Goal: Task Accomplishment & Management: Complete application form

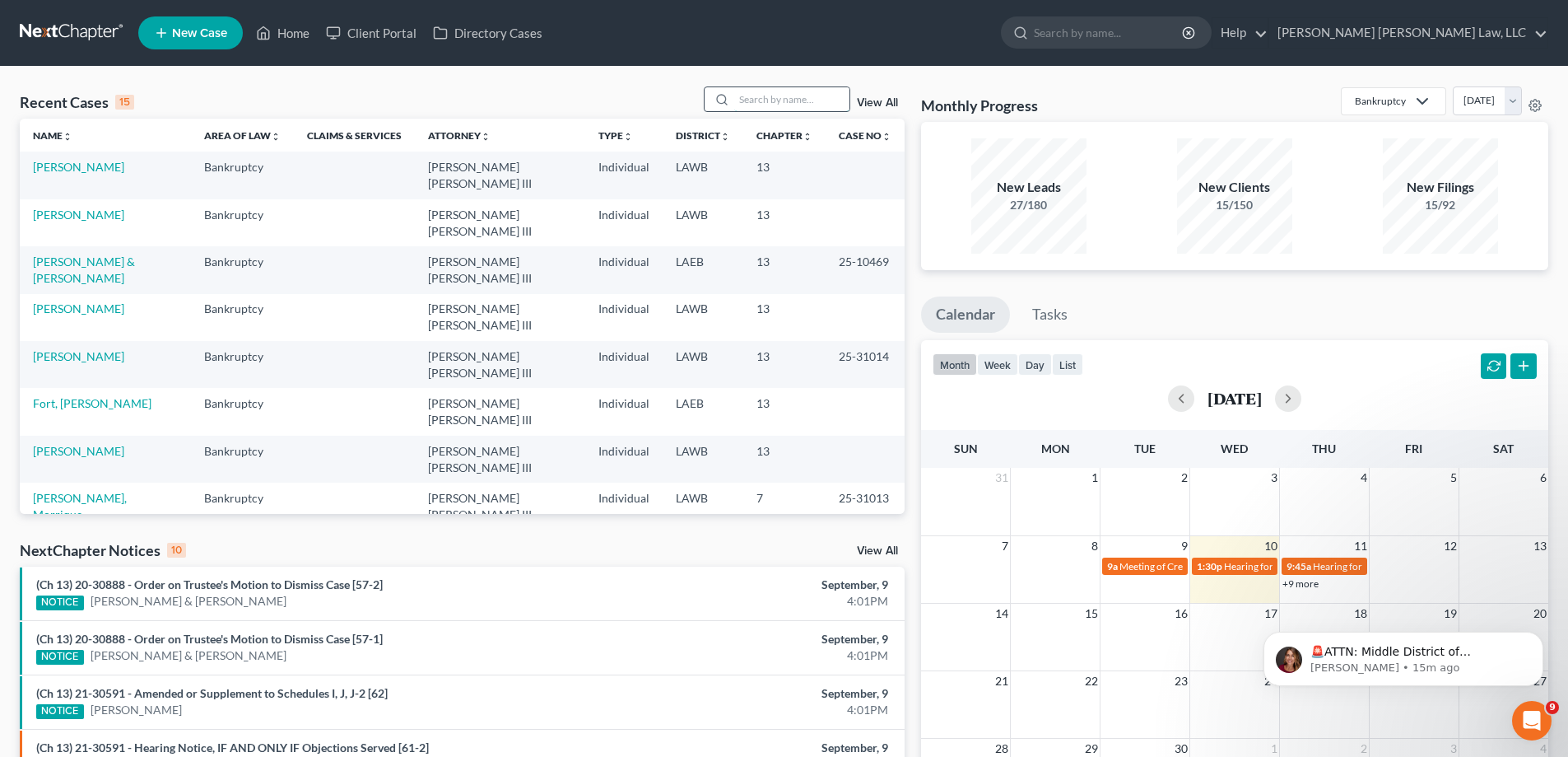
click at [781, 101] on input "search" at bounding box center [792, 99] width 115 height 24
type input "25-30270"
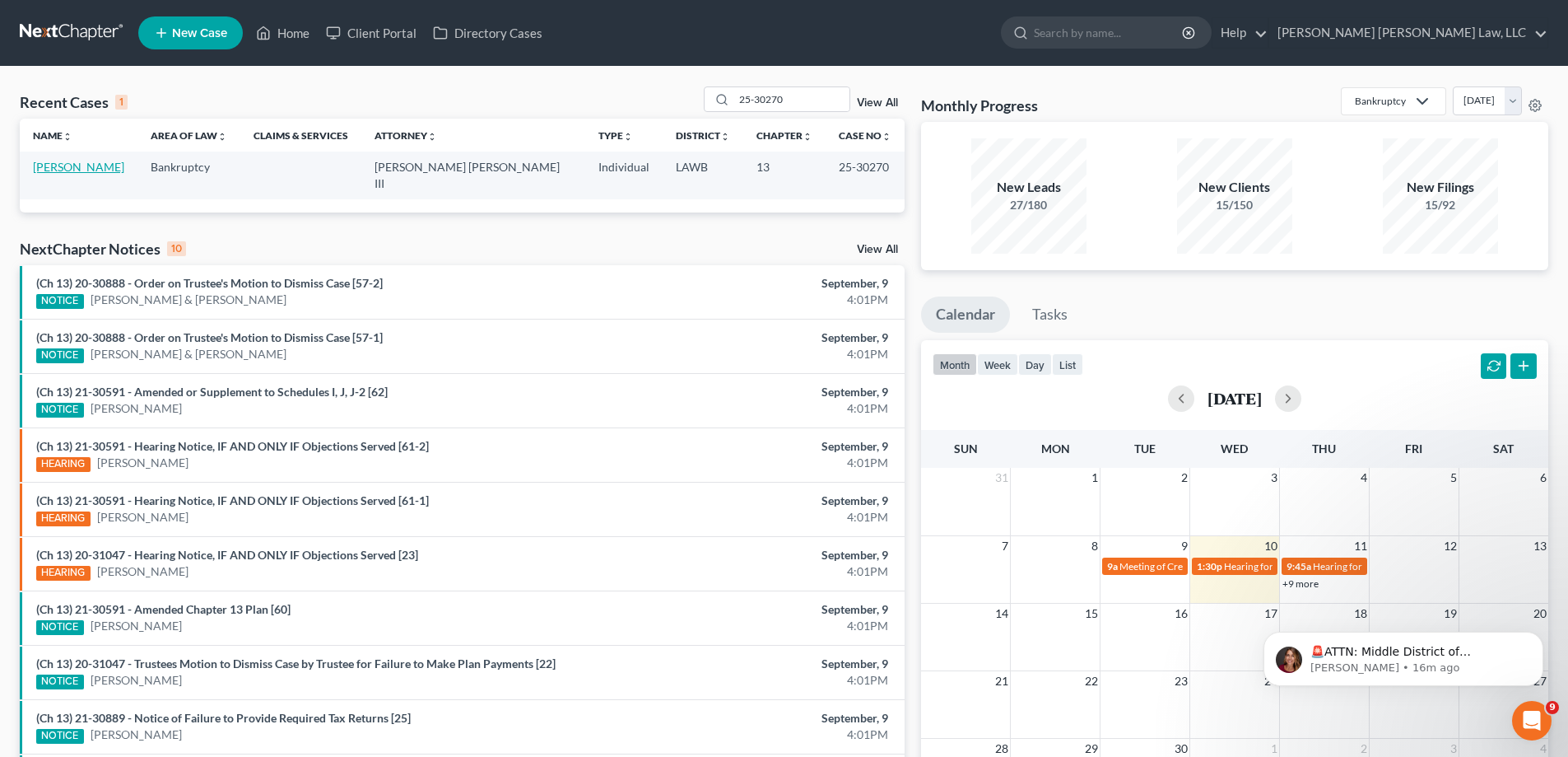
click at [53, 164] on link "[PERSON_NAME]" at bounding box center [78, 166] width 91 height 14
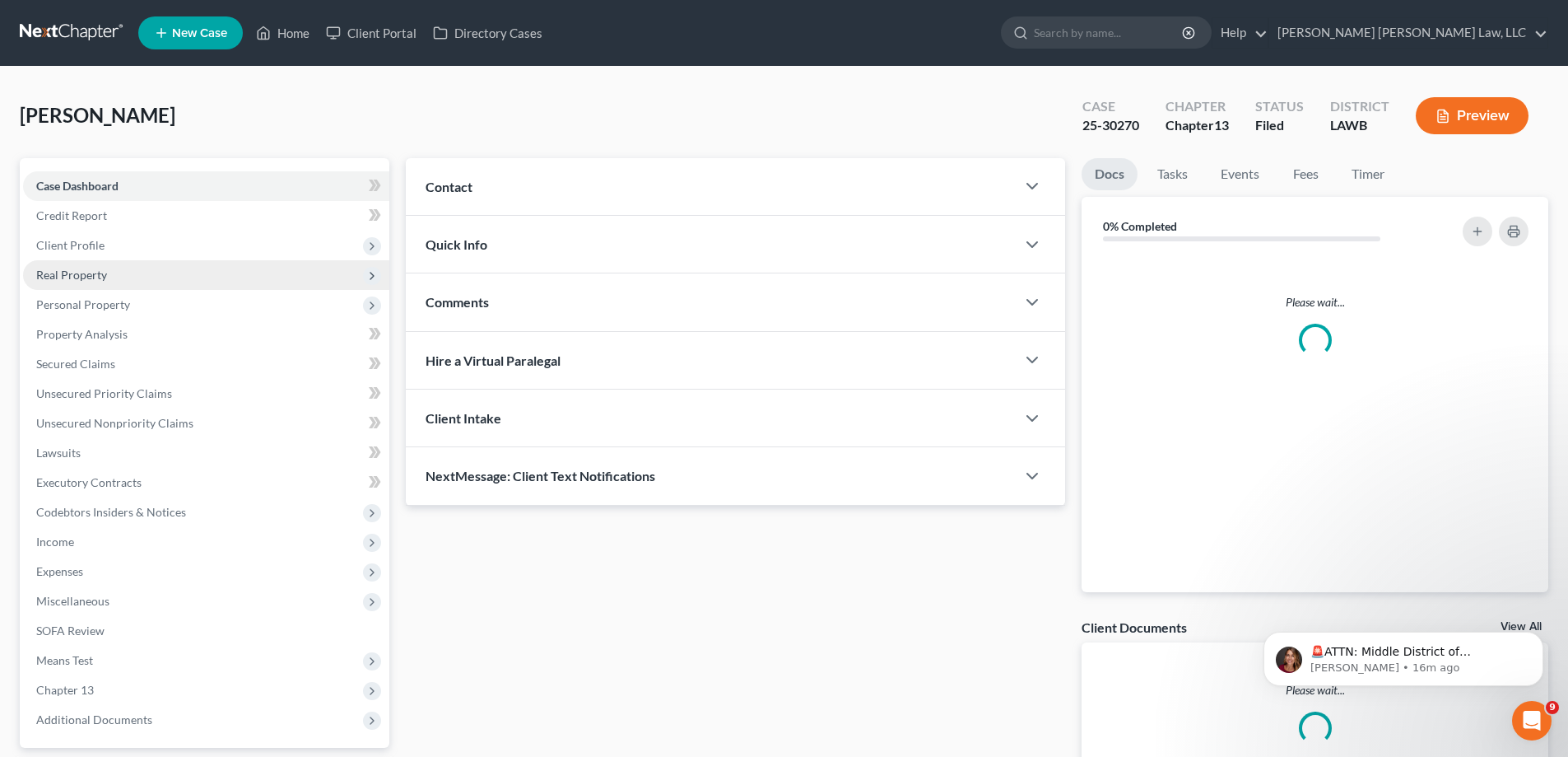
click at [108, 272] on span "Real Property" at bounding box center [207, 275] width 366 height 29
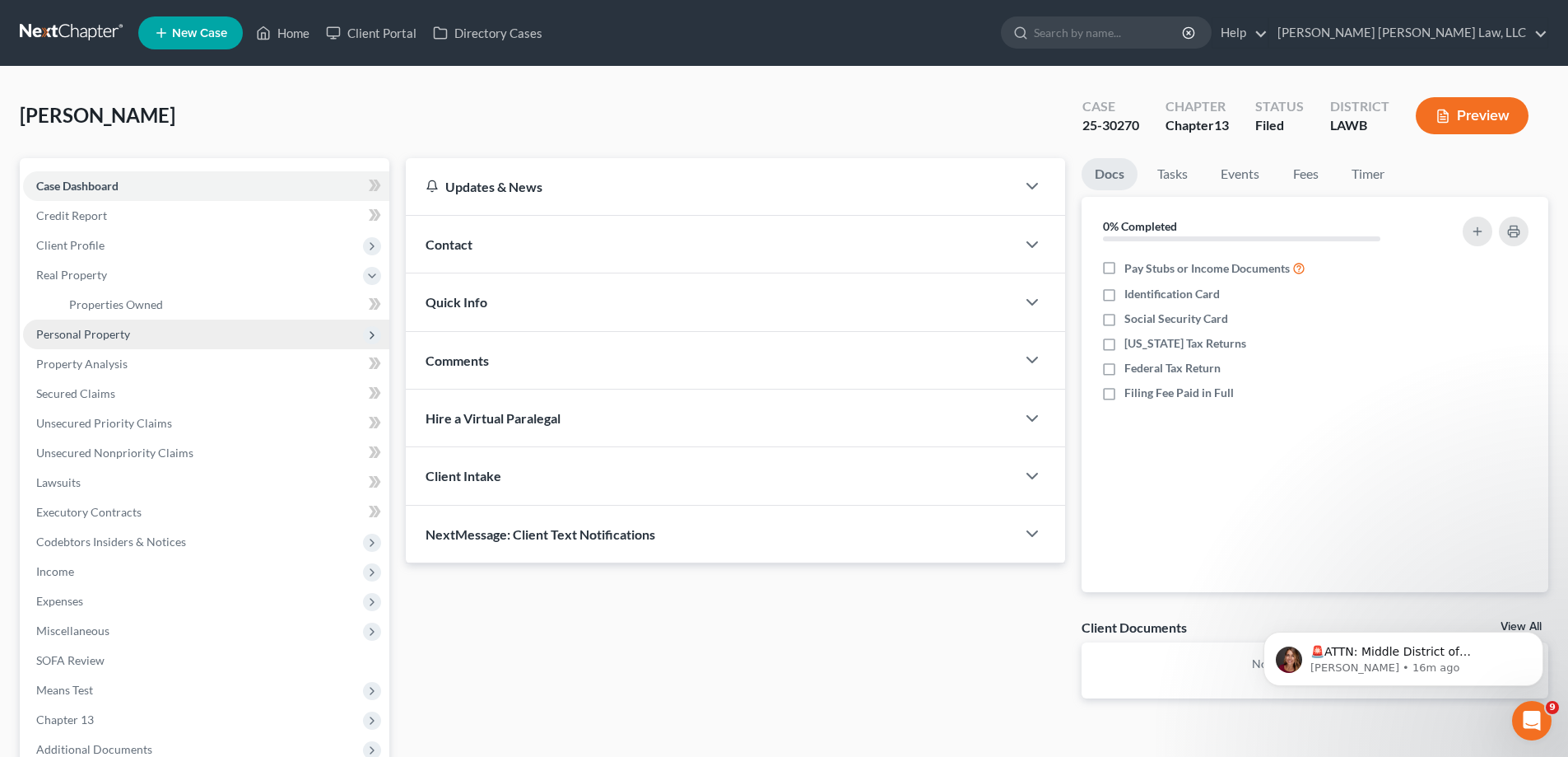
click at [173, 329] on span "Personal Property" at bounding box center [207, 334] width 366 height 29
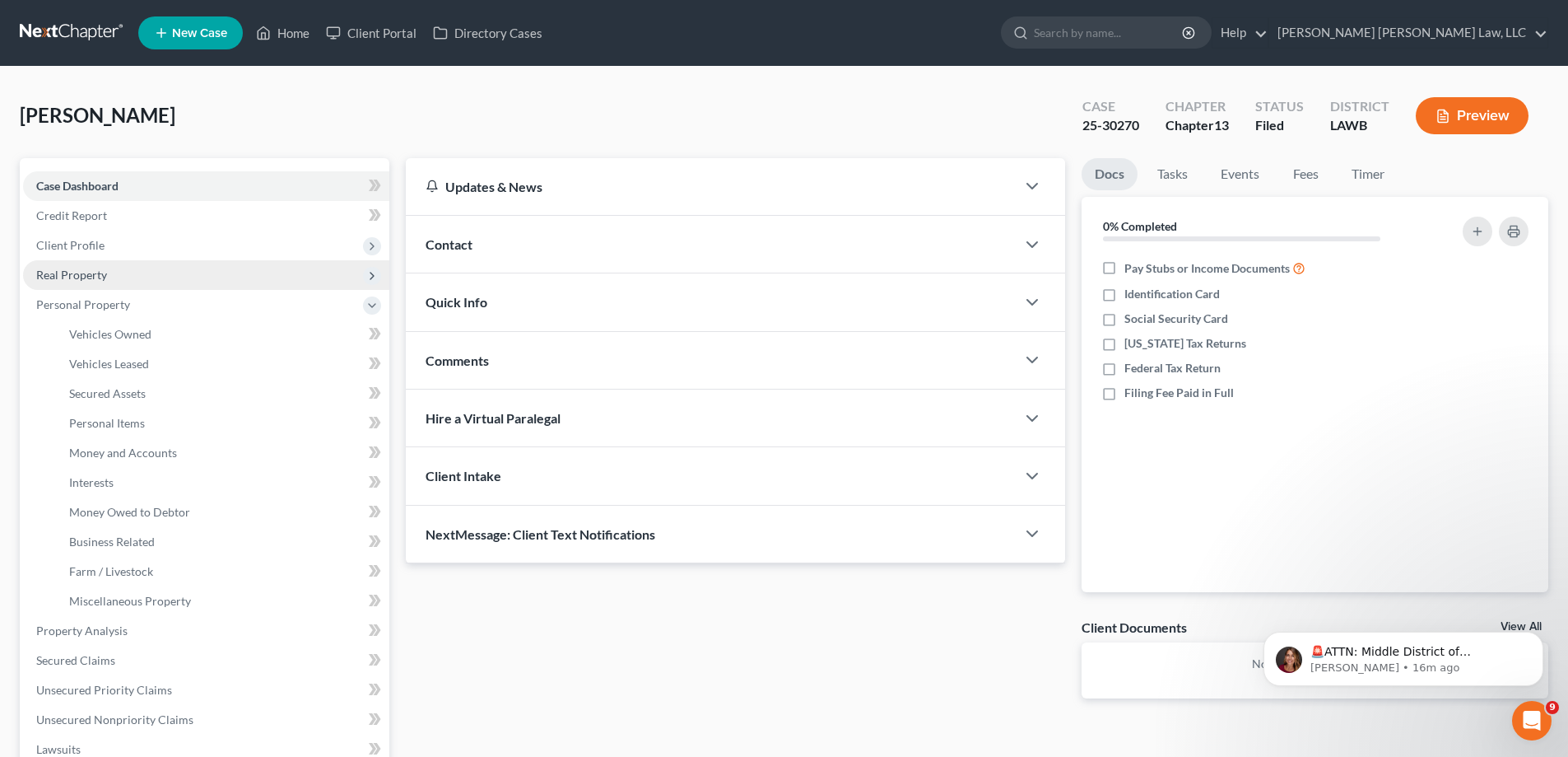
click at [129, 283] on span "Real Property" at bounding box center [207, 275] width 366 height 29
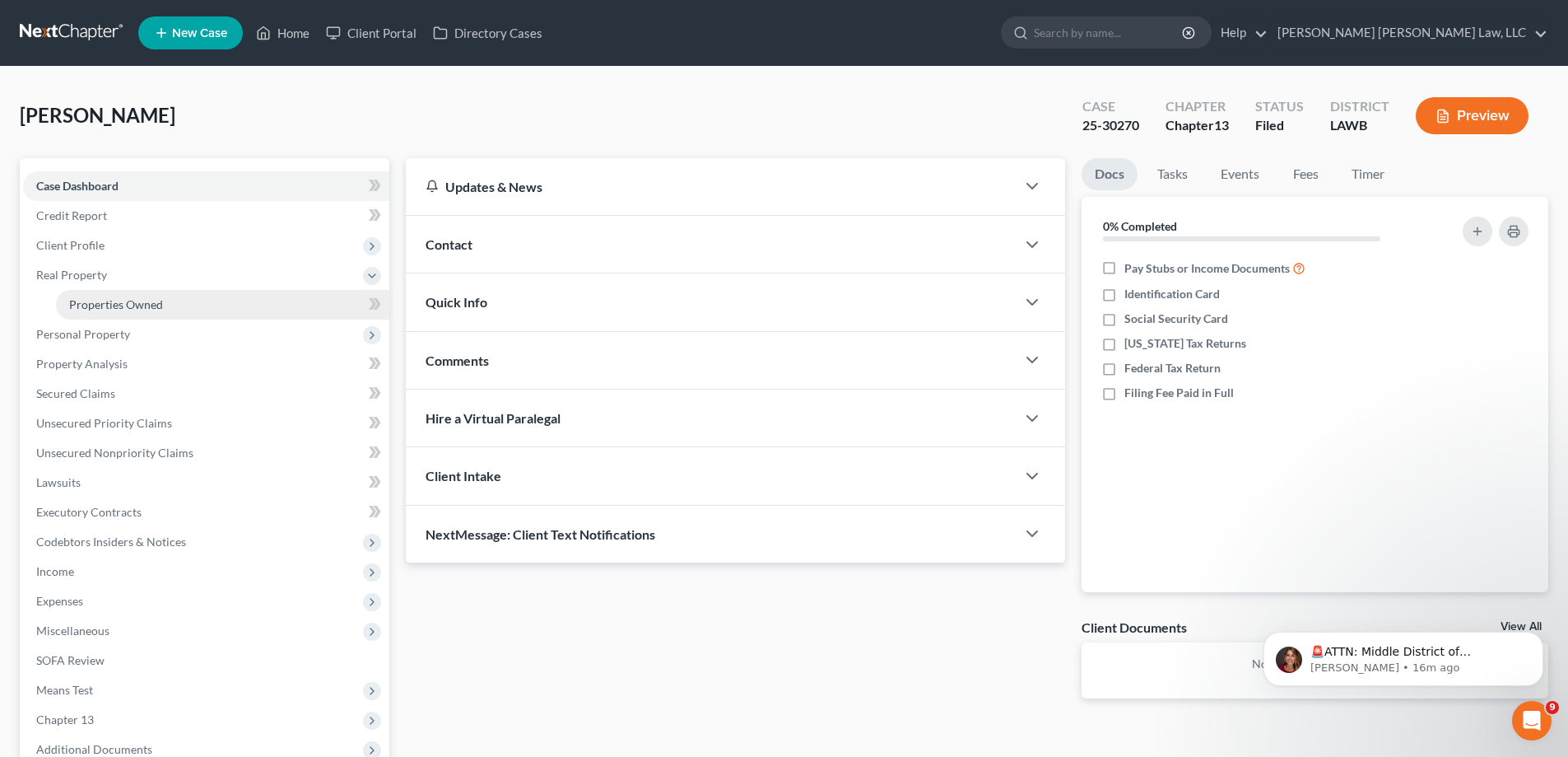
click at [132, 300] on span "Properties Owned" at bounding box center [116, 305] width 94 height 14
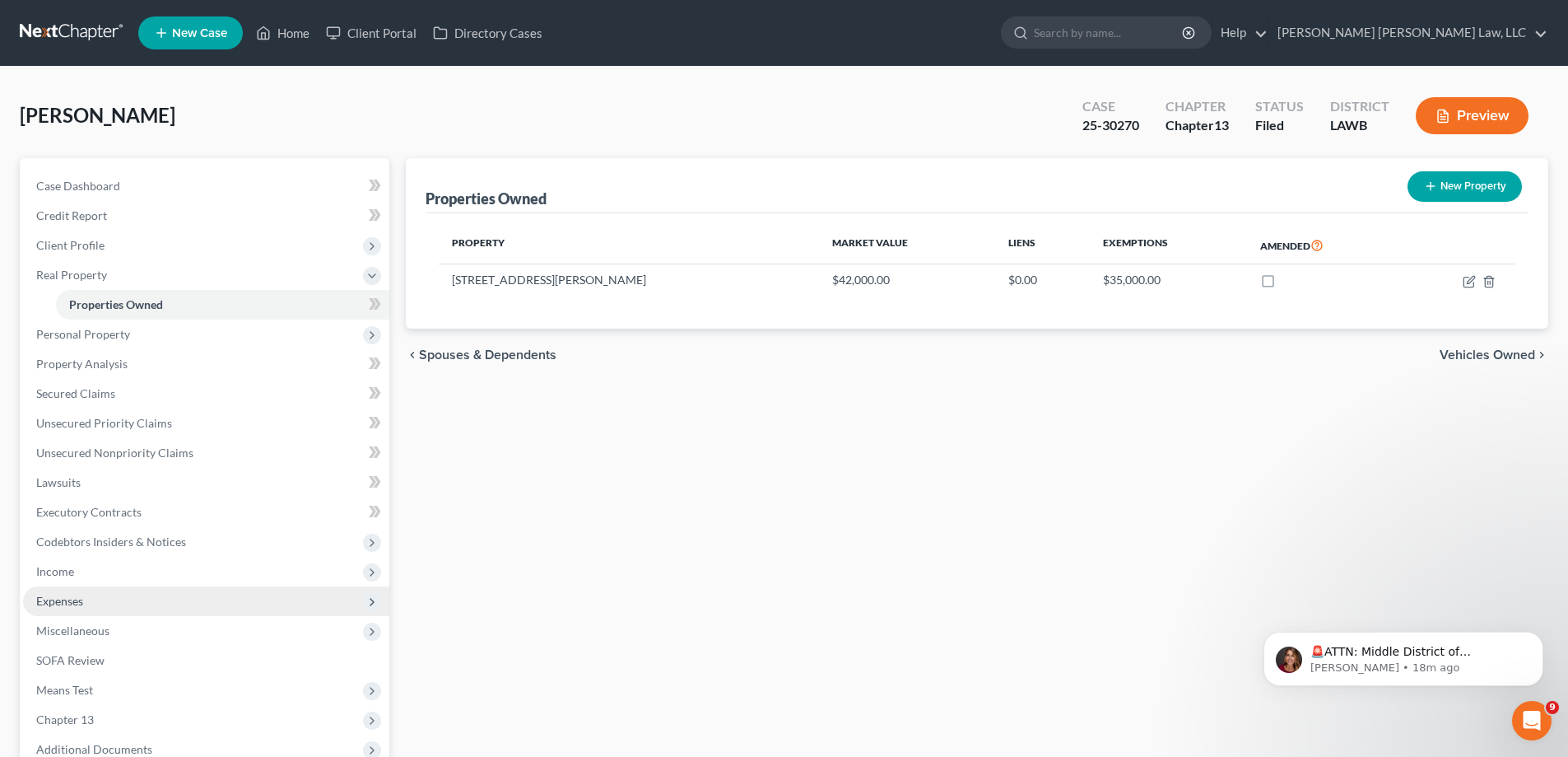
click at [81, 609] on span "Expenses" at bounding box center [207, 601] width 366 height 29
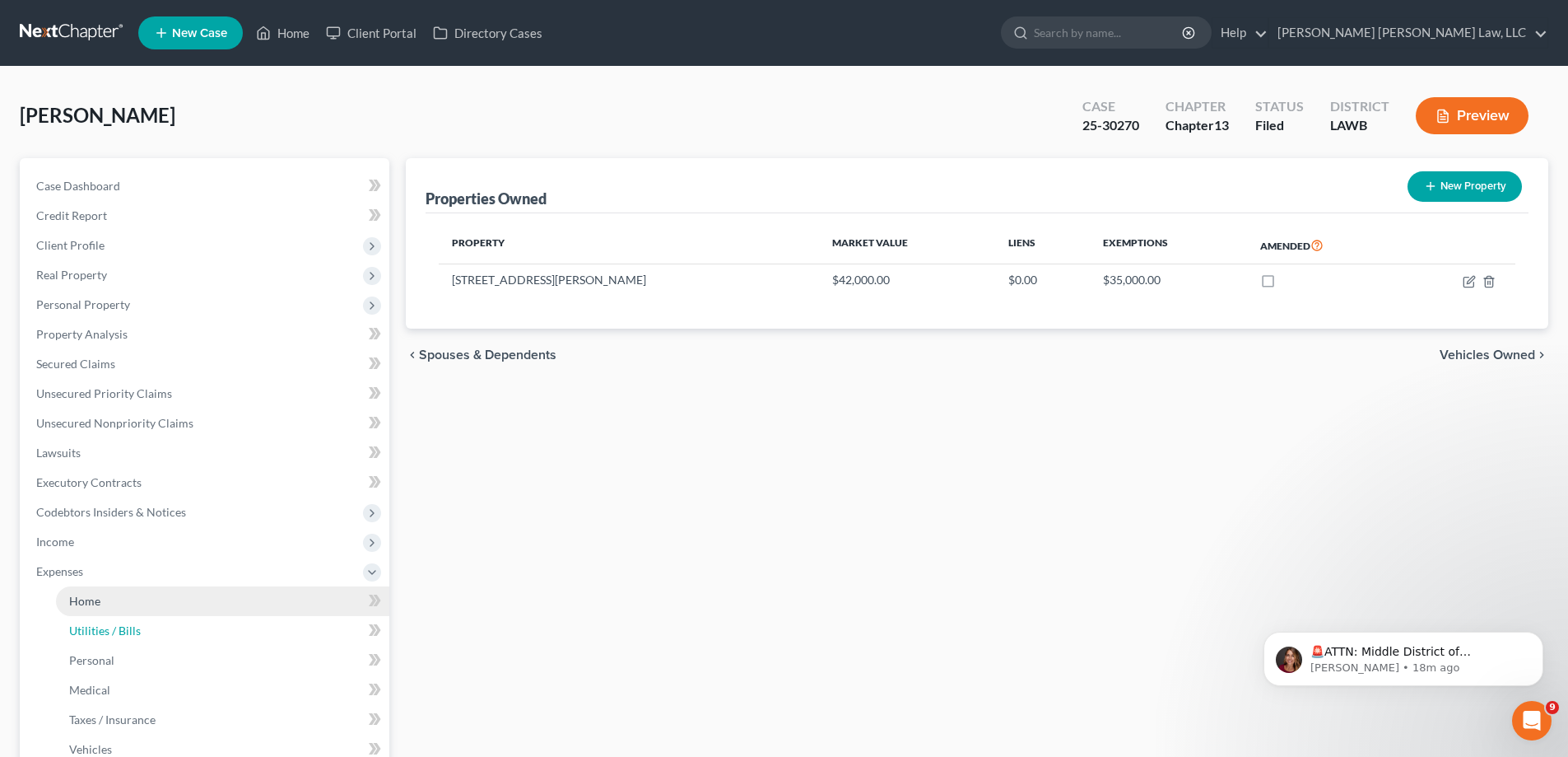
click at [84, 630] on span "Utilities / Bills" at bounding box center [105, 631] width 71 height 14
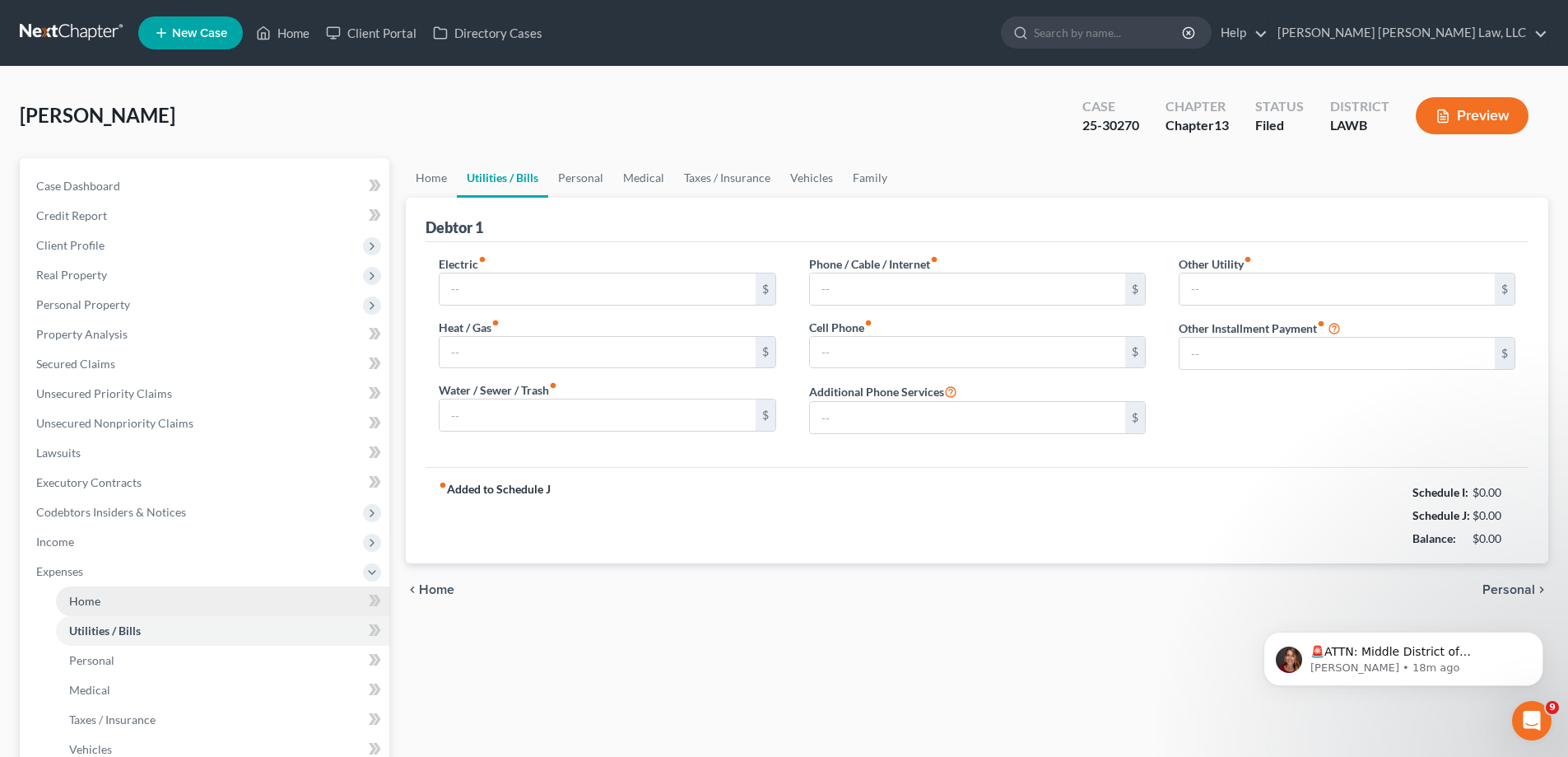
type input "189.98"
type input "65.00"
type input "60.00"
type input "102.00"
type input "70.00"
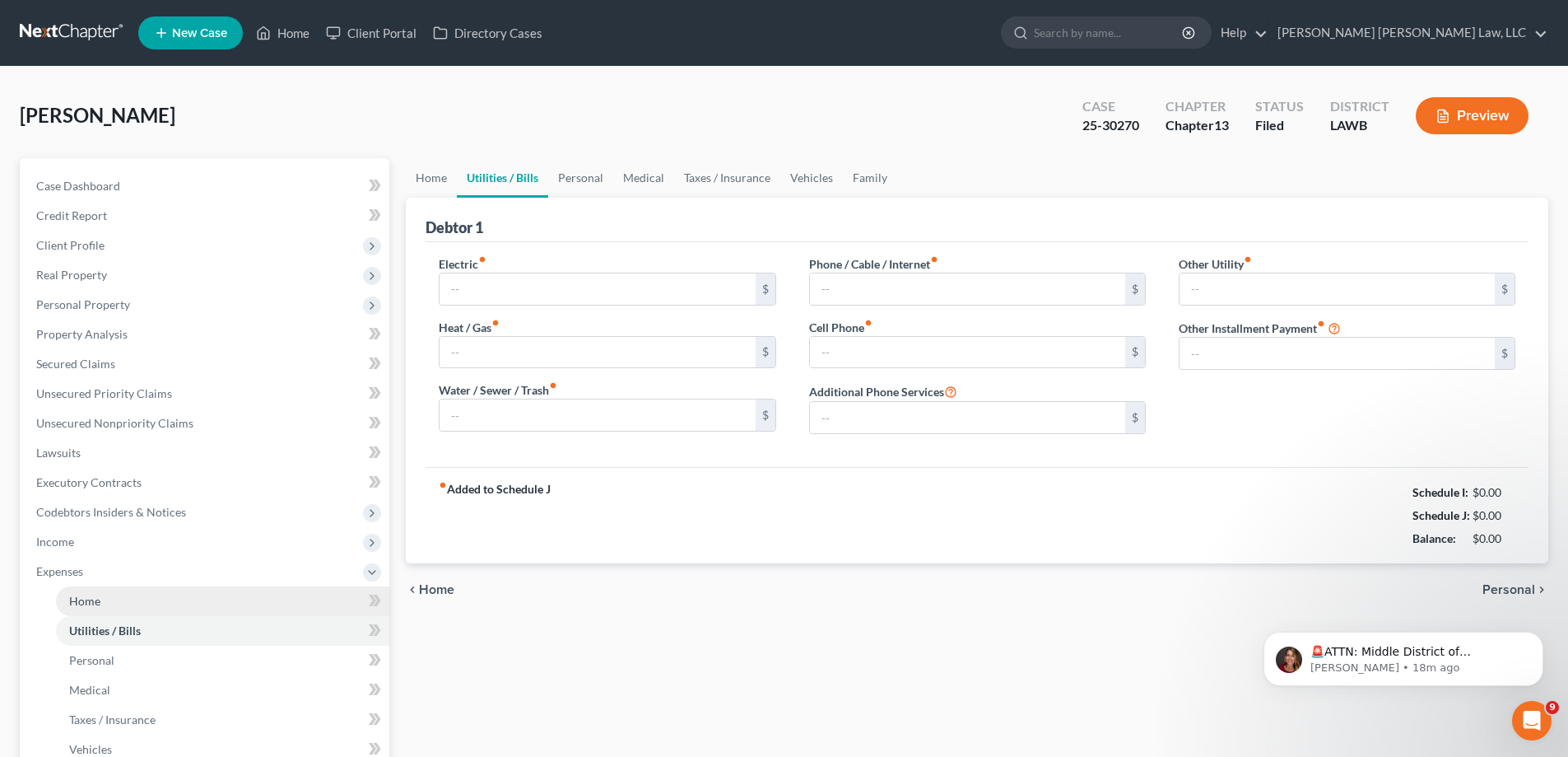
type input "0.00"
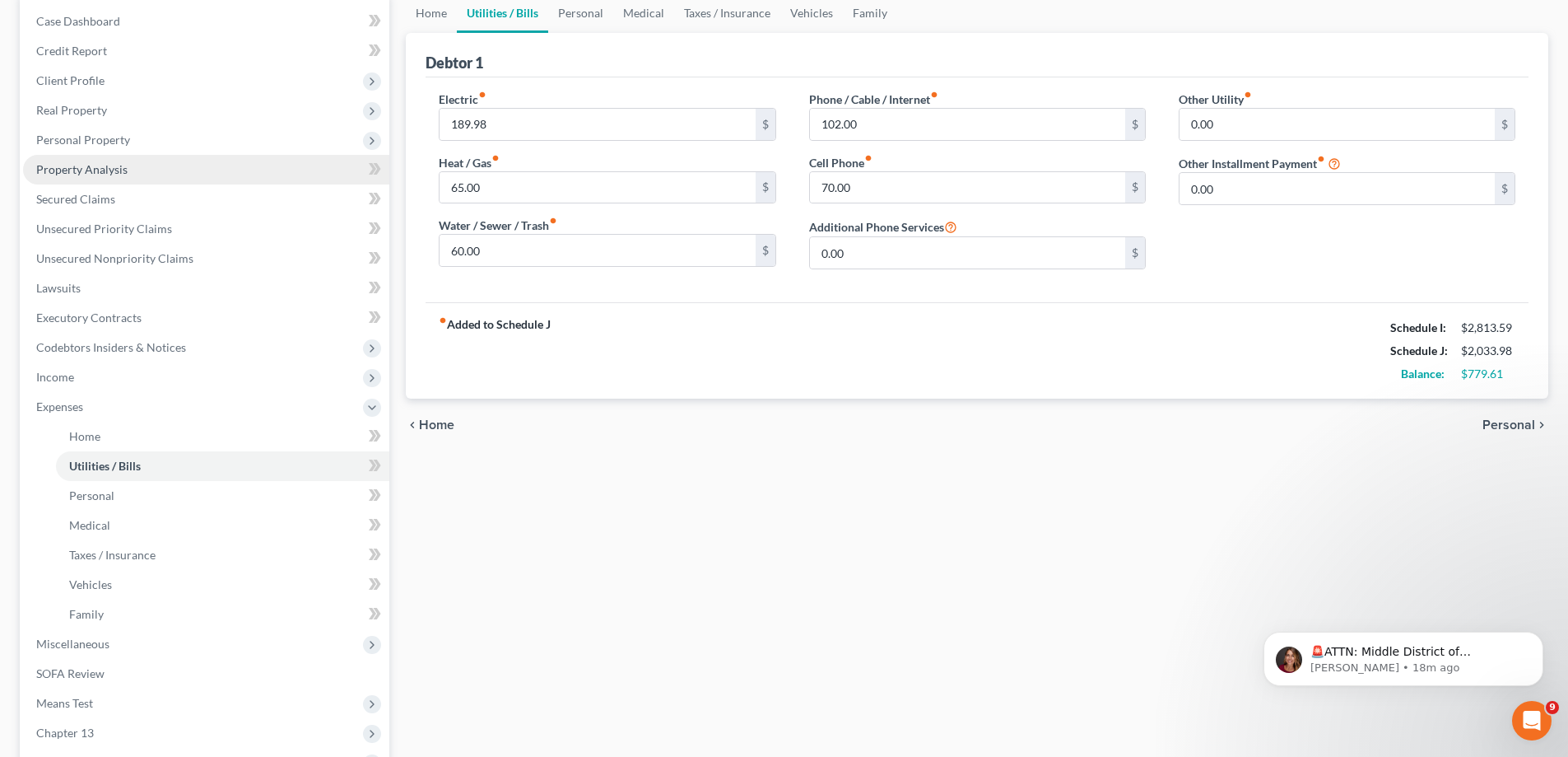
click at [114, 172] on span "Property Analysis" at bounding box center [81, 169] width 91 height 14
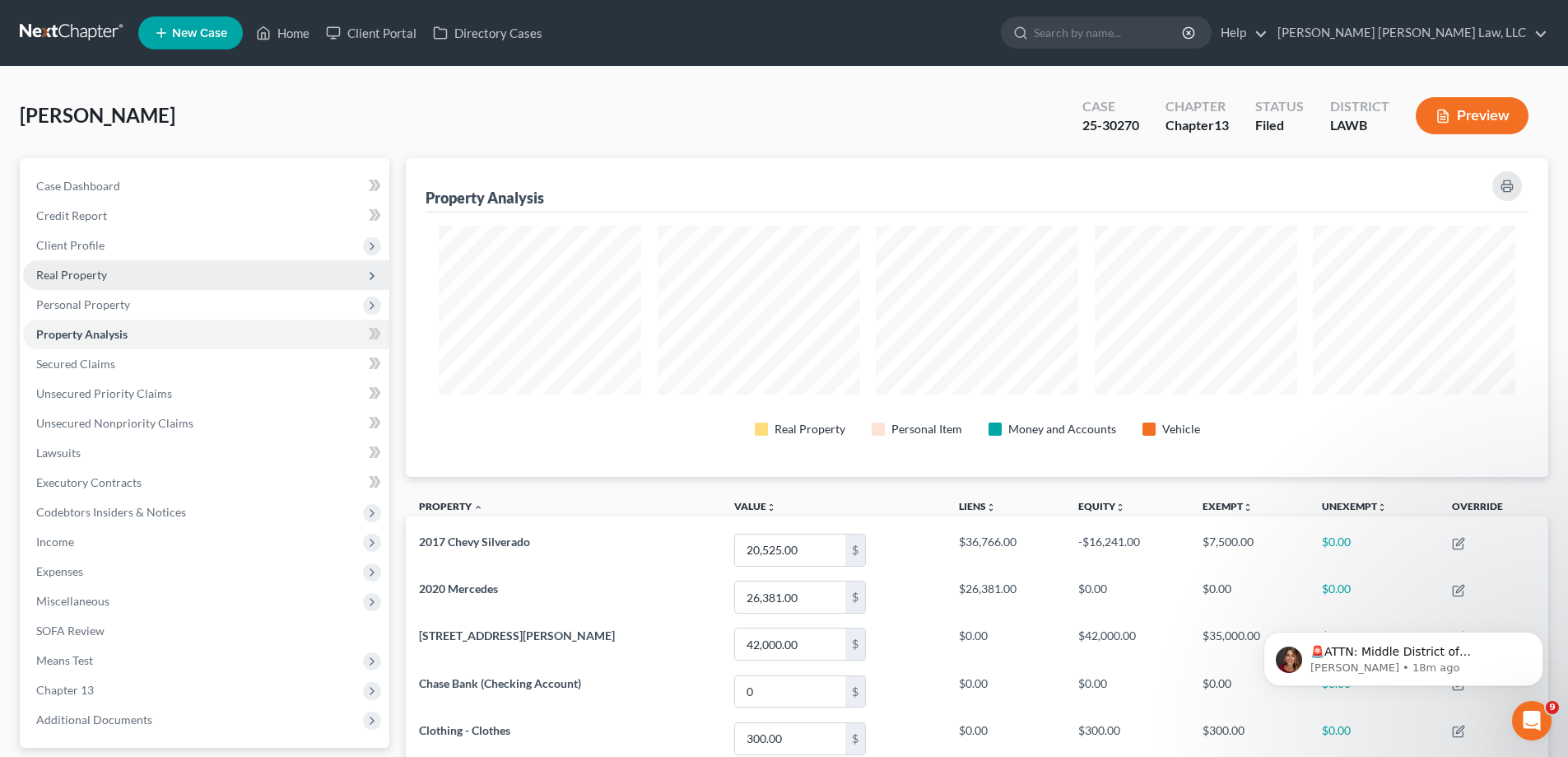
click at [91, 272] on span "Real Property" at bounding box center [71, 274] width 70 height 14
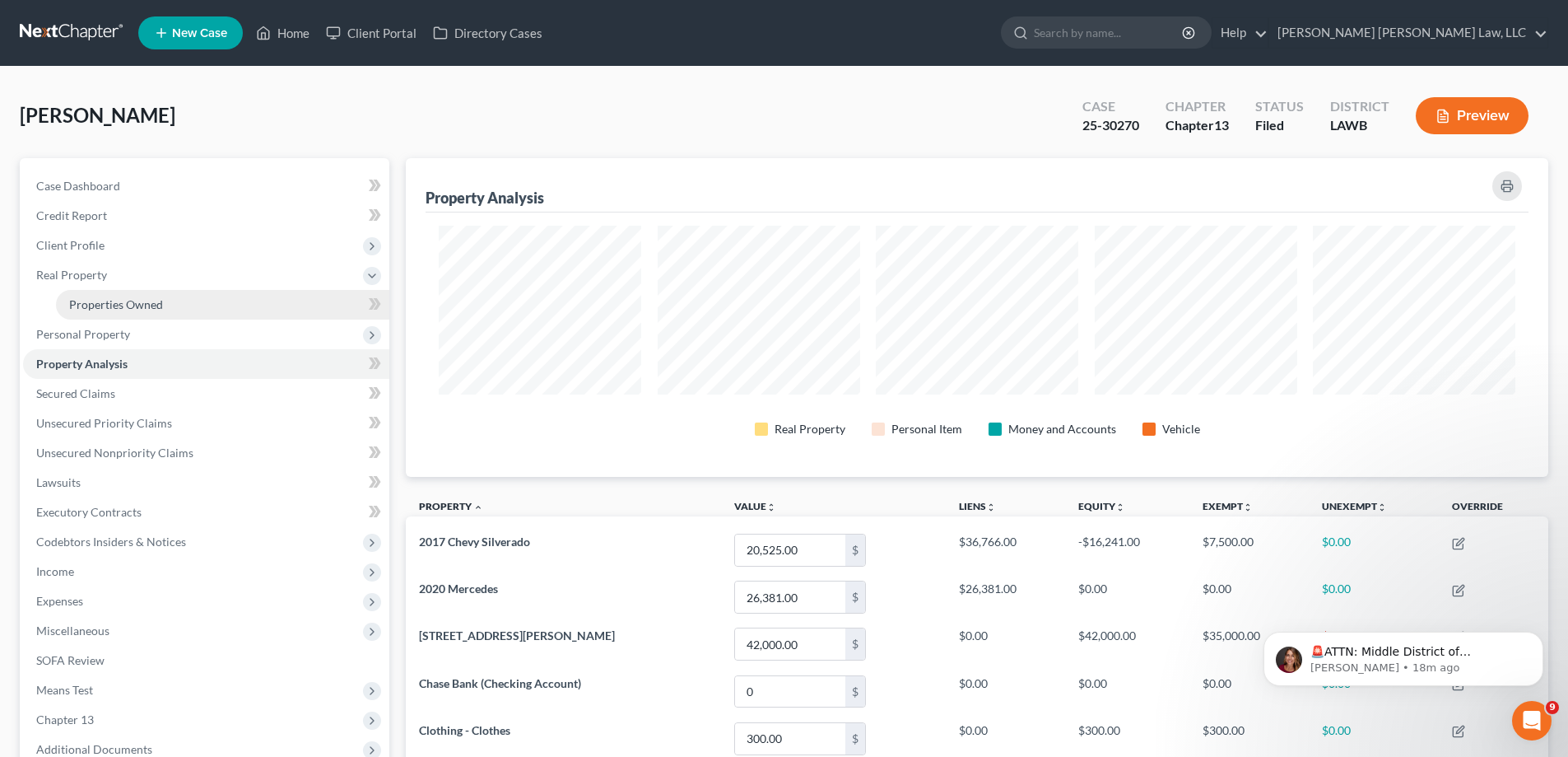
click at [108, 294] on link "Properties Owned" at bounding box center [222, 305] width 334 height 29
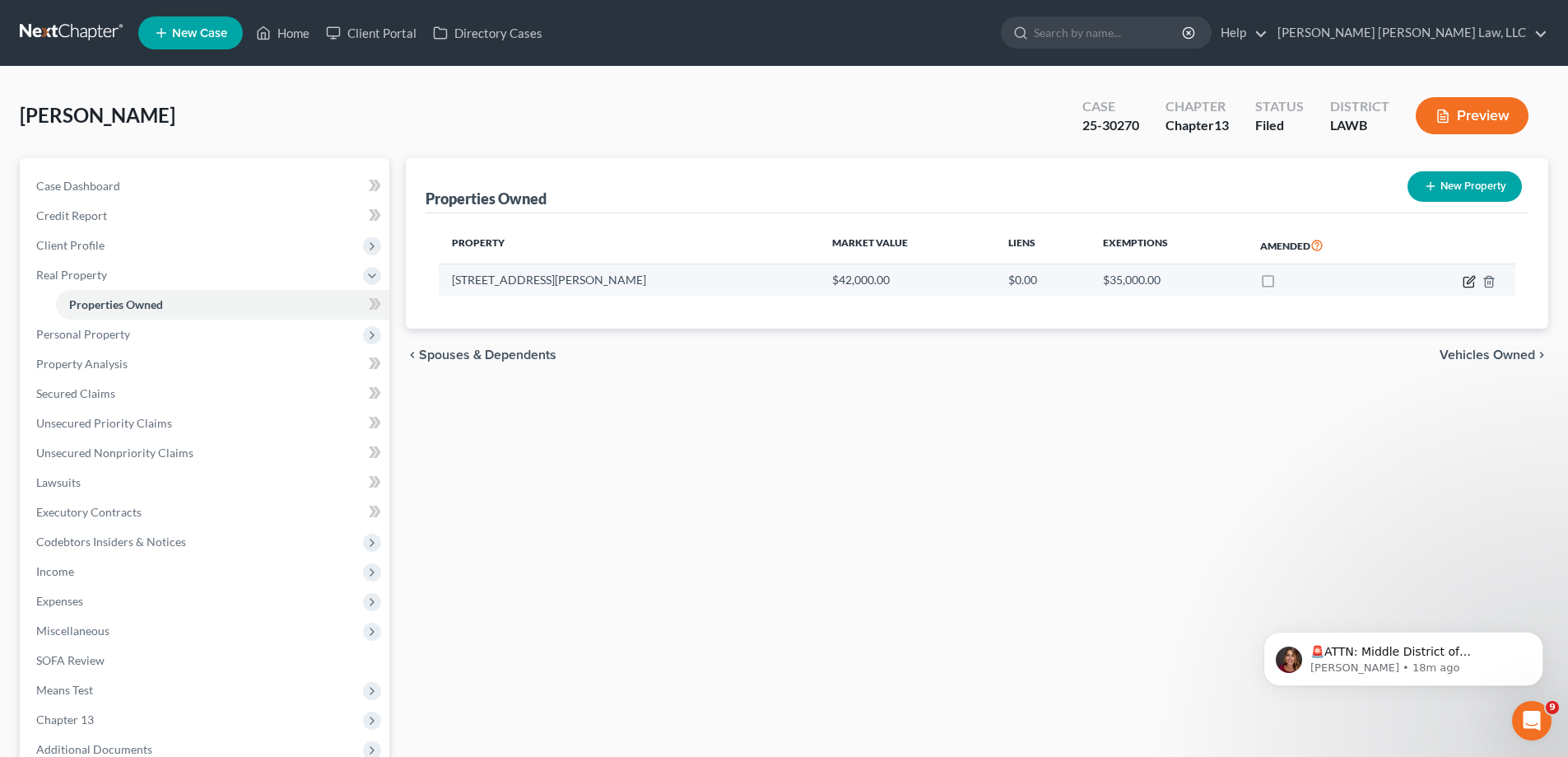
click at [1470, 285] on icon "button" at bounding box center [1468, 281] width 13 height 13
select select "19"
select select "4"
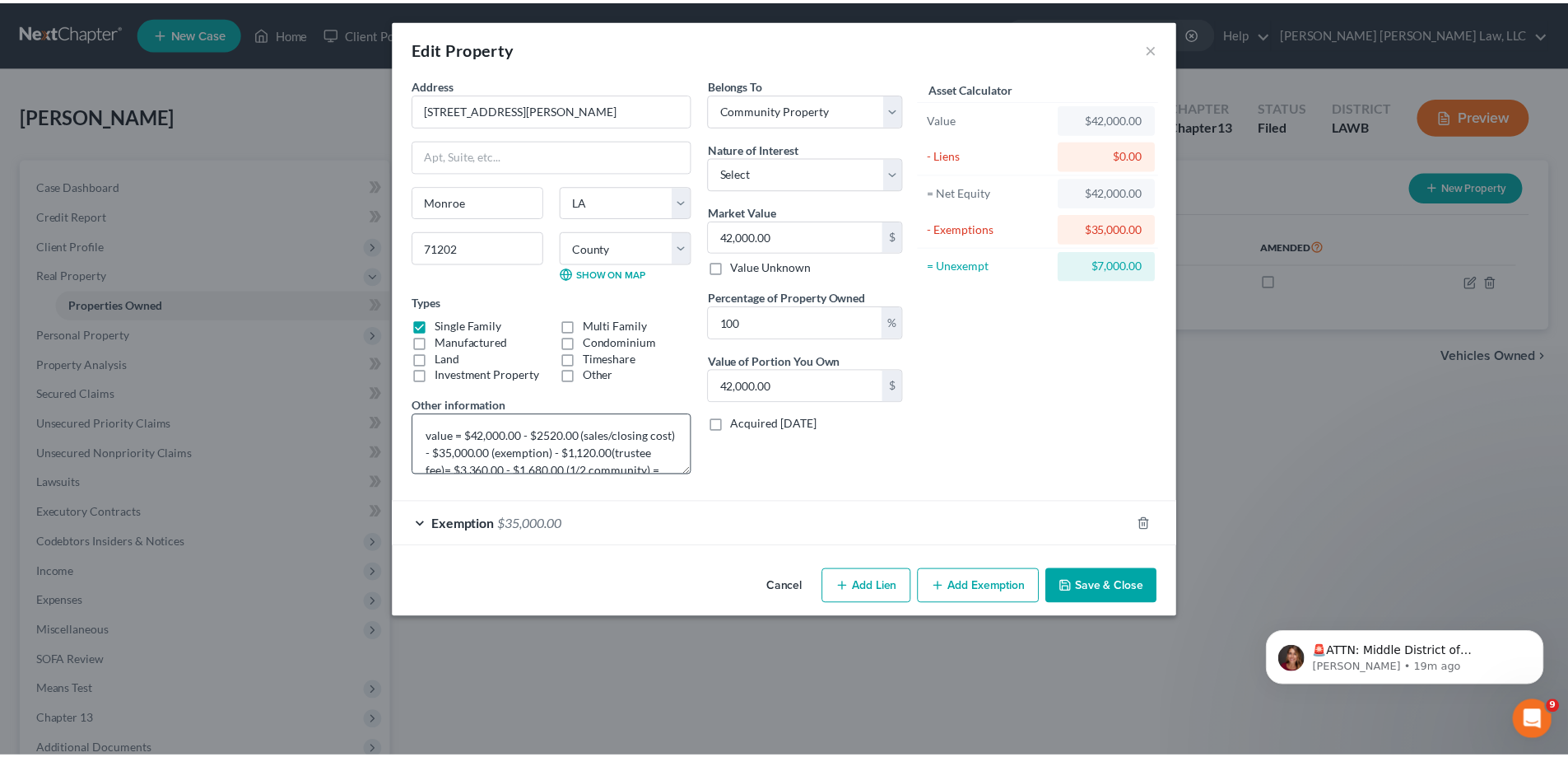
scroll to position [34, 0]
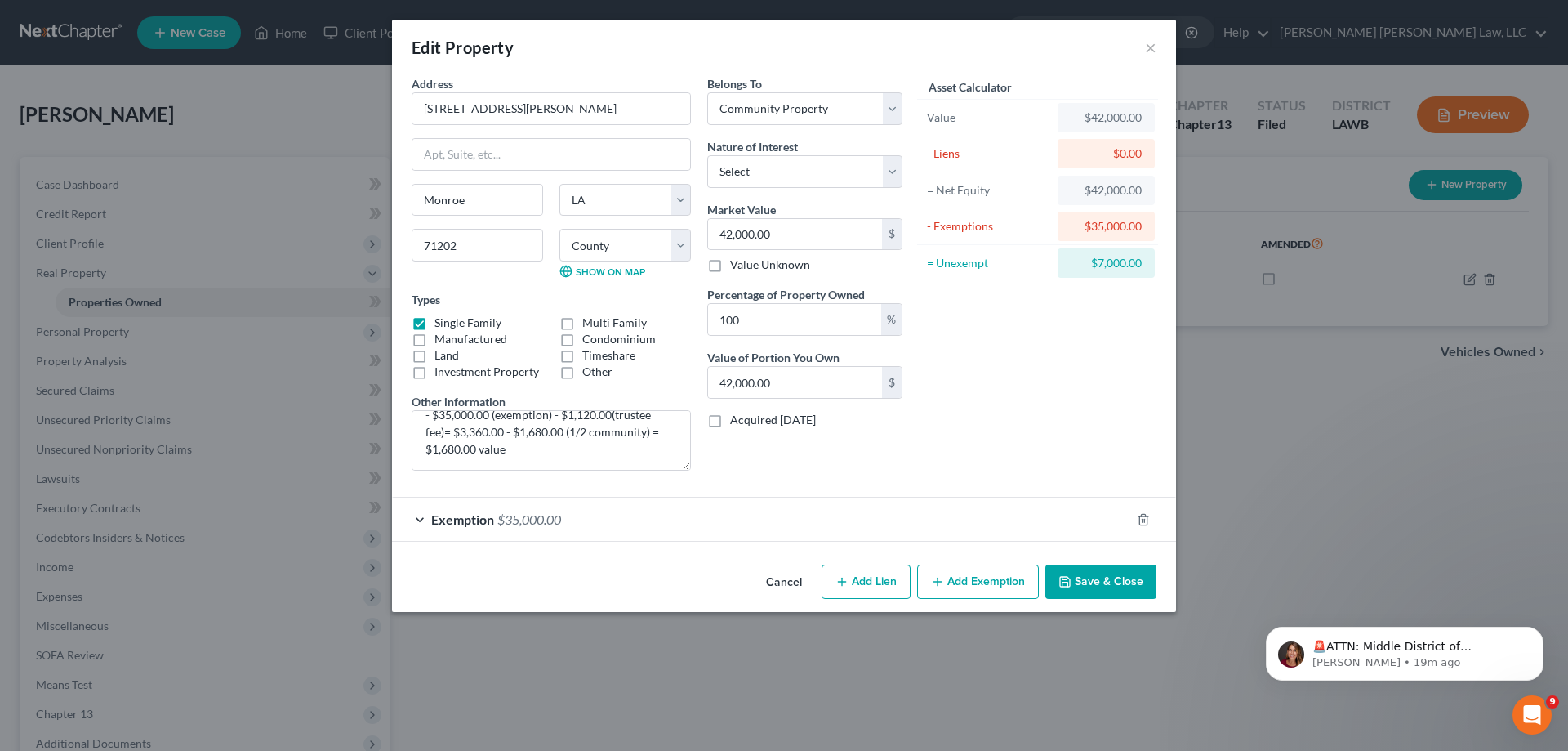
click at [793, 580] on button "Cancel" at bounding box center [784, 583] width 62 height 33
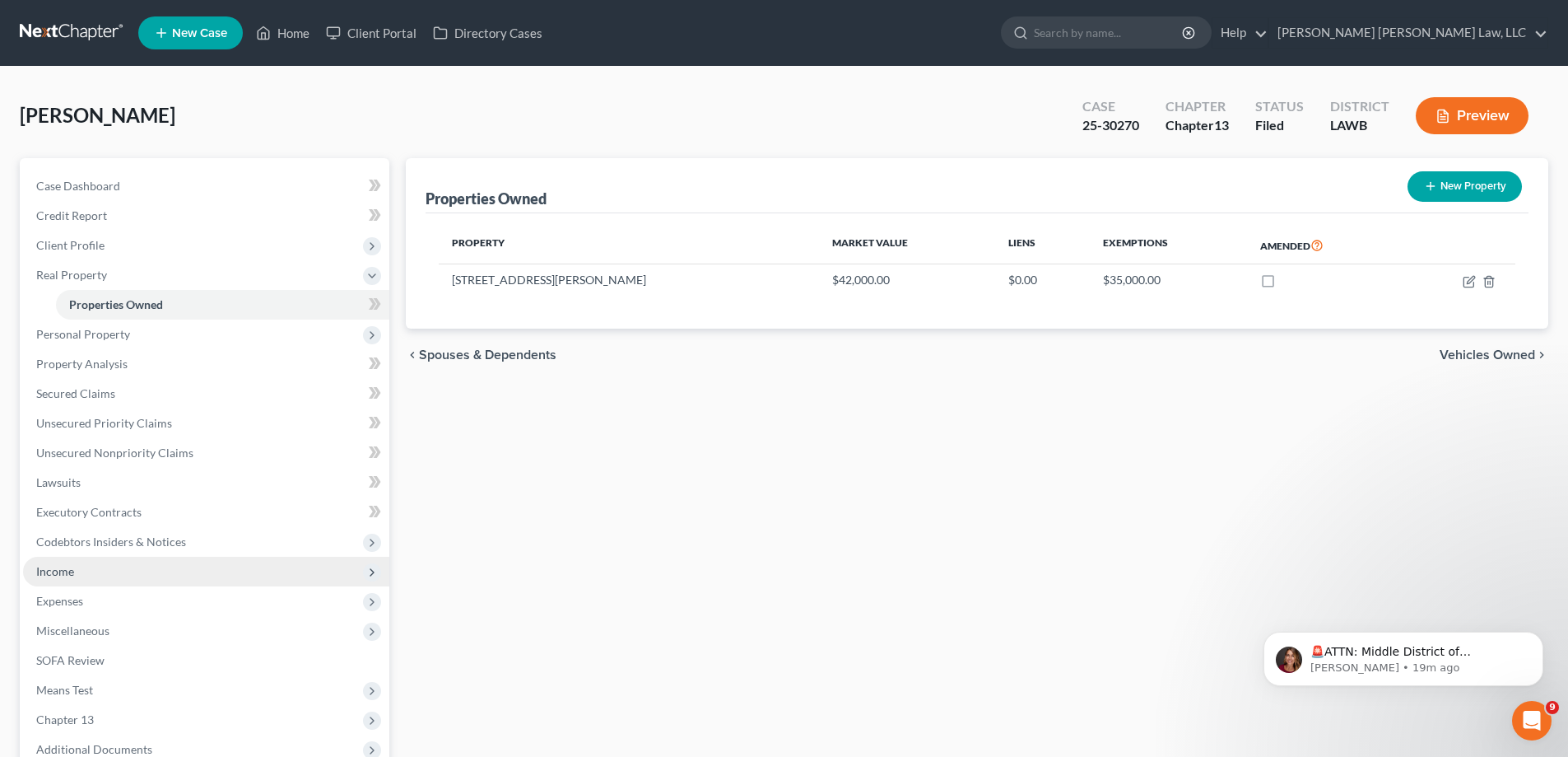
click at [118, 575] on span "Income" at bounding box center [207, 572] width 366 height 29
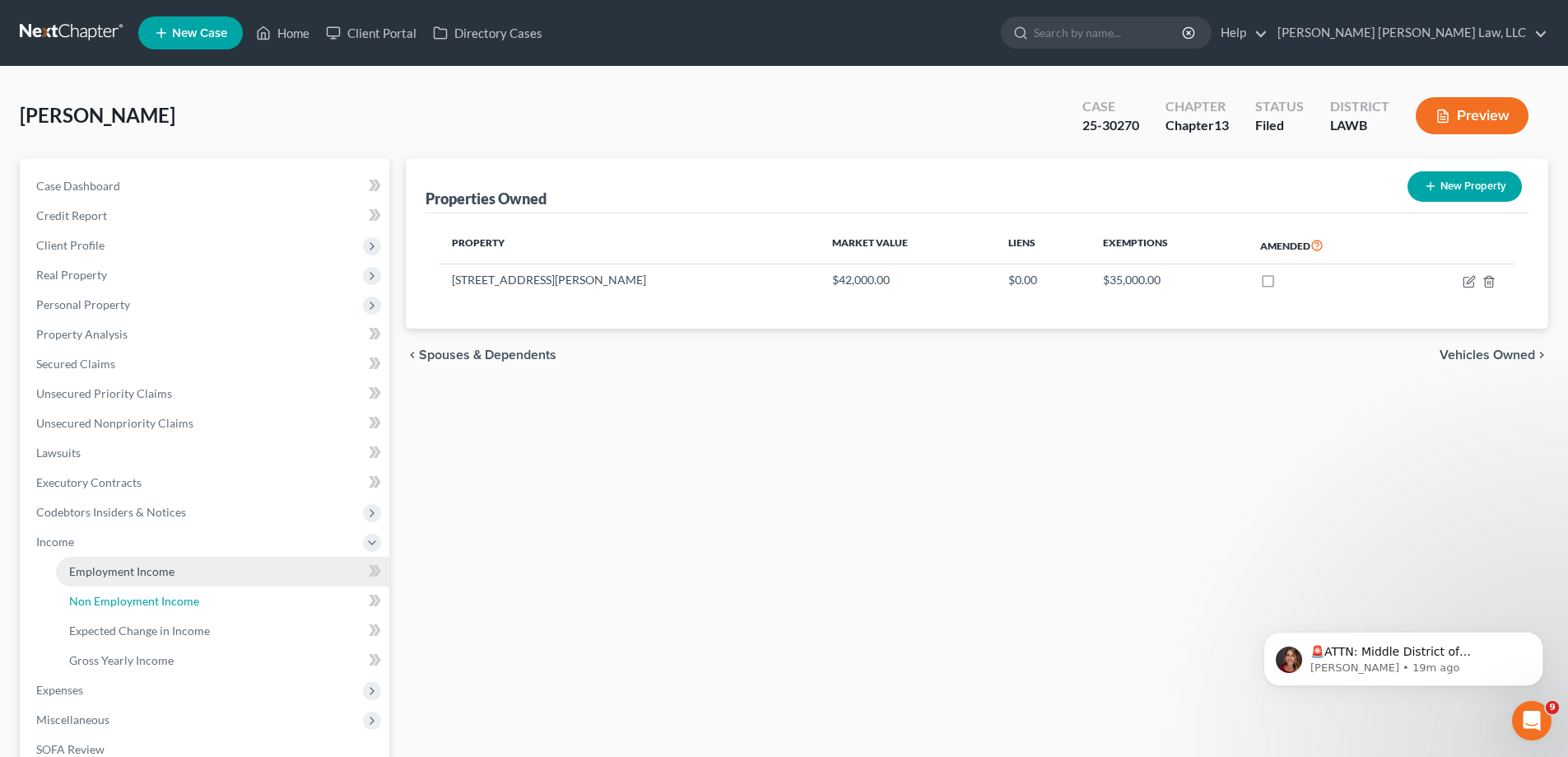
click at [123, 597] on span "Non Employment Income" at bounding box center [134, 600] width 130 height 14
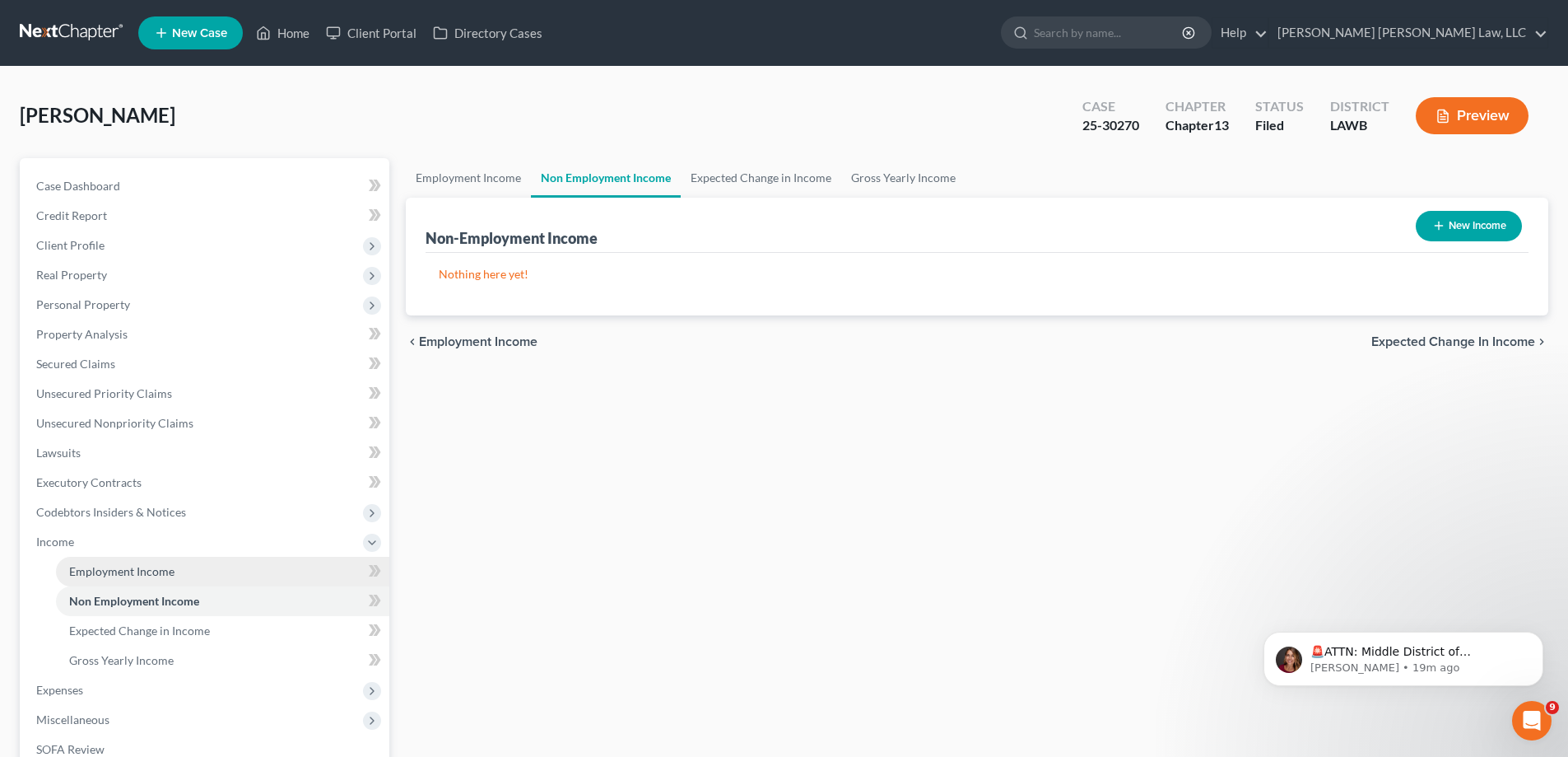
click at [127, 572] on span "Employment Income" at bounding box center [122, 571] width 106 height 14
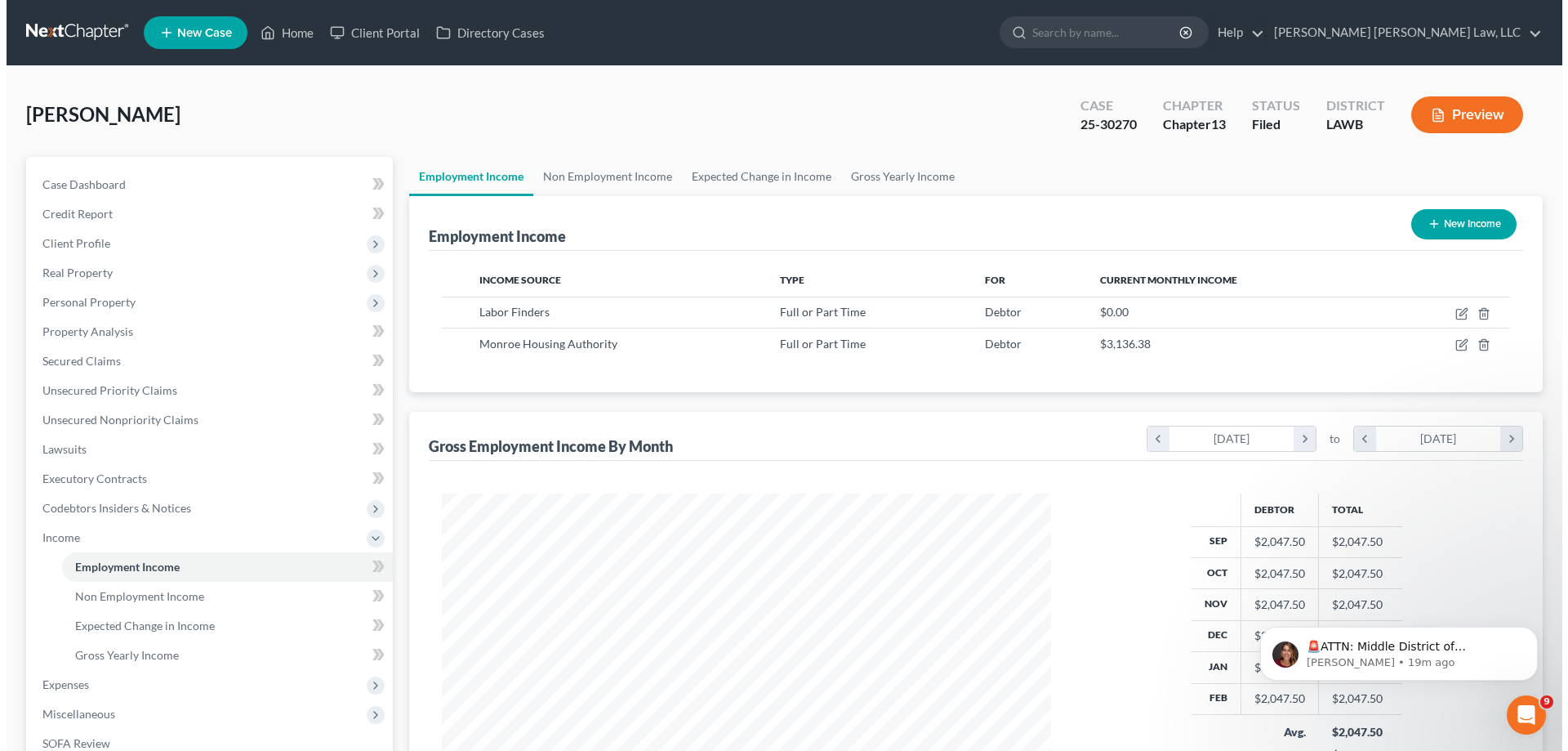
scroll to position [305, 642]
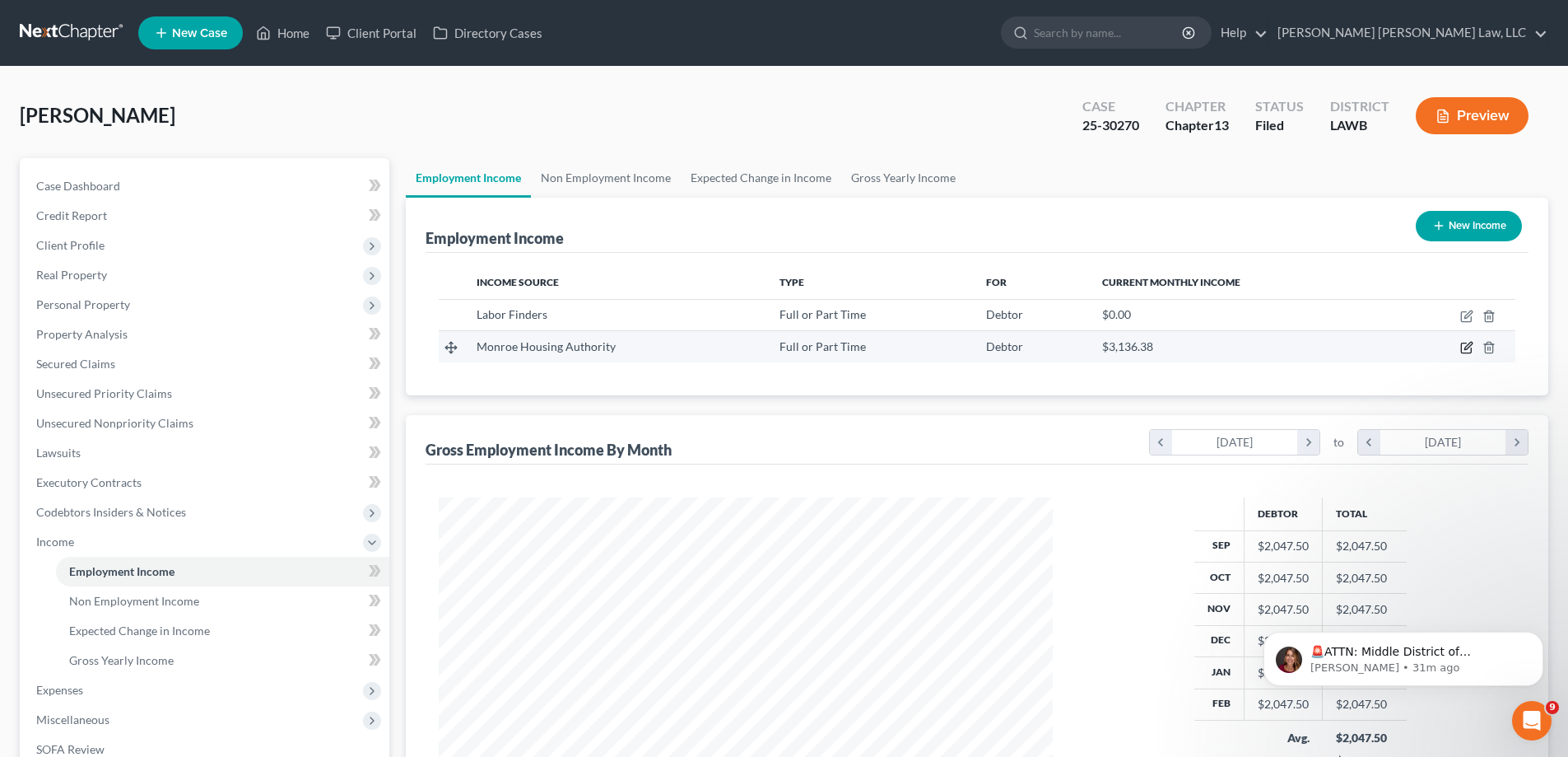
click at [1466, 348] on icon "button" at bounding box center [1468, 347] width 8 height 8
select select "0"
select select "19"
select select "2"
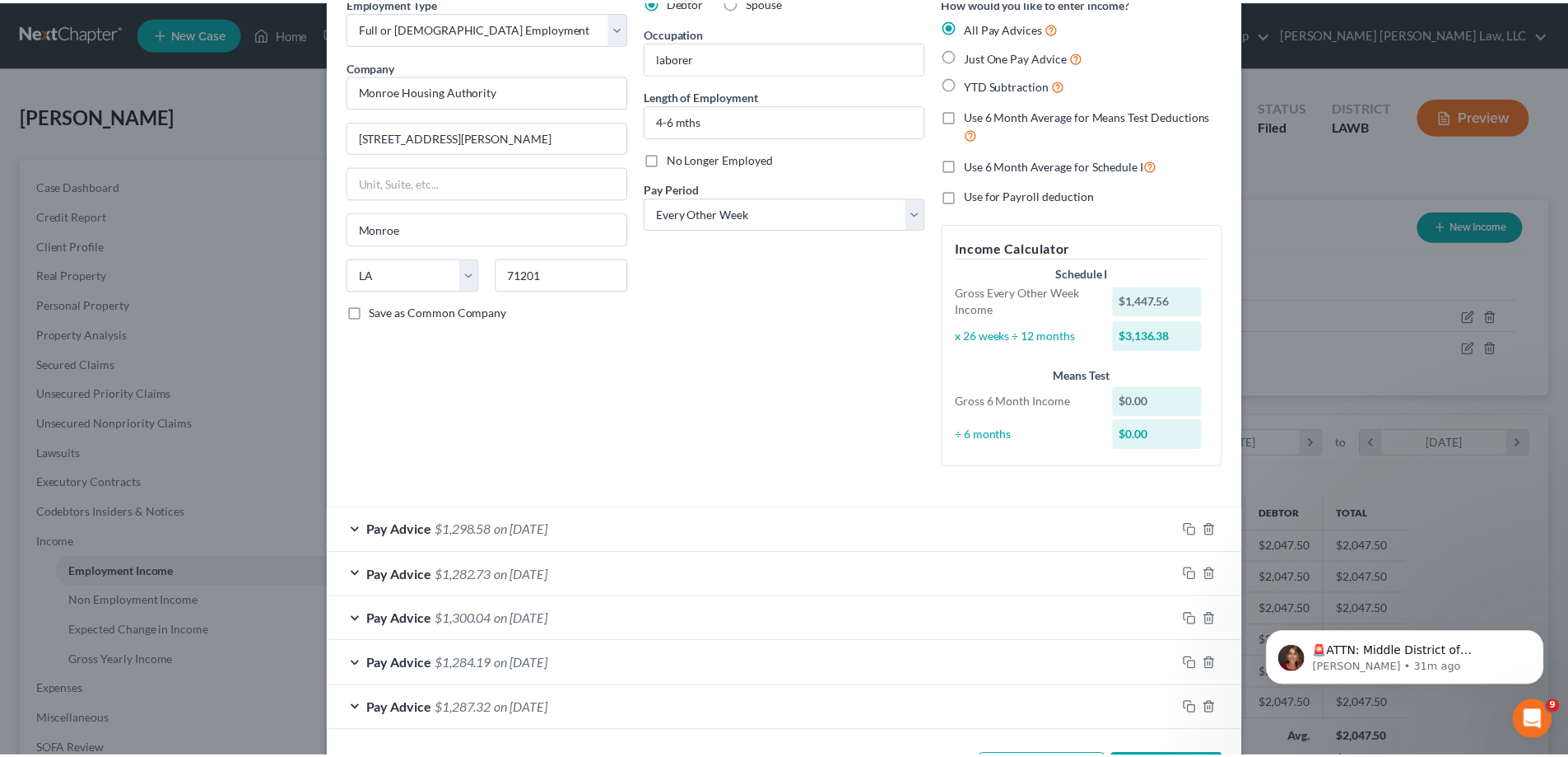
scroll to position [0, 0]
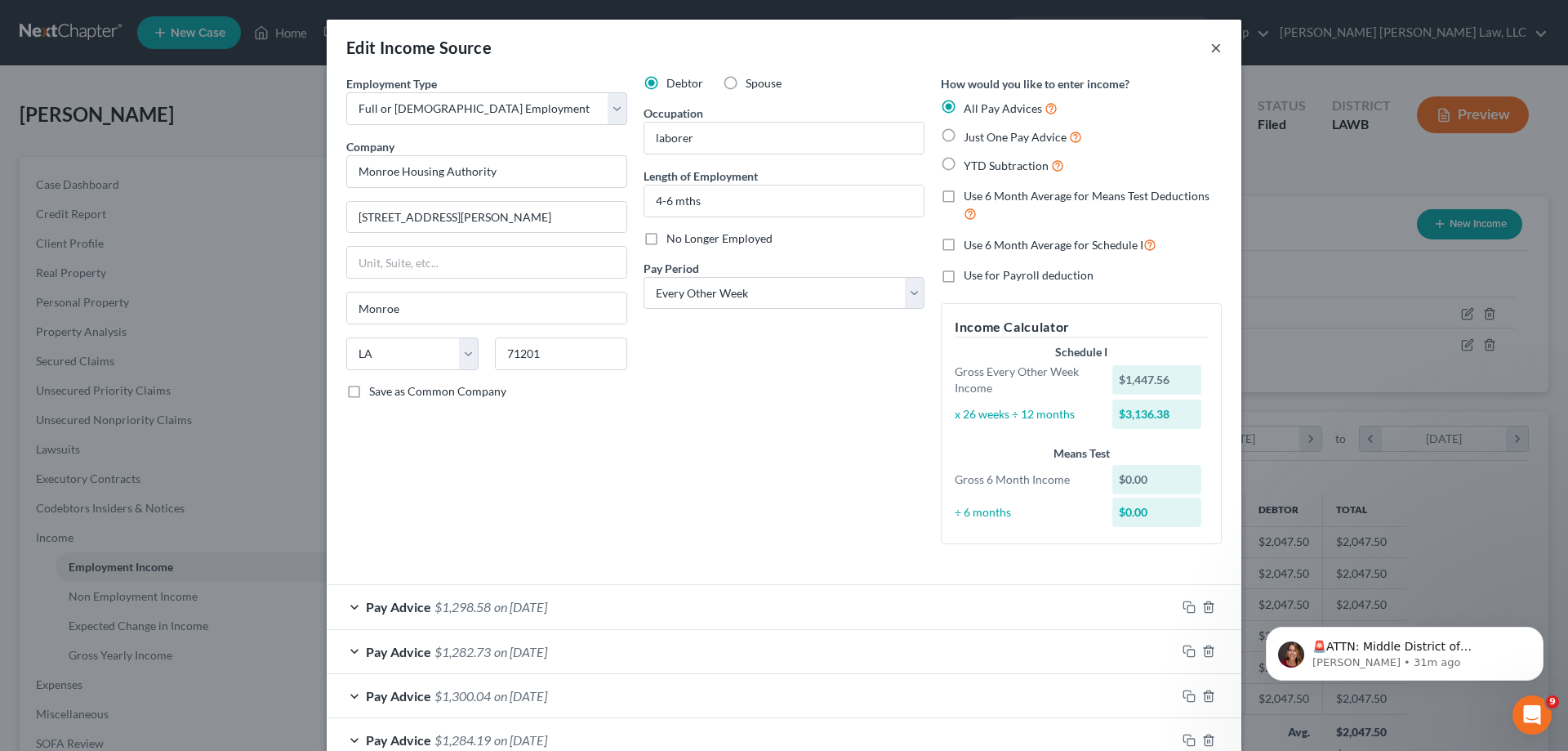
click at [1210, 51] on button "×" at bounding box center [1216, 48] width 12 height 19
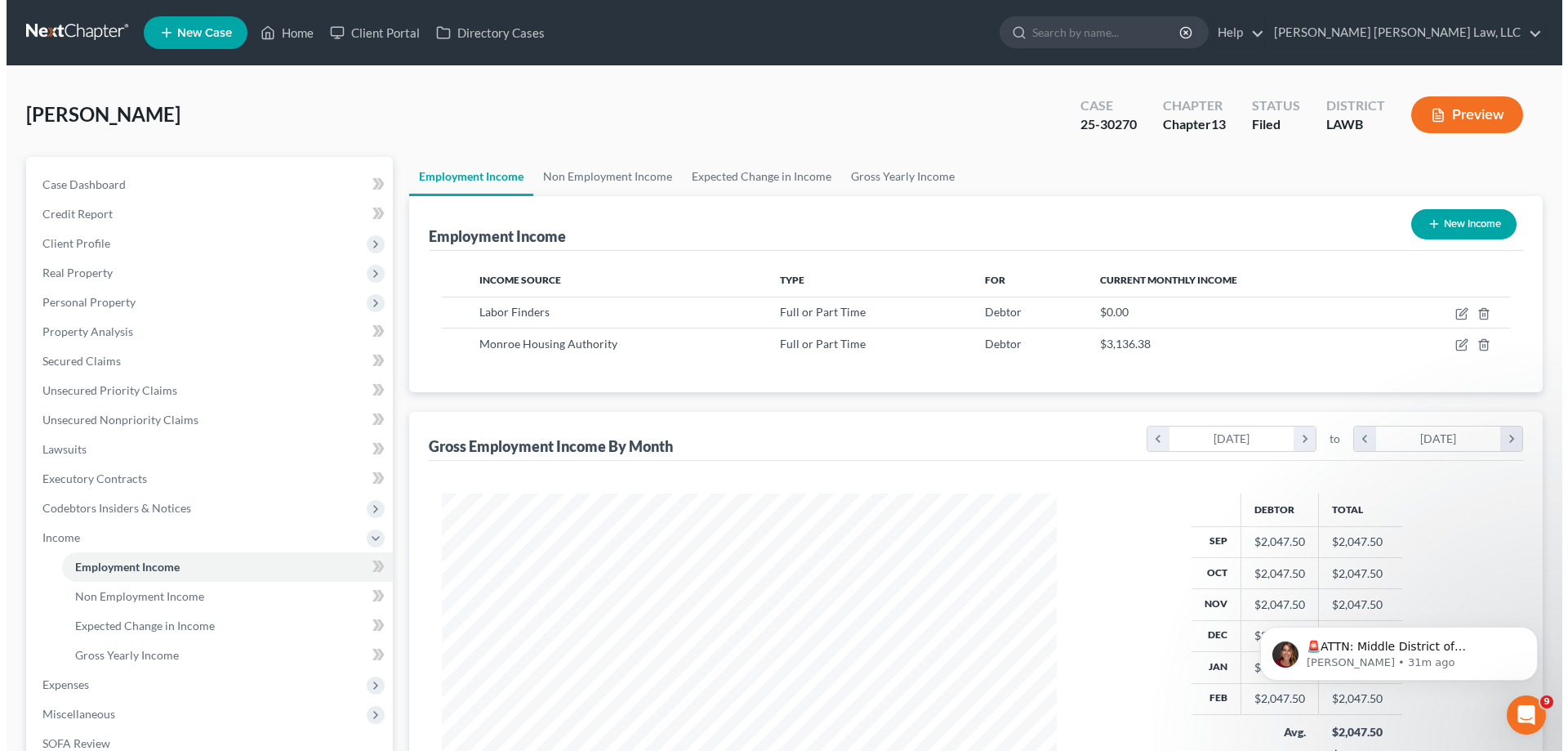
scroll to position [816744, 815868]
click at [1443, 116] on button "Preview" at bounding box center [1459, 115] width 112 height 37
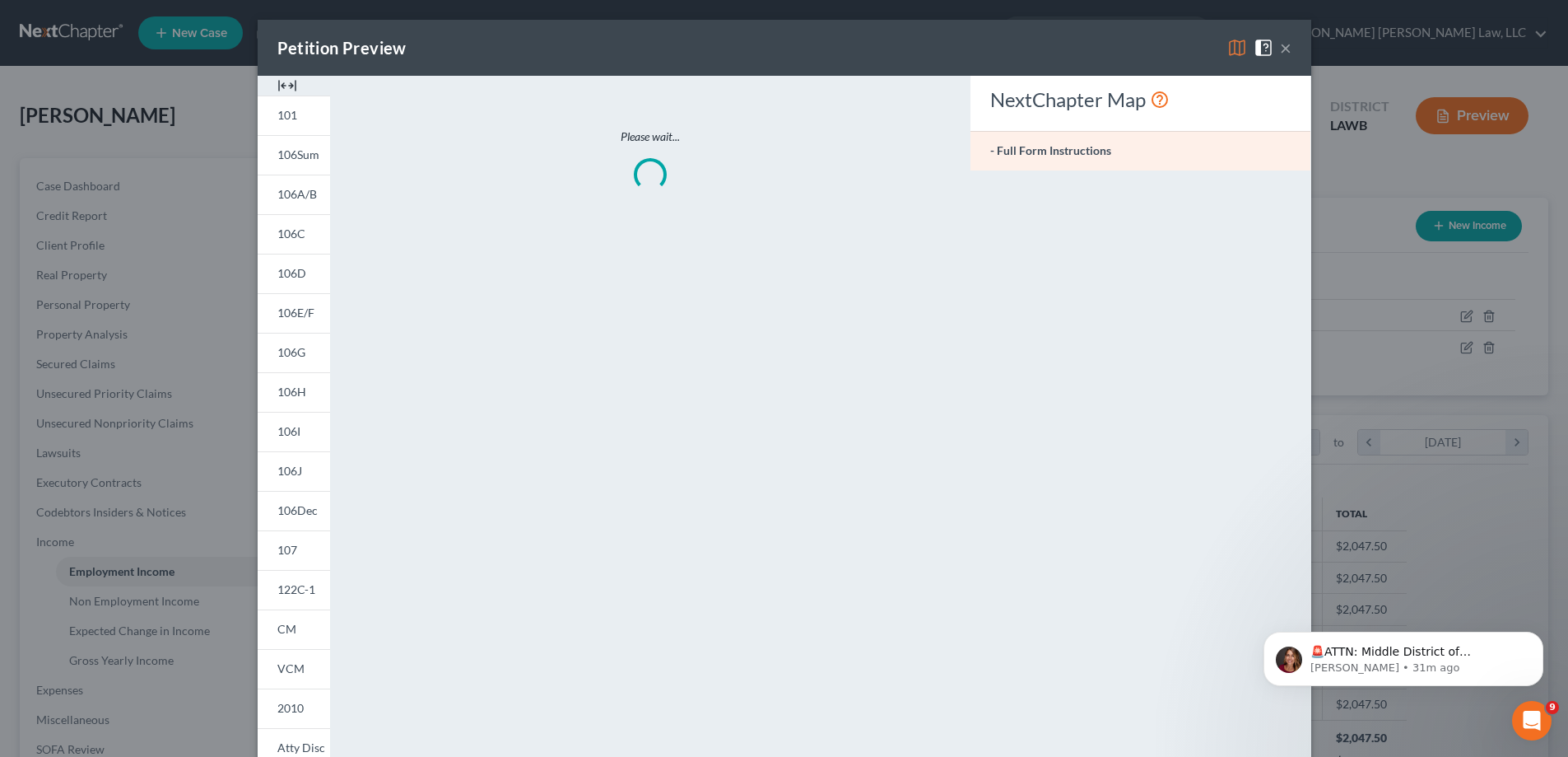
scroll to position [309, 653]
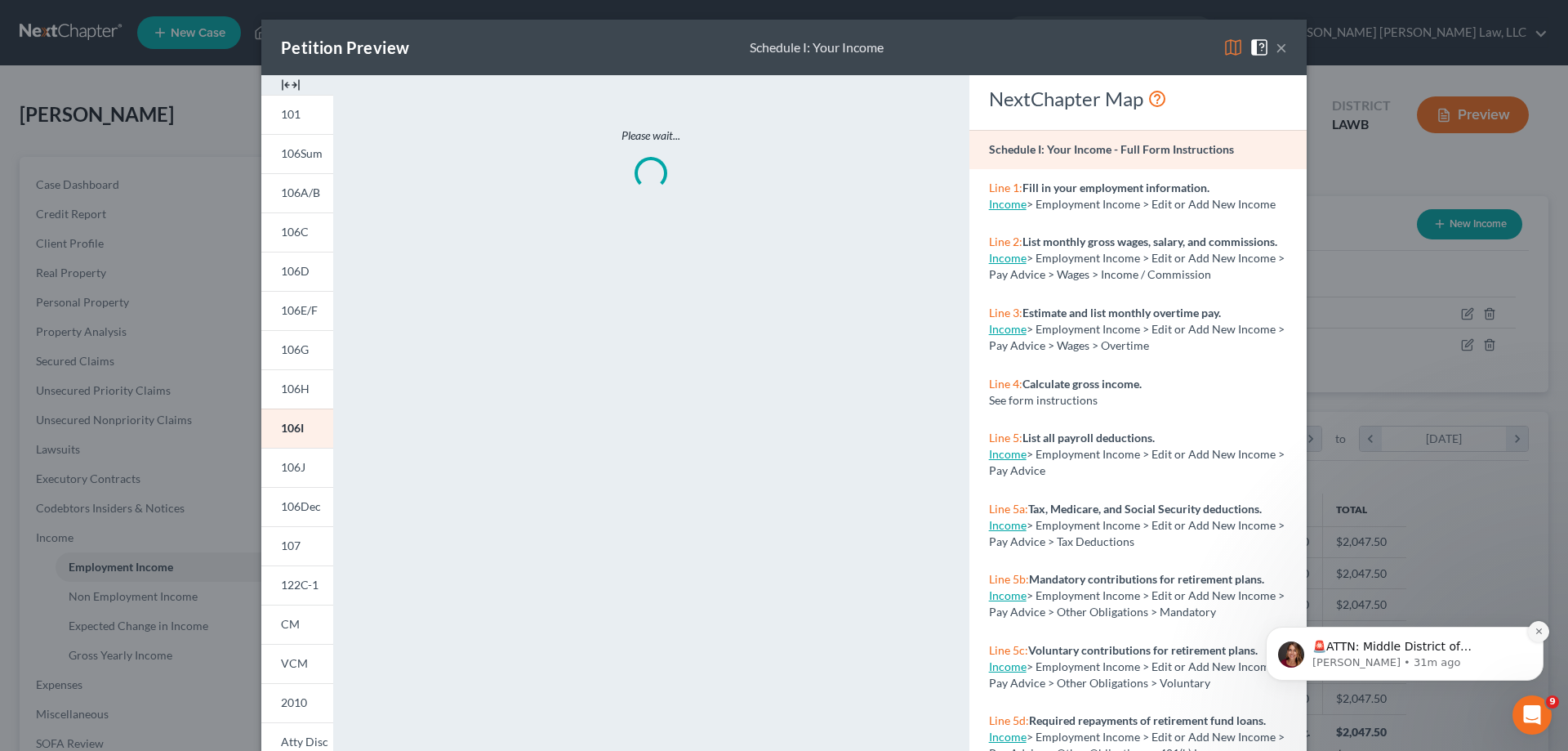
click at [1529, 630] on button "Dismiss notification" at bounding box center [1538, 632] width 21 height 21
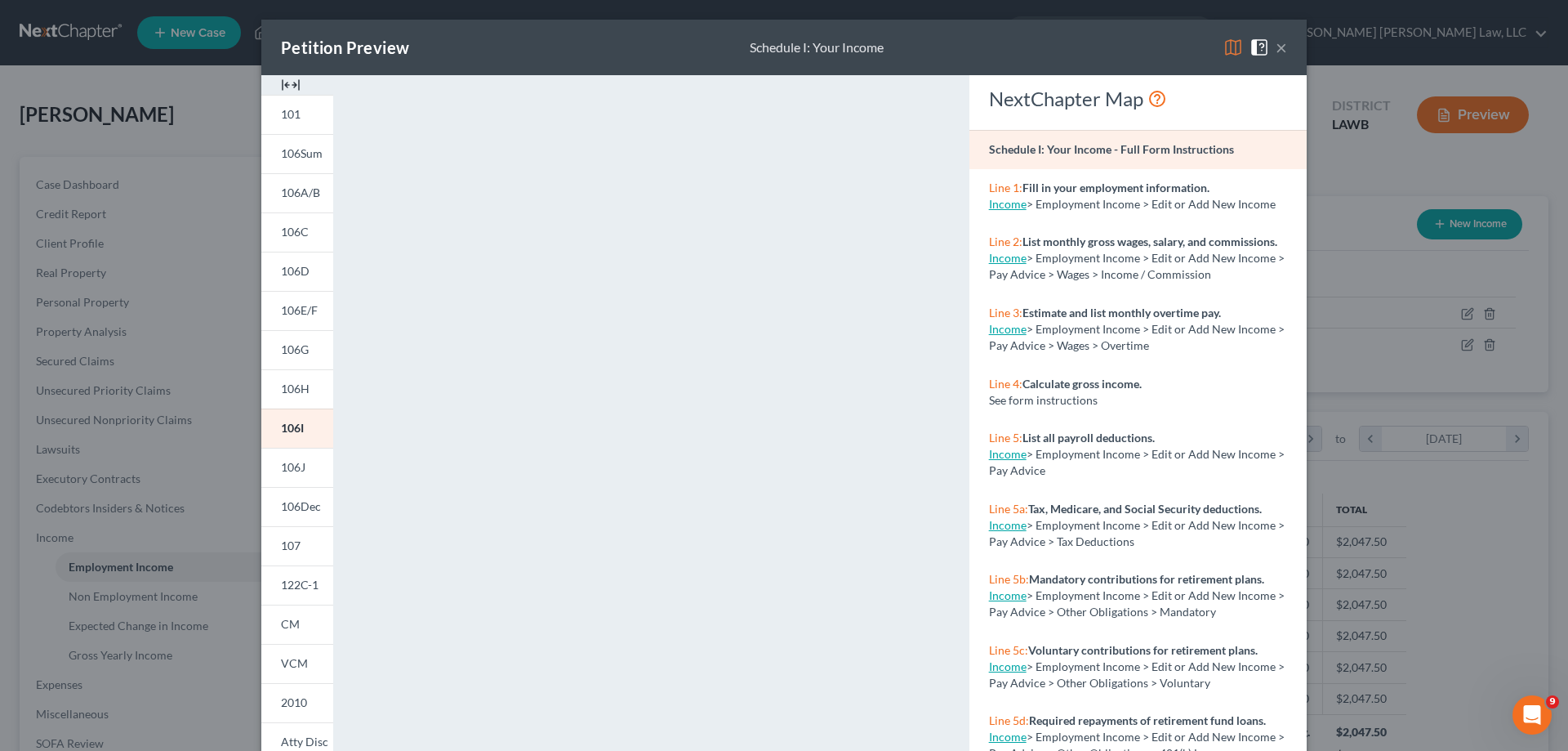
click at [1281, 51] on button "×" at bounding box center [1282, 48] width 12 height 19
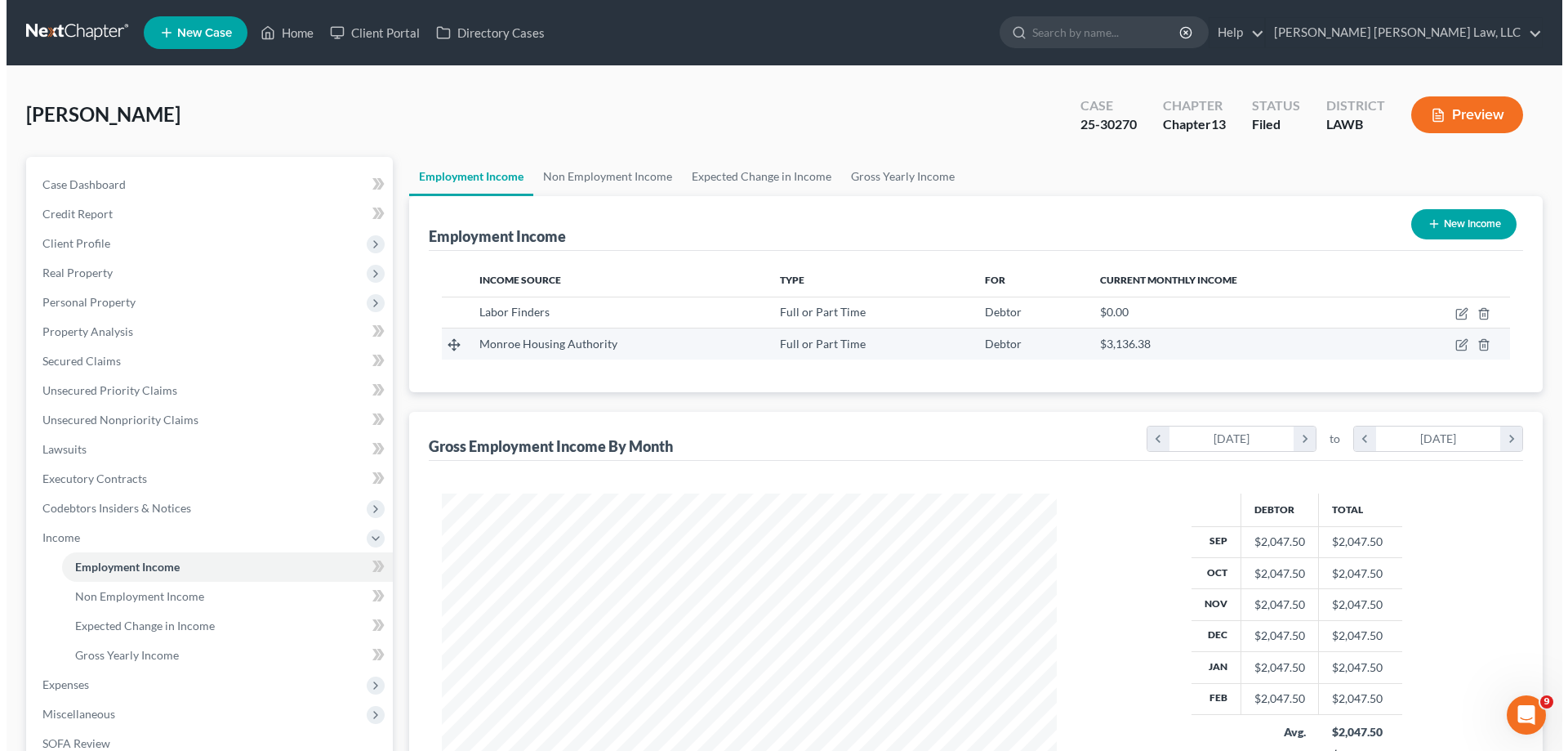
scroll to position [816744, 815868]
click at [1451, 349] on icon "button" at bounding box center [1454, 344] width 13 height 13
select select "0"
select select "19"
select select "2"
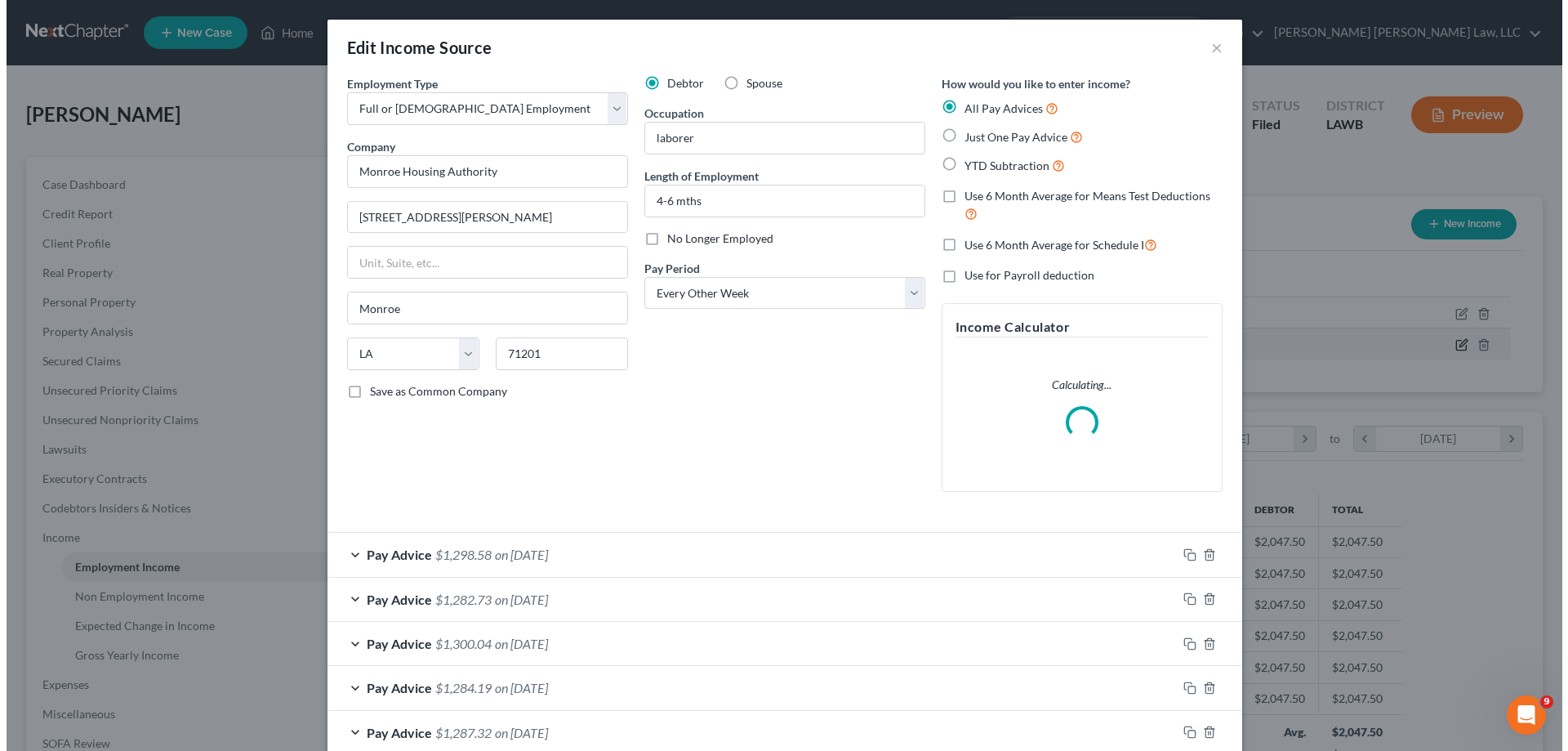
scroll to position [307, 648]
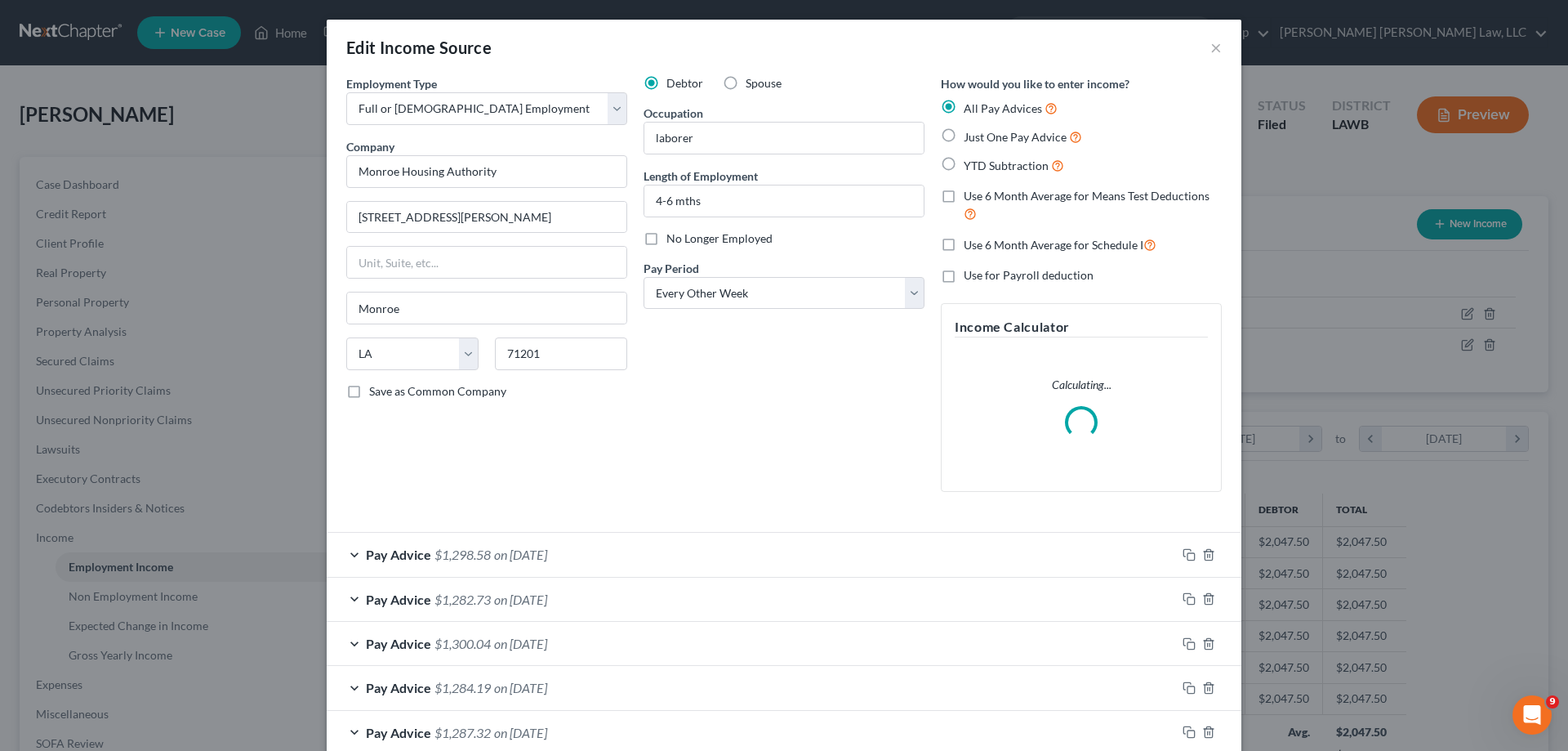
click at [447, 554] on span "$1,298.58" at bounding box center [462, 555] width 56 height 16
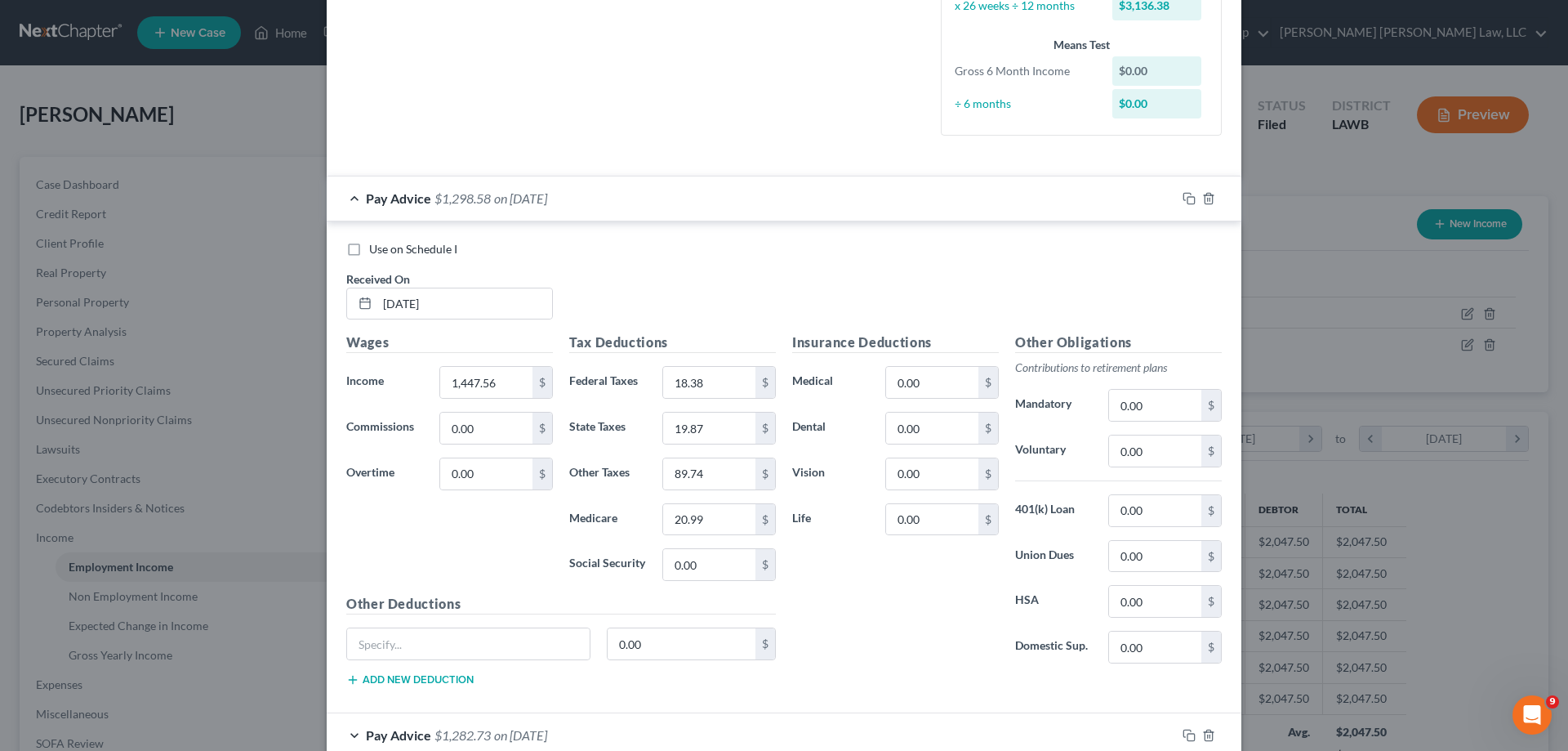
scroll to position [638, 0]
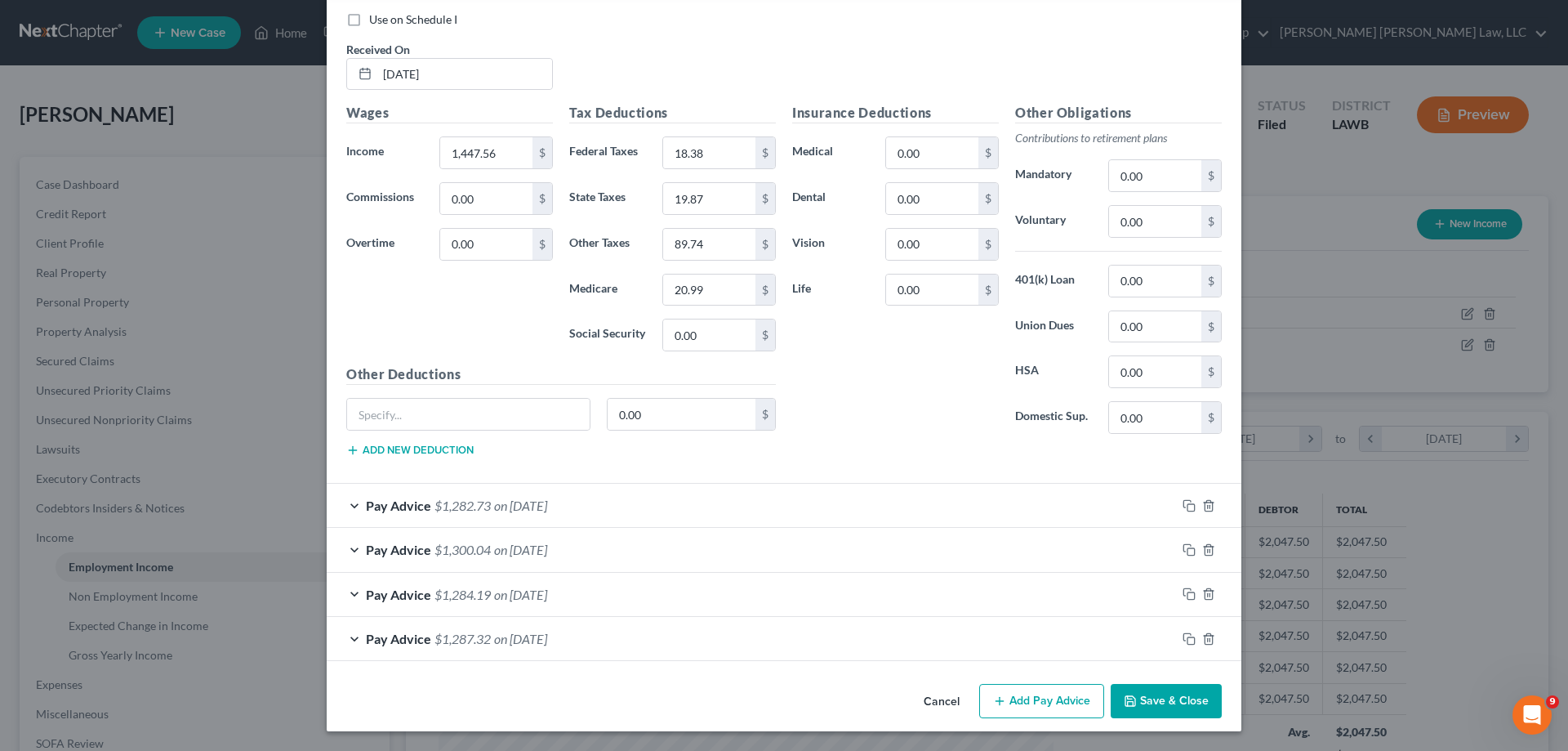
click at [346, 511] on div "Pay Advice $1,282.73 on [DATE]" at bounding box center [751, 505] width 850 height 44
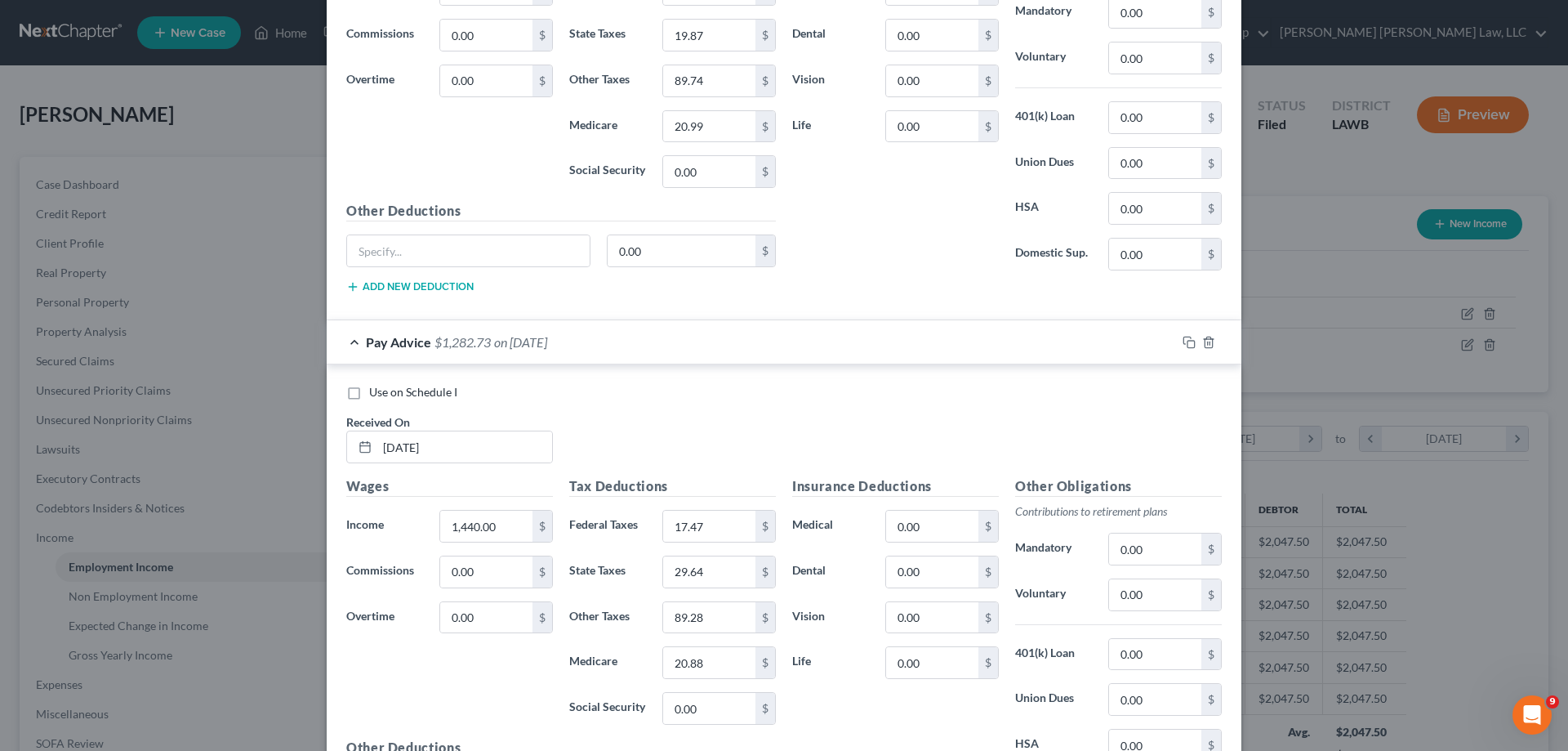
scroll to position [557, 0]
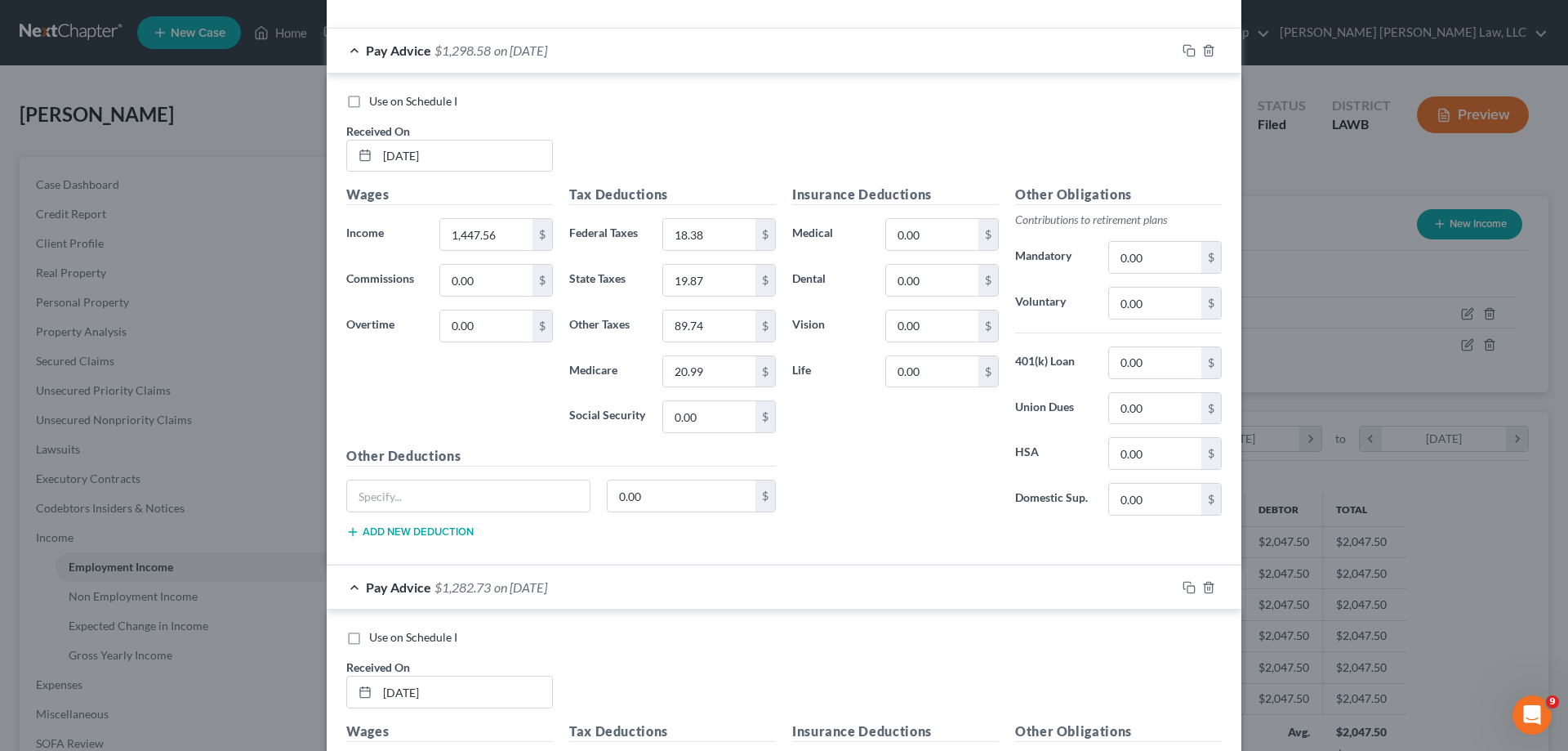
click at [823, 604] on div "Pay Advice $1,282.73 on [DATE]" at bounding box center [751, 587] width 850 height 44
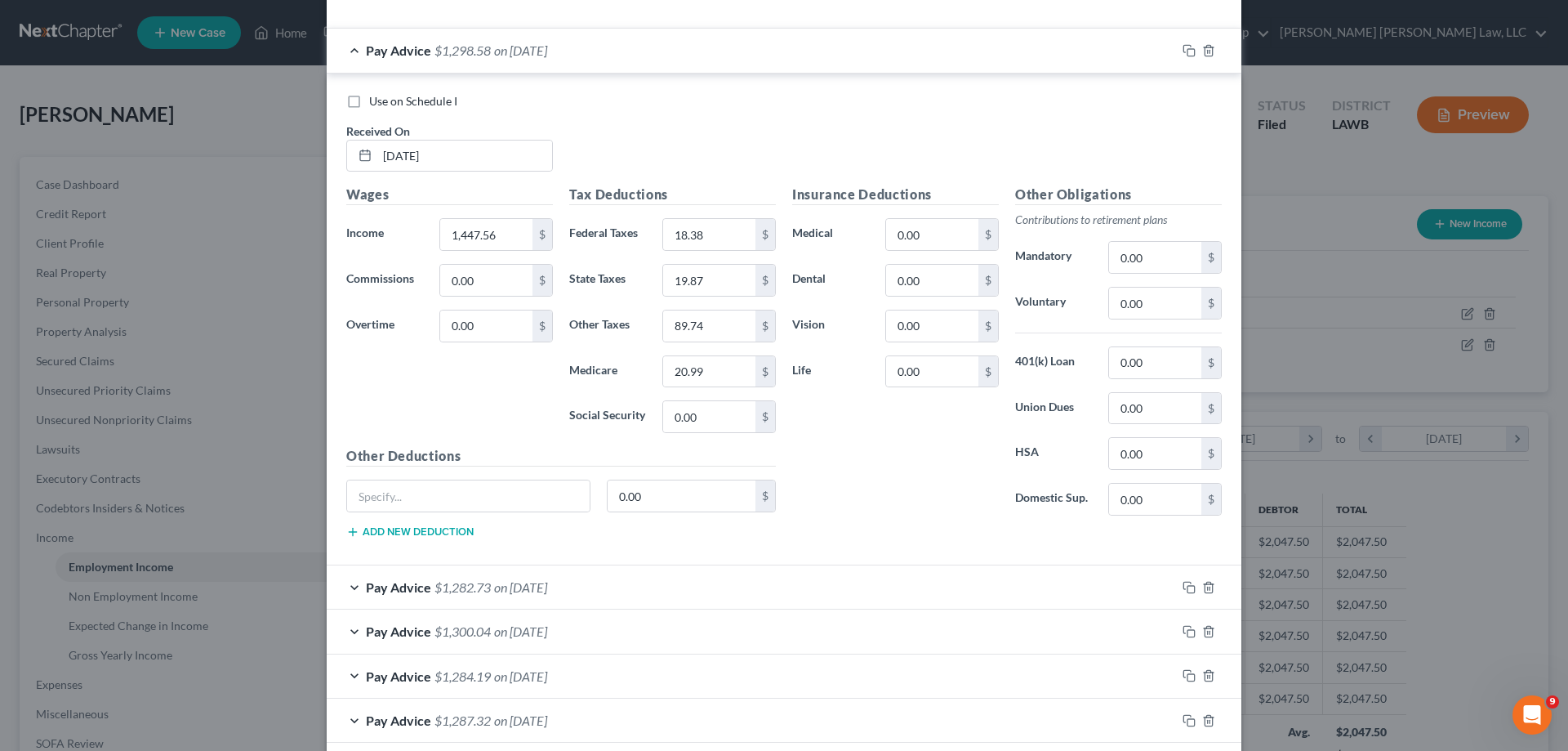
scroll to position [393, 0]
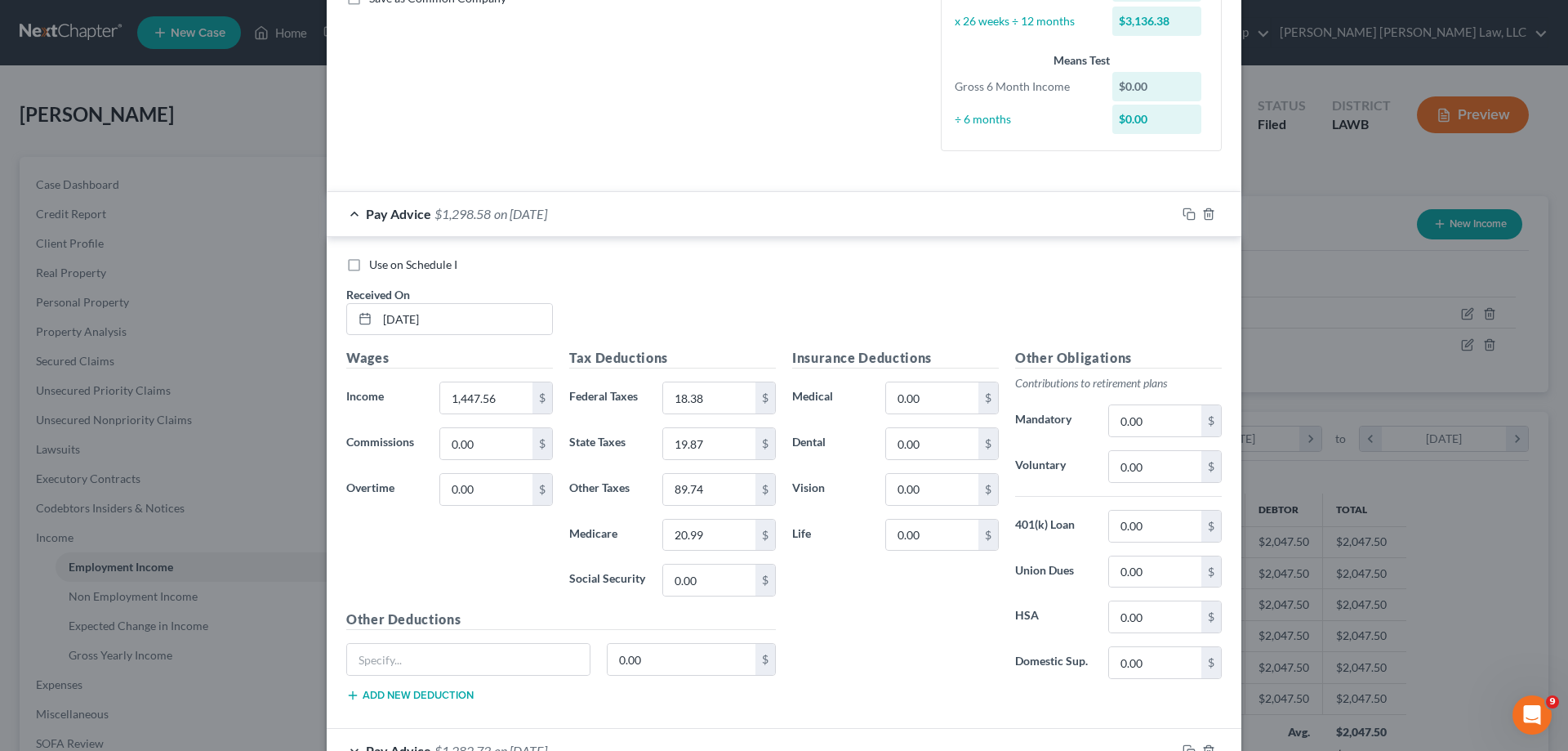
click at [1260, 305] on div "Edit Income Source × Employment Type * Select Full or [DEMOGRAPHIC_DATA] Employ…" at bounding box center [784, 375] width 1568 height 751
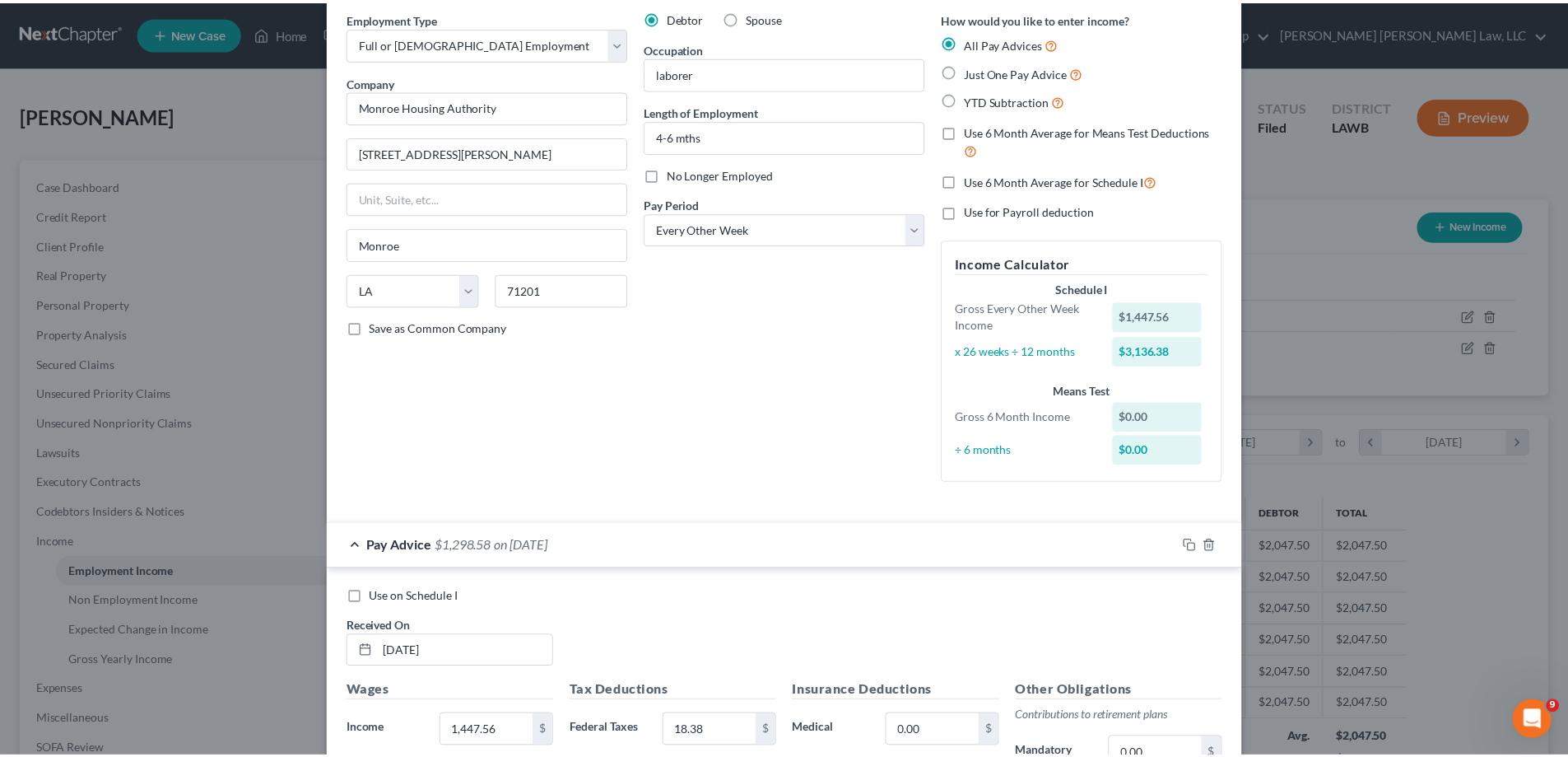
scroll to position [0, 0]
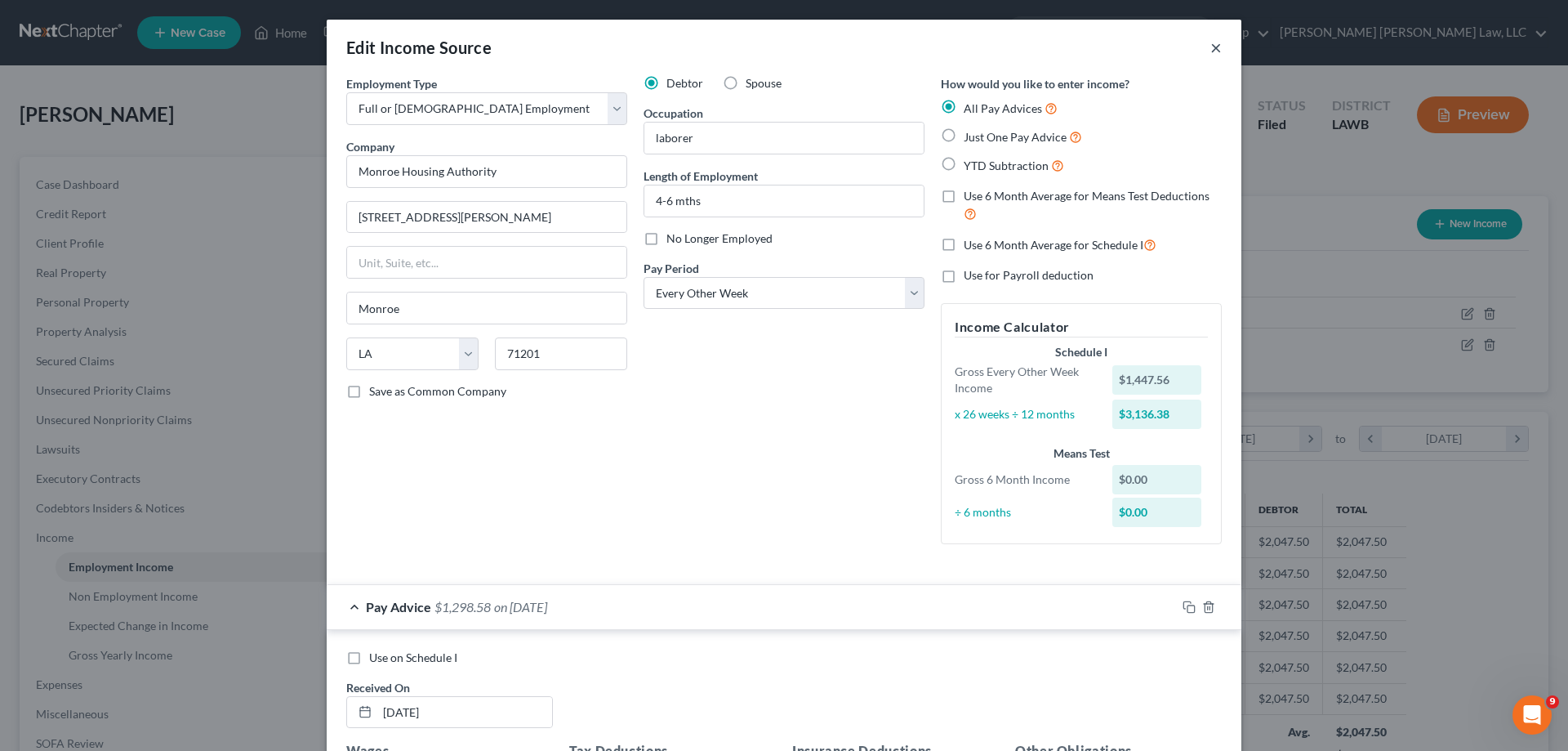
click at [1210, 47] on button "×" at bounding box center [1216, 48] width 12 height 19
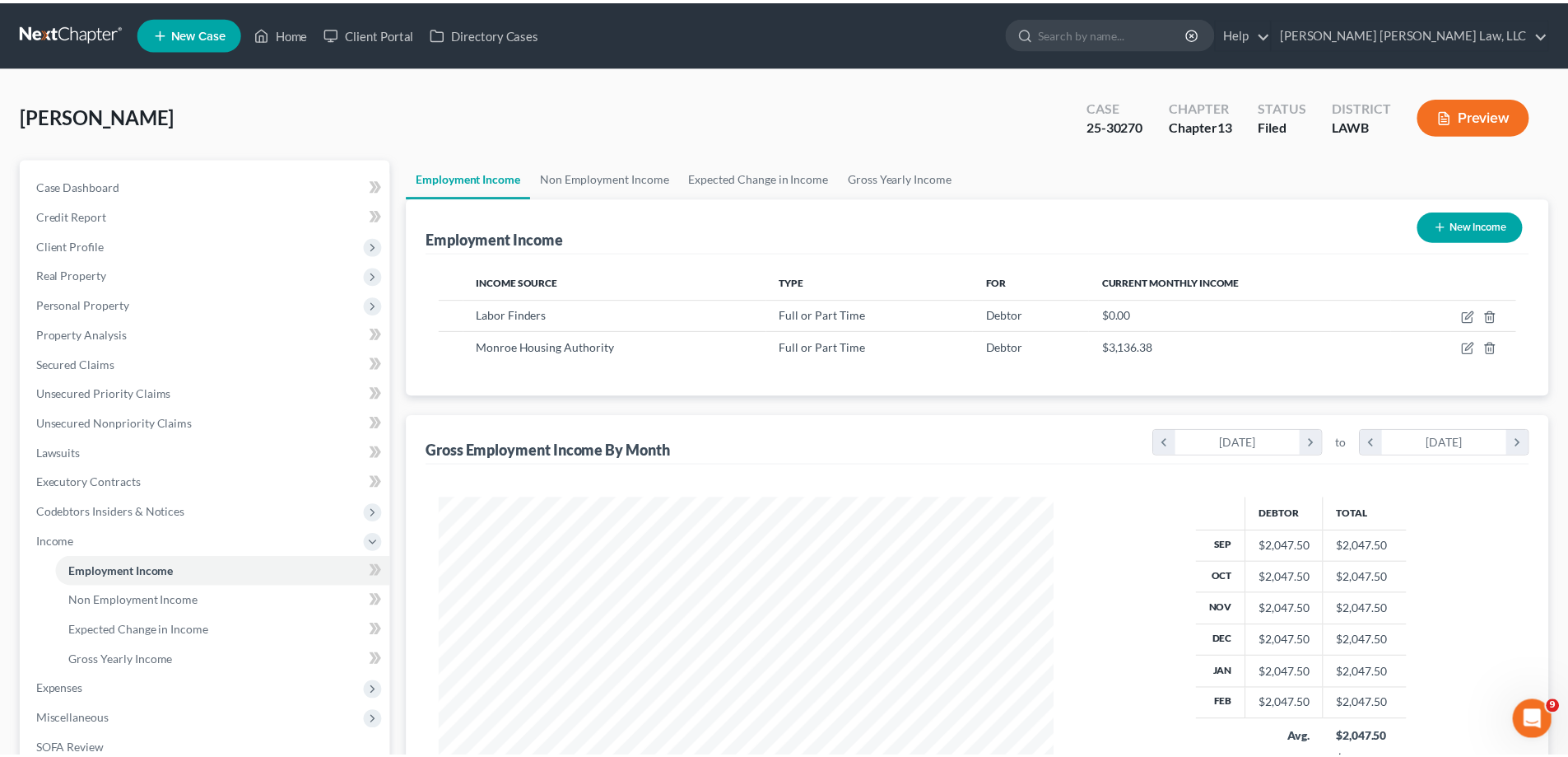
scroll to position [308, 647]
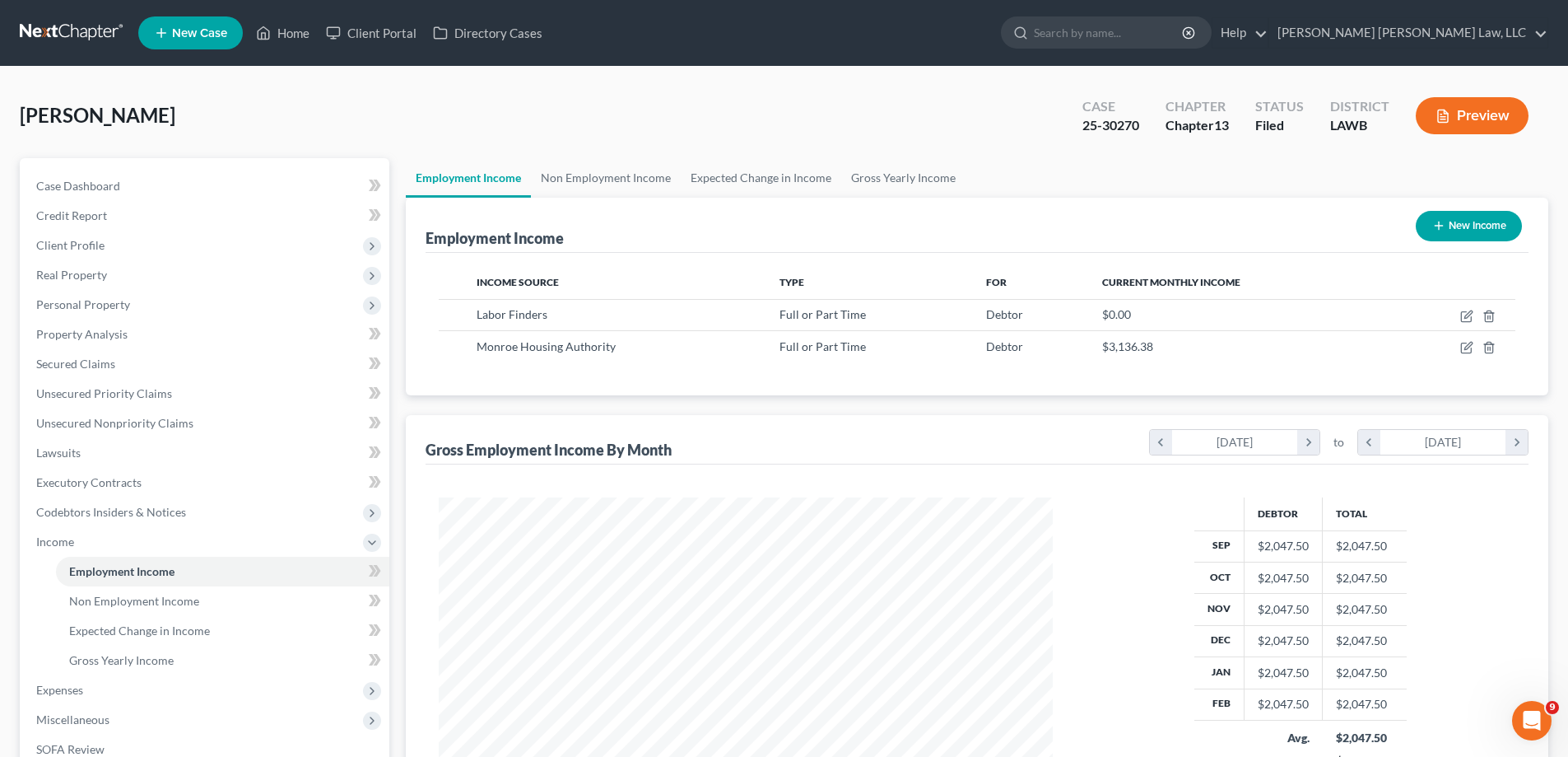
click at [1488, 120] on button "Preview" at bounding box center [1471, 116] width 113 height 37
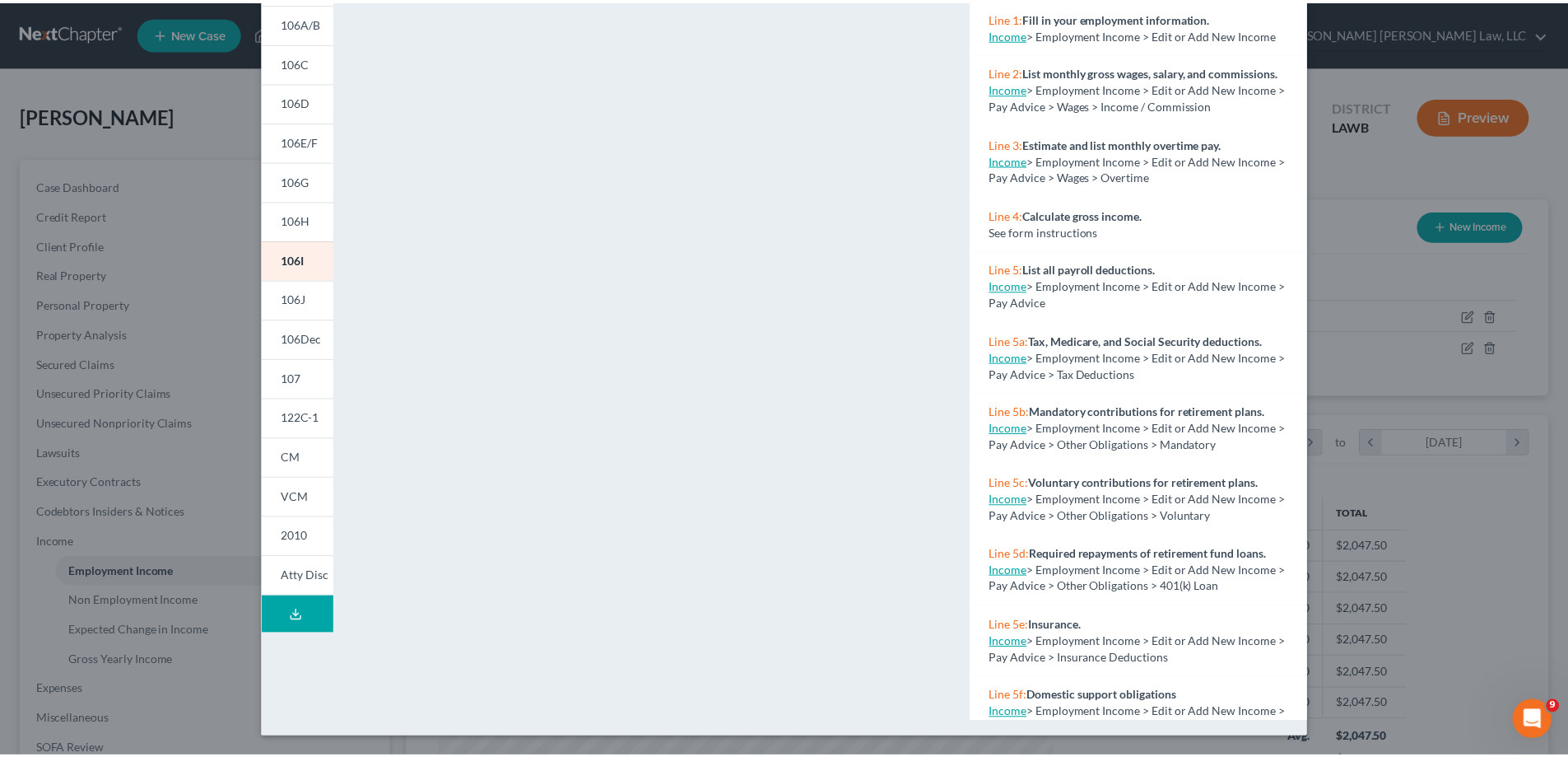
scroll to position [90, 0]
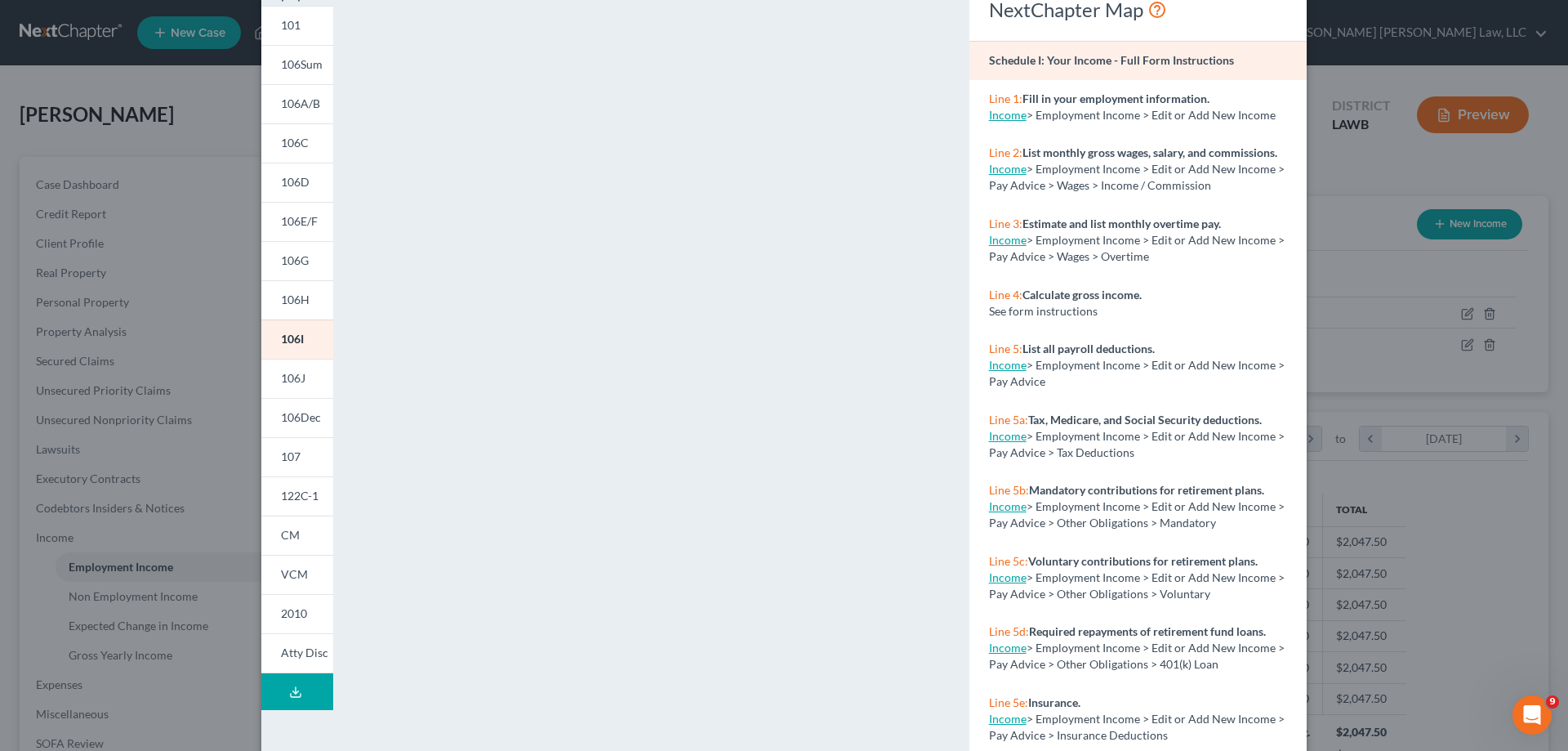
click at [1326, 153] on div "Petition Preview Schedule I: Your Income × 101 106Sum 106A/B 106C 106D 106E/F 1…" at bounding box center [784, 375] width 1568 height 751
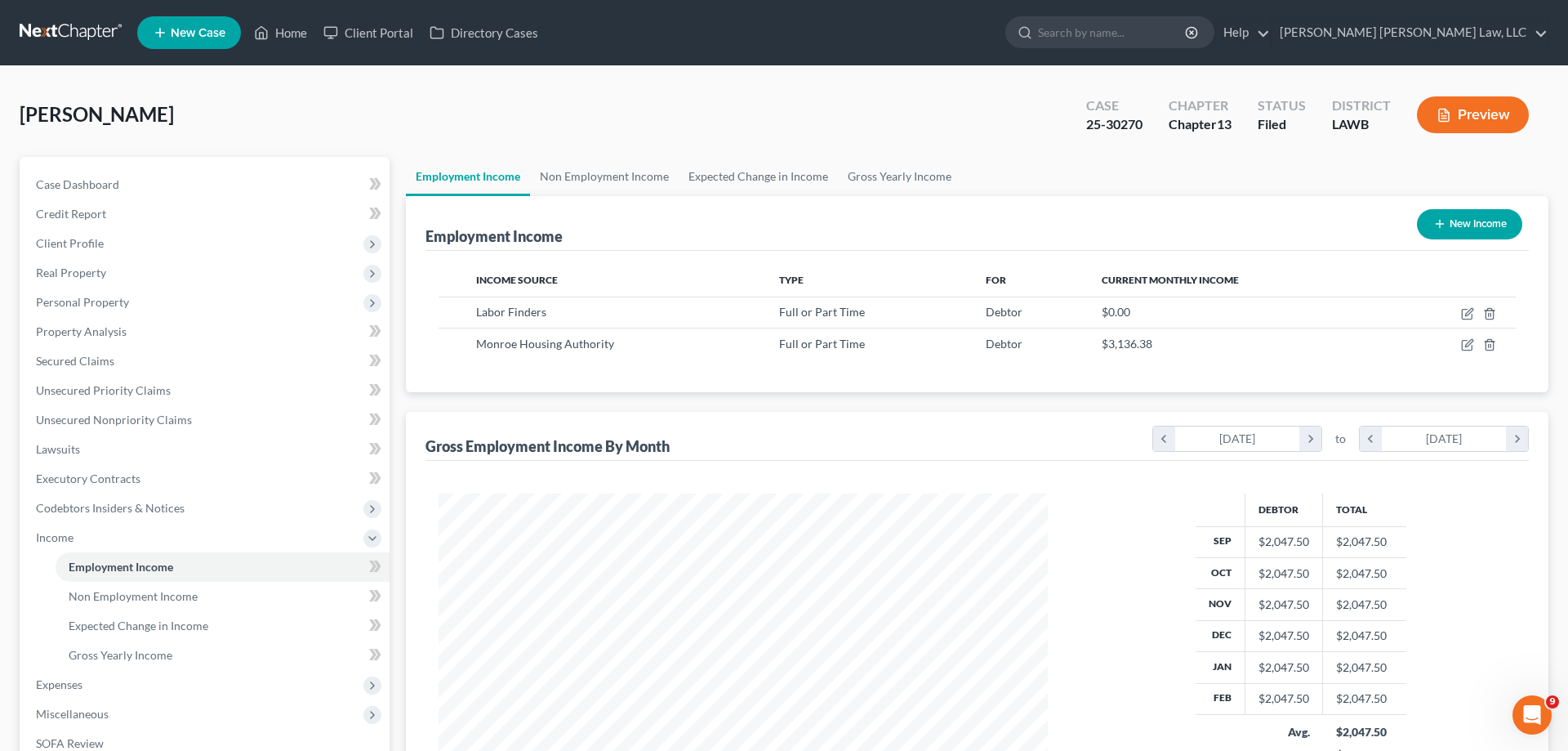
scroll to position [816744, 815868]
click at [1454, 342] on icon "button" at bounding box center [1454, 344] width 13 height 13
select select "0"
select select "19"
select select "2"
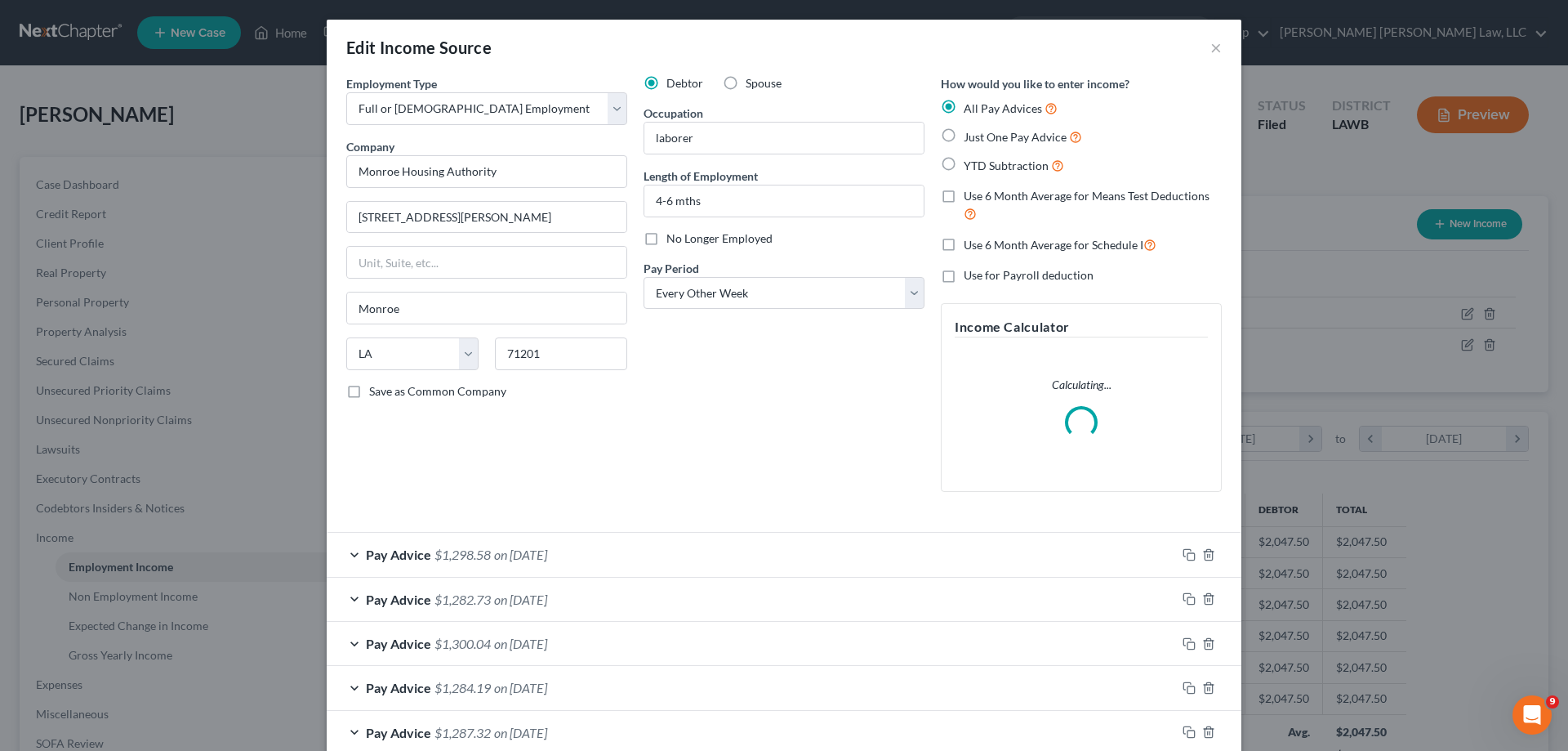
scroll to position [82, 0]
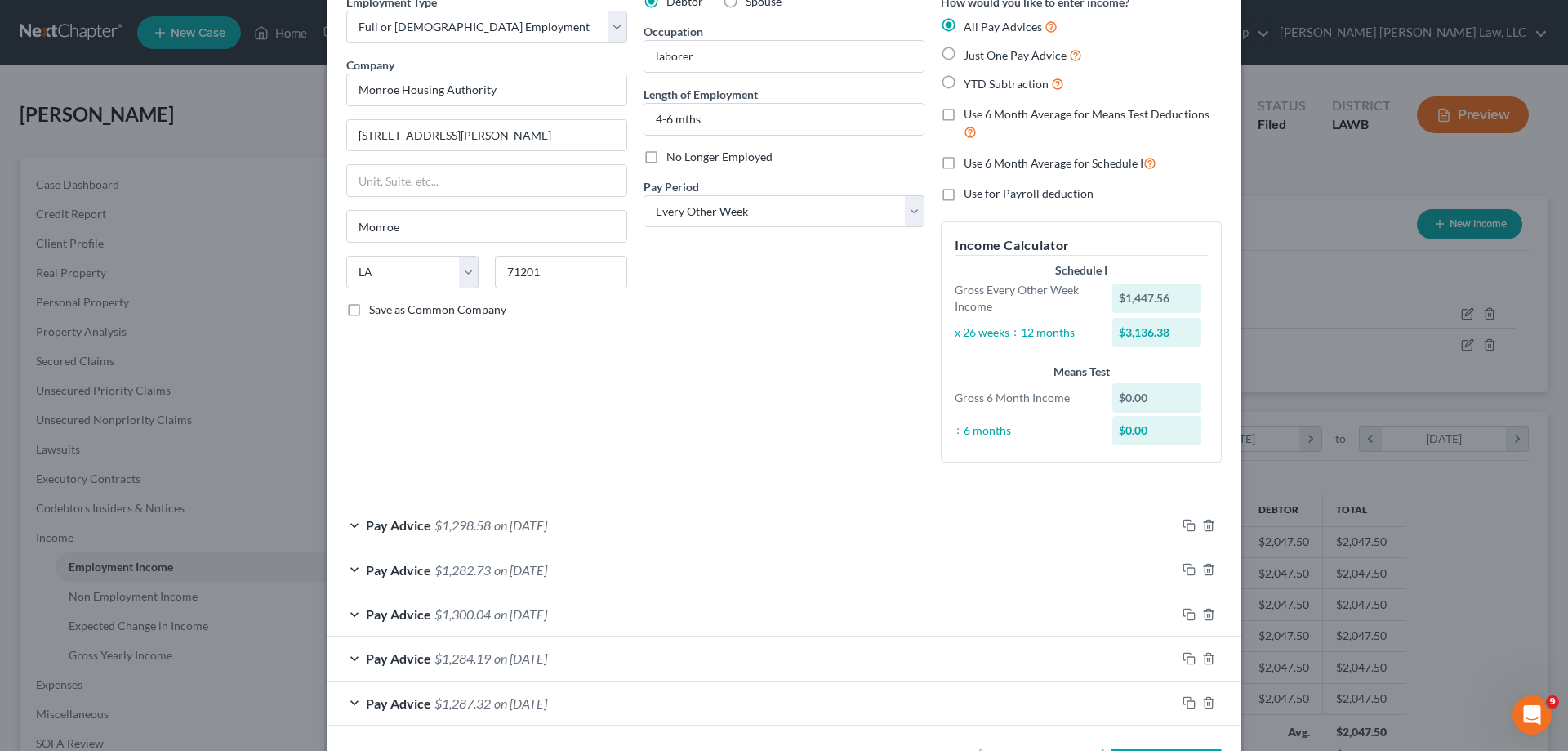
click at [442, 578] on div "Pay Advice $1,282.73 on [DATE]" at bounding box center [751, 569] width 850 height 44
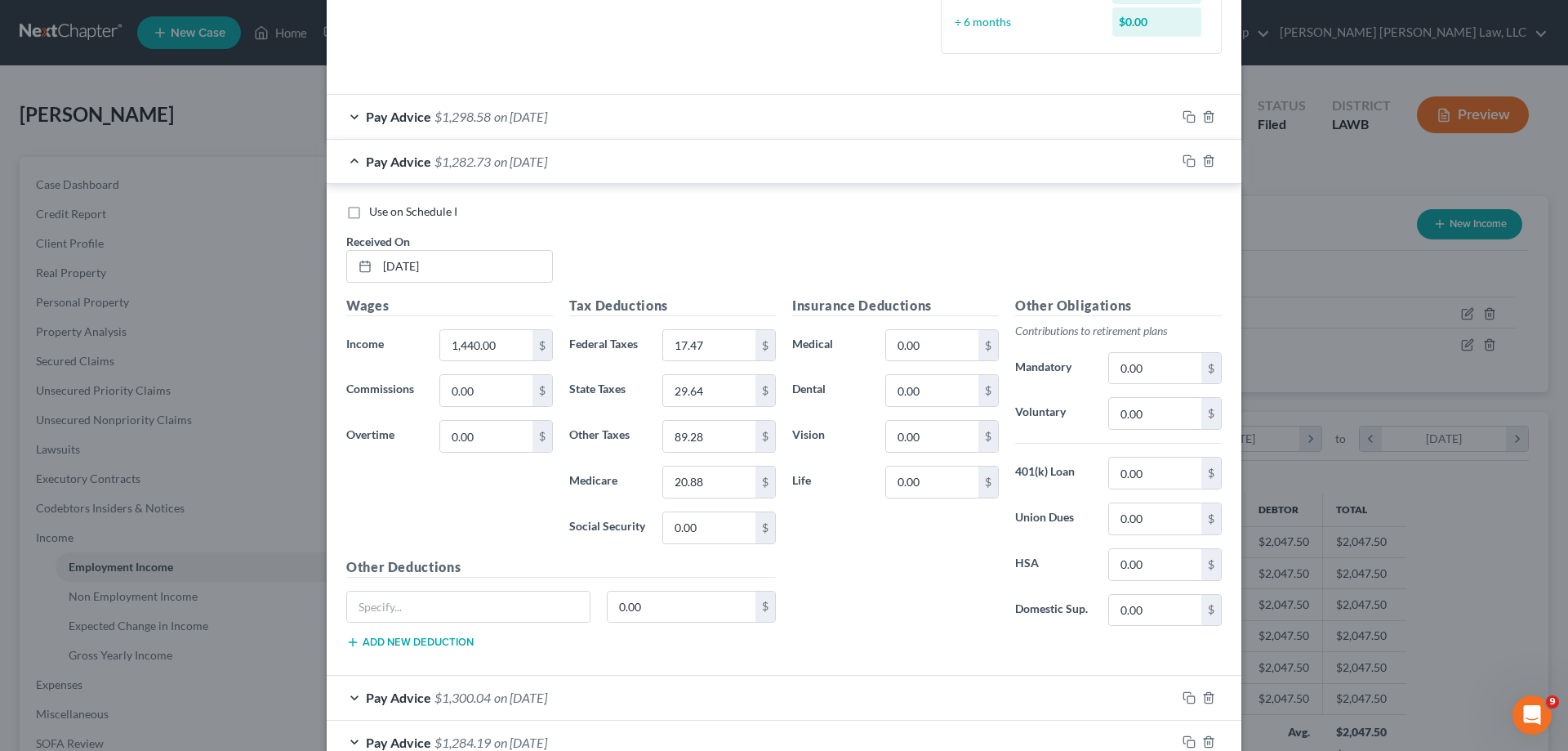
scroll to position [638, 0]
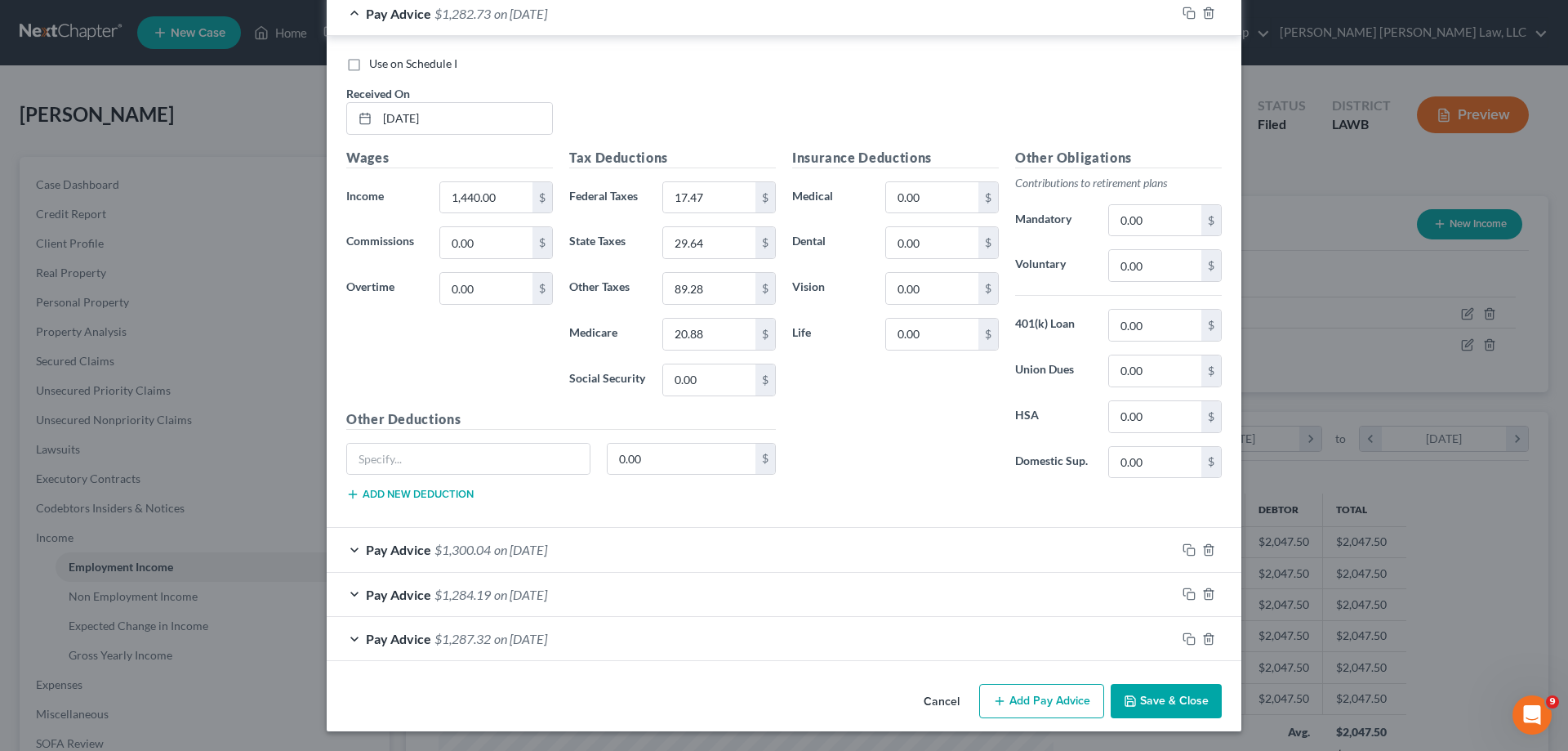
click at [498, 554] on span "on [DATE]" at bounding box center [520, 550] width 53 height 16
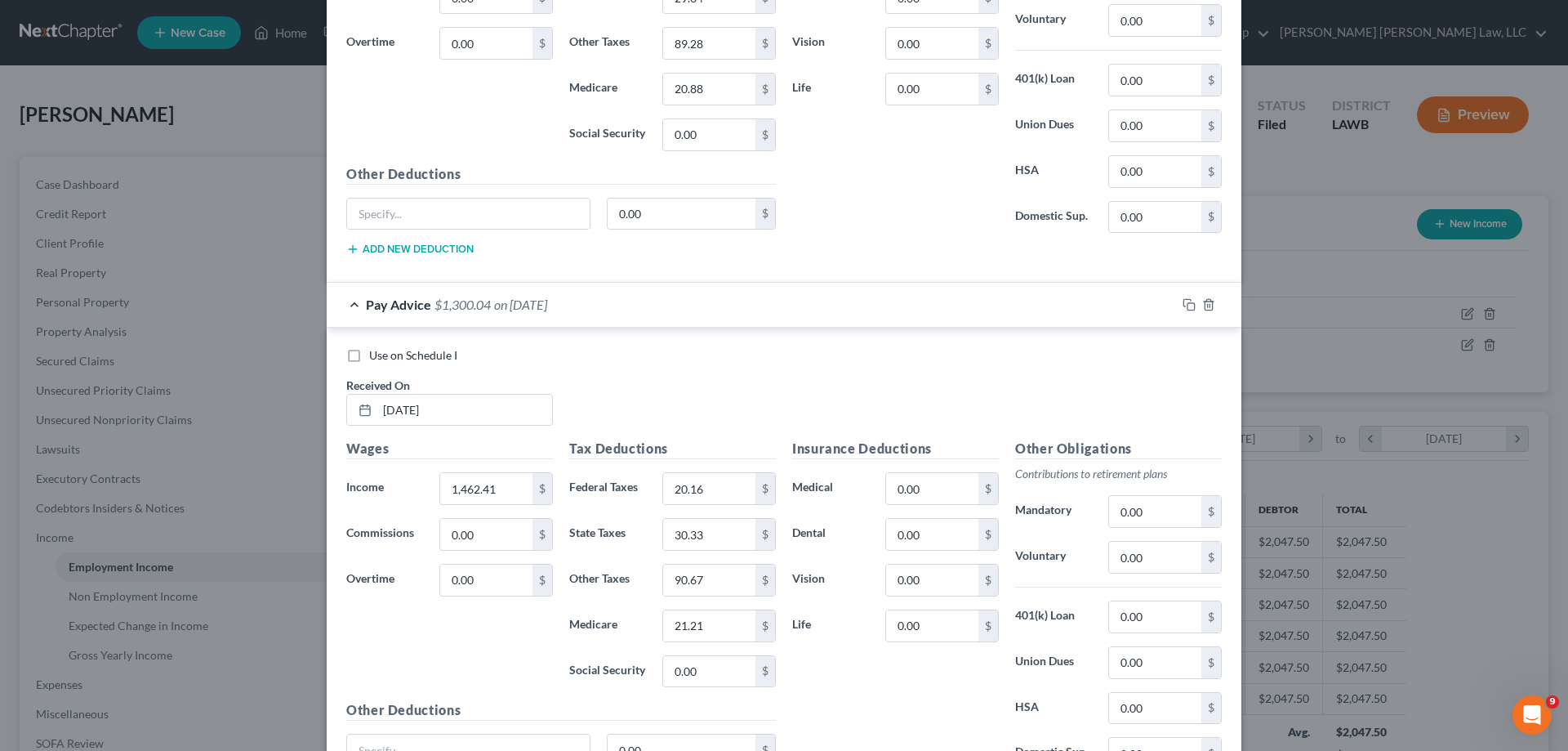
scroll to position [1128, 0]
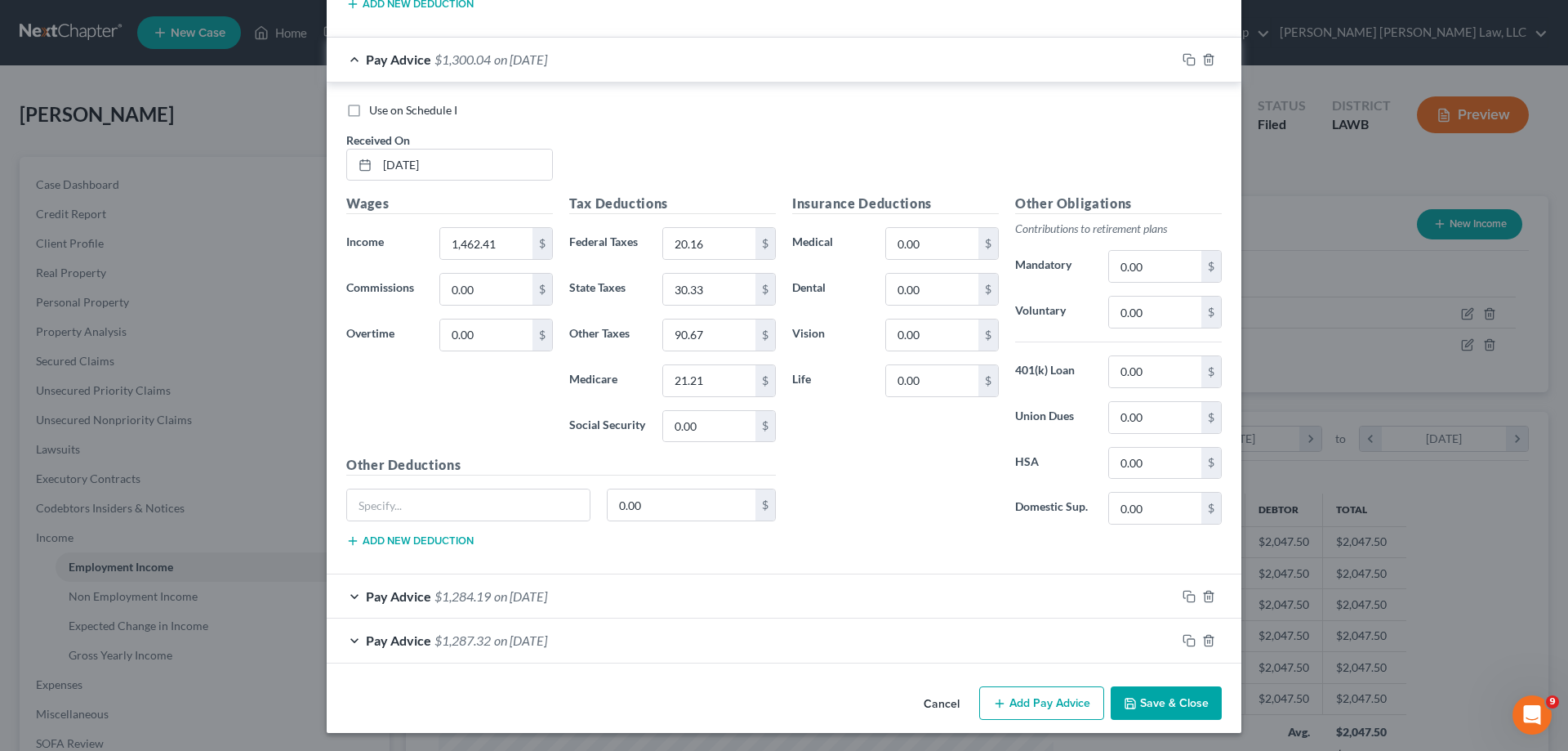
click at [540, 593] on span "on [DATE]" at bounding box center [520, 597] width 53 height 16
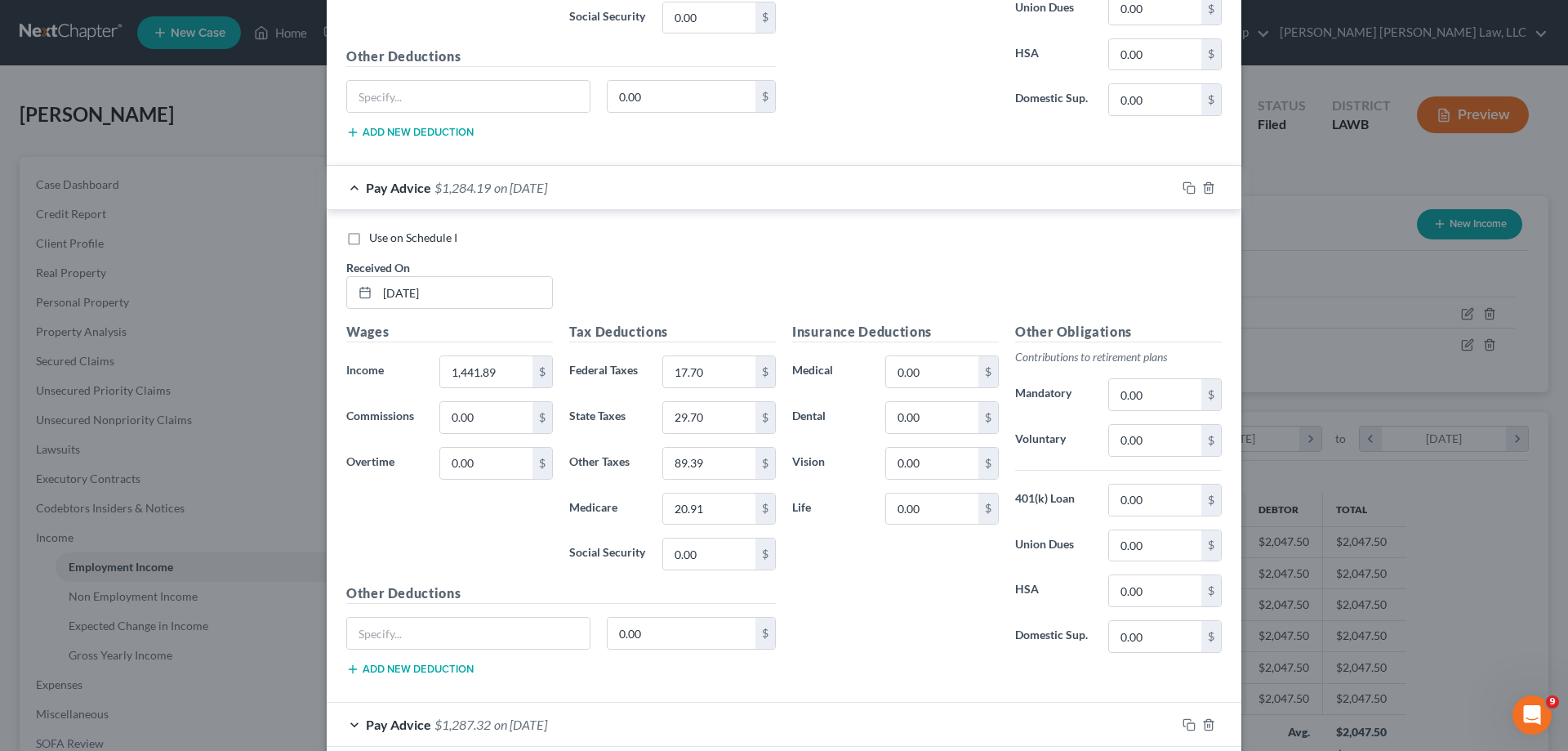
scroll to position [1619, 0]
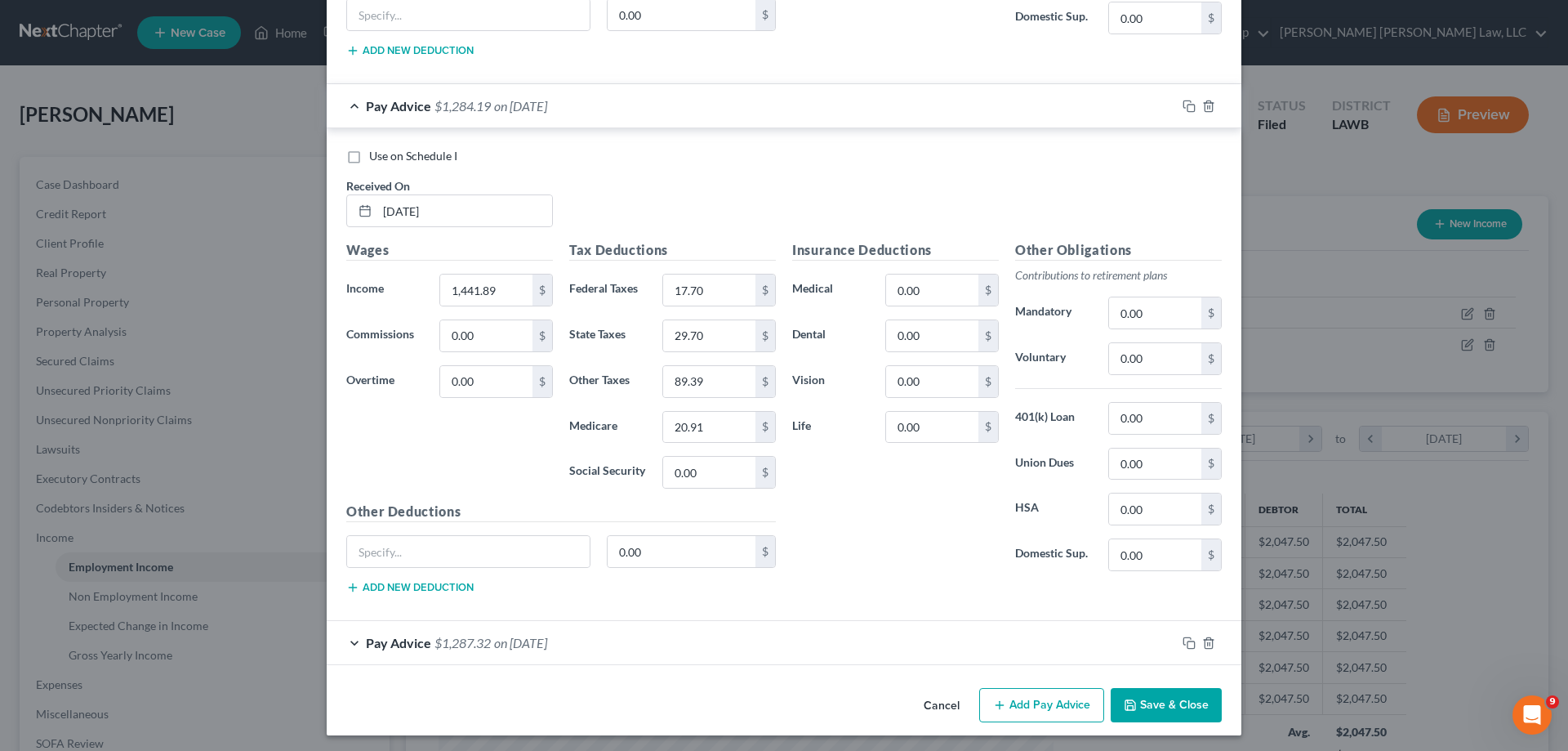
click at [531, 632] on div "Pay Advice $1,287.32 on [DATE]" at bounding box center [751, 642] width 850 height 44
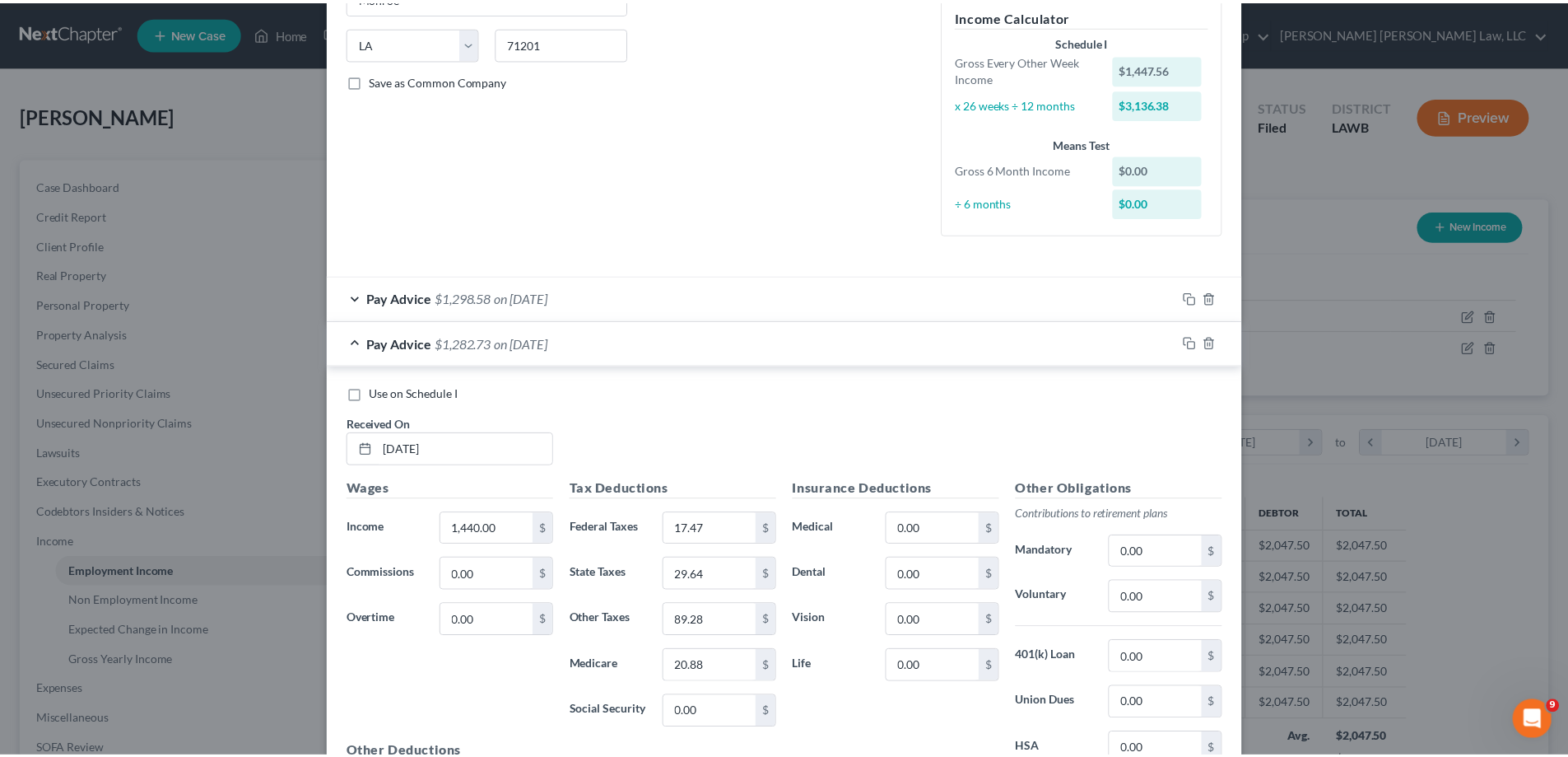
scroll to position [0, 0]
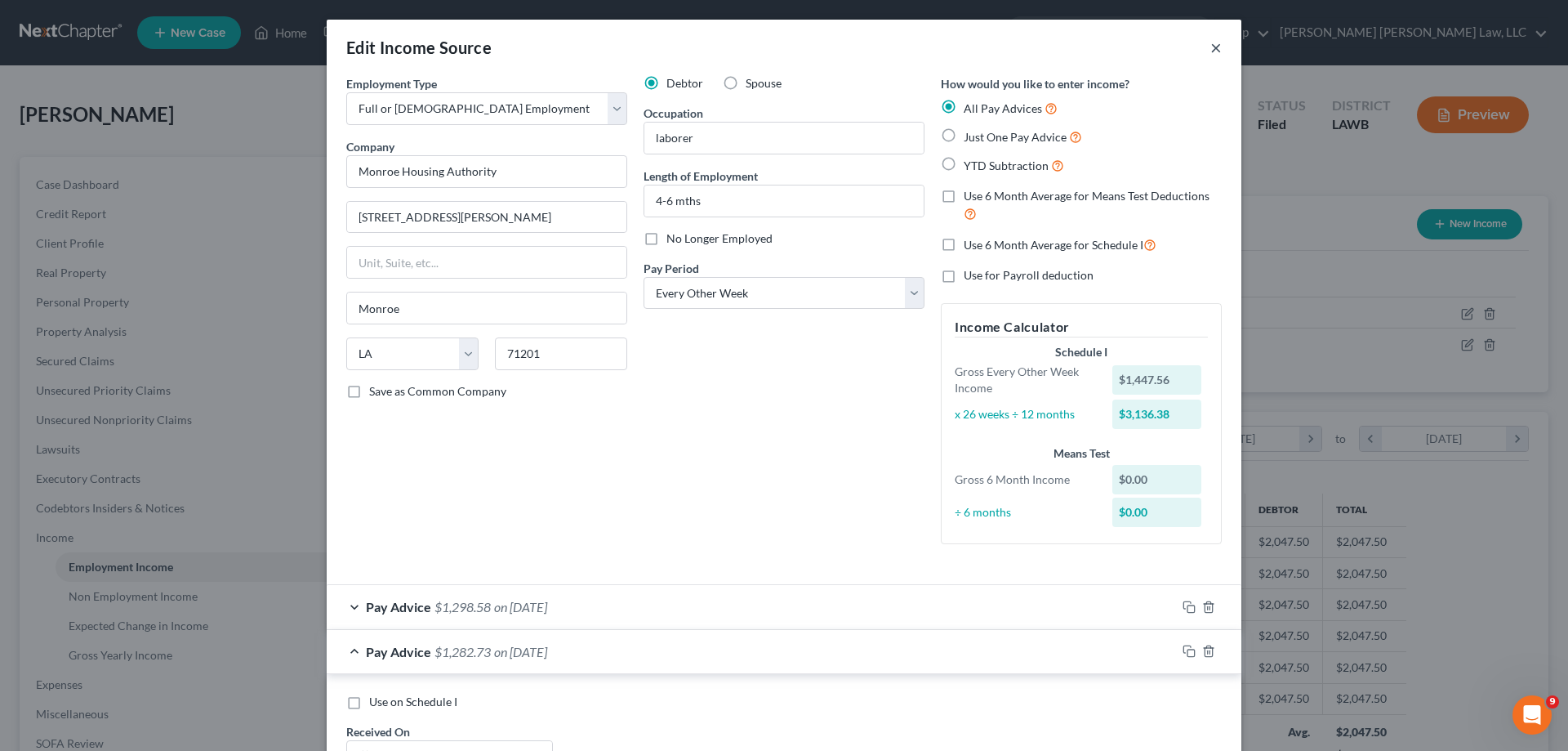
drag, startPoint x: 1212, startPoint y: 50, endPoint x: 1440, endPoint y: 198, distance: 271.8
click at [1211, 50] on button "×" at bounding box center [1216, 48] width 12 height 19
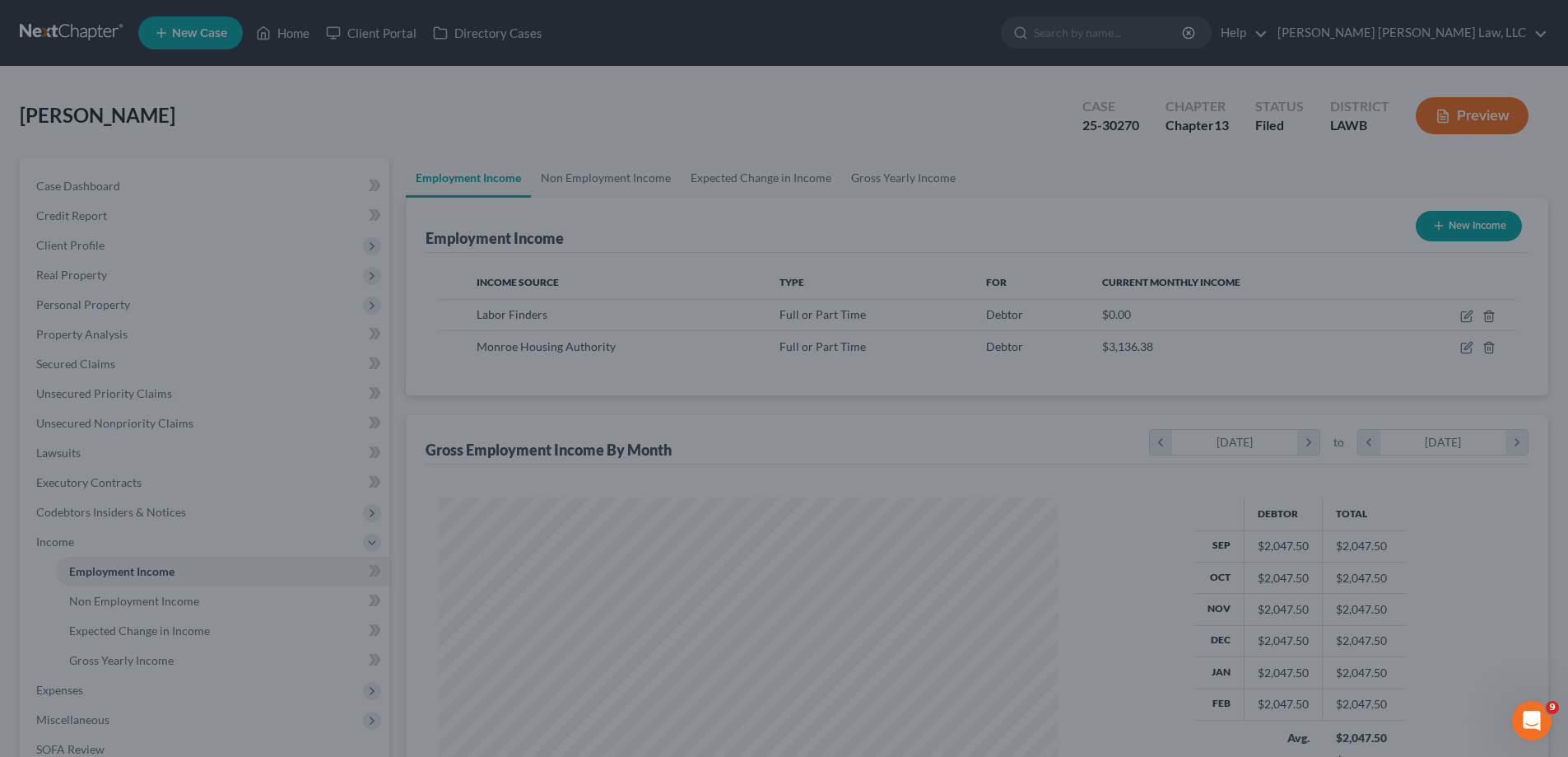
scroll to position [308, 647]
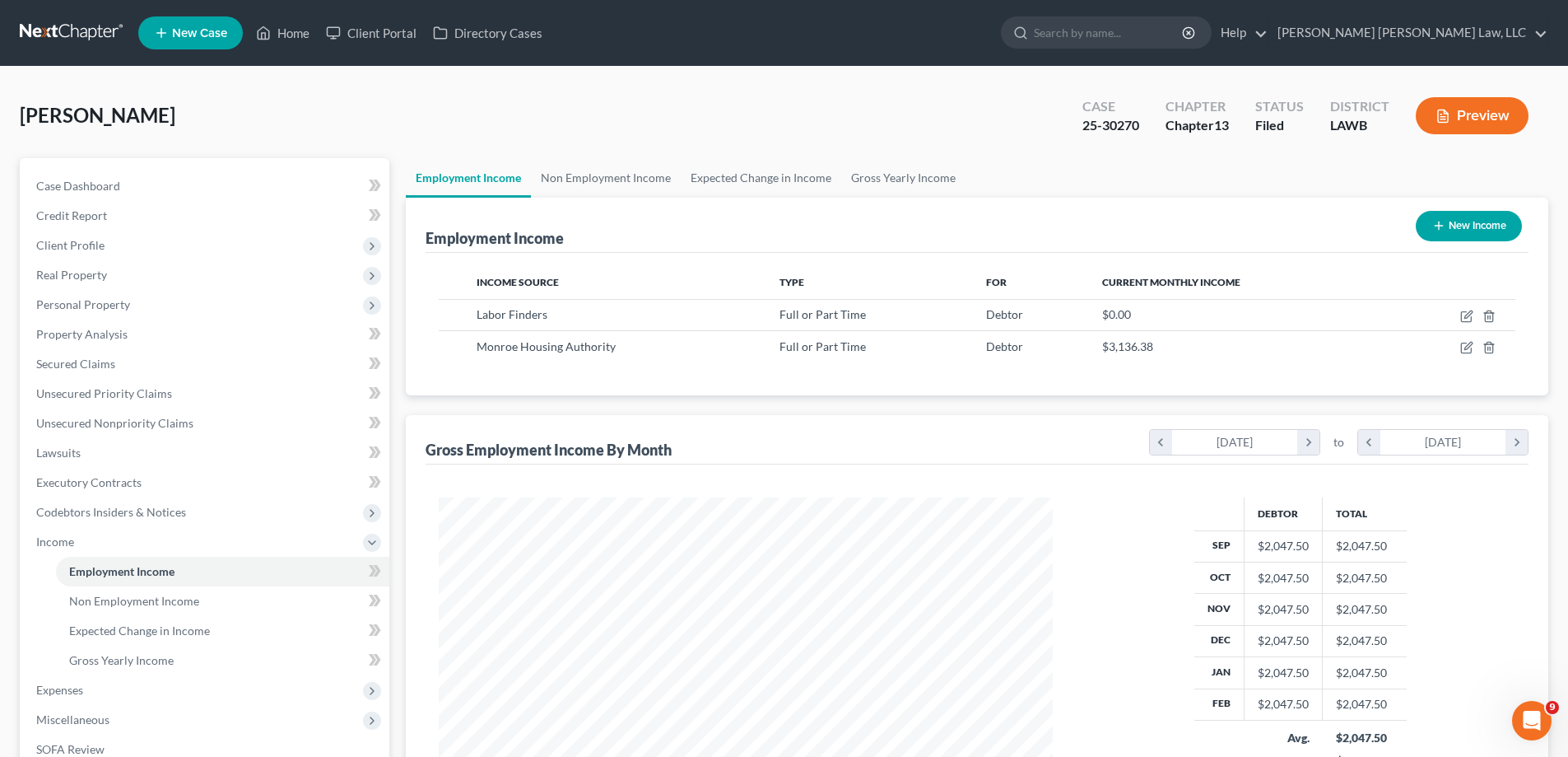
click at [1459, 125] on button "Preview" at bounding box center [1471, 116] width 113 height 37
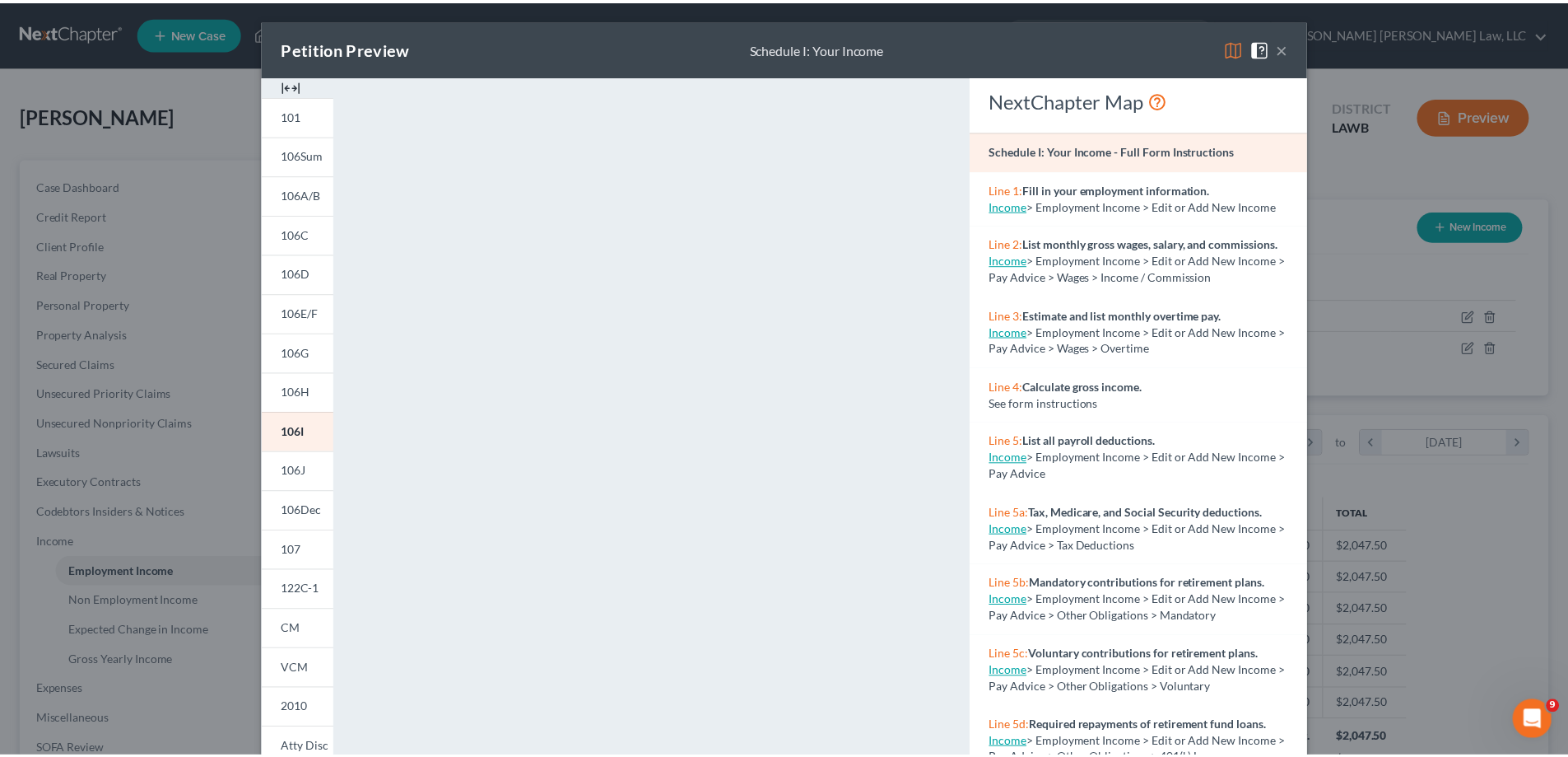
scroll to position [82, 0]
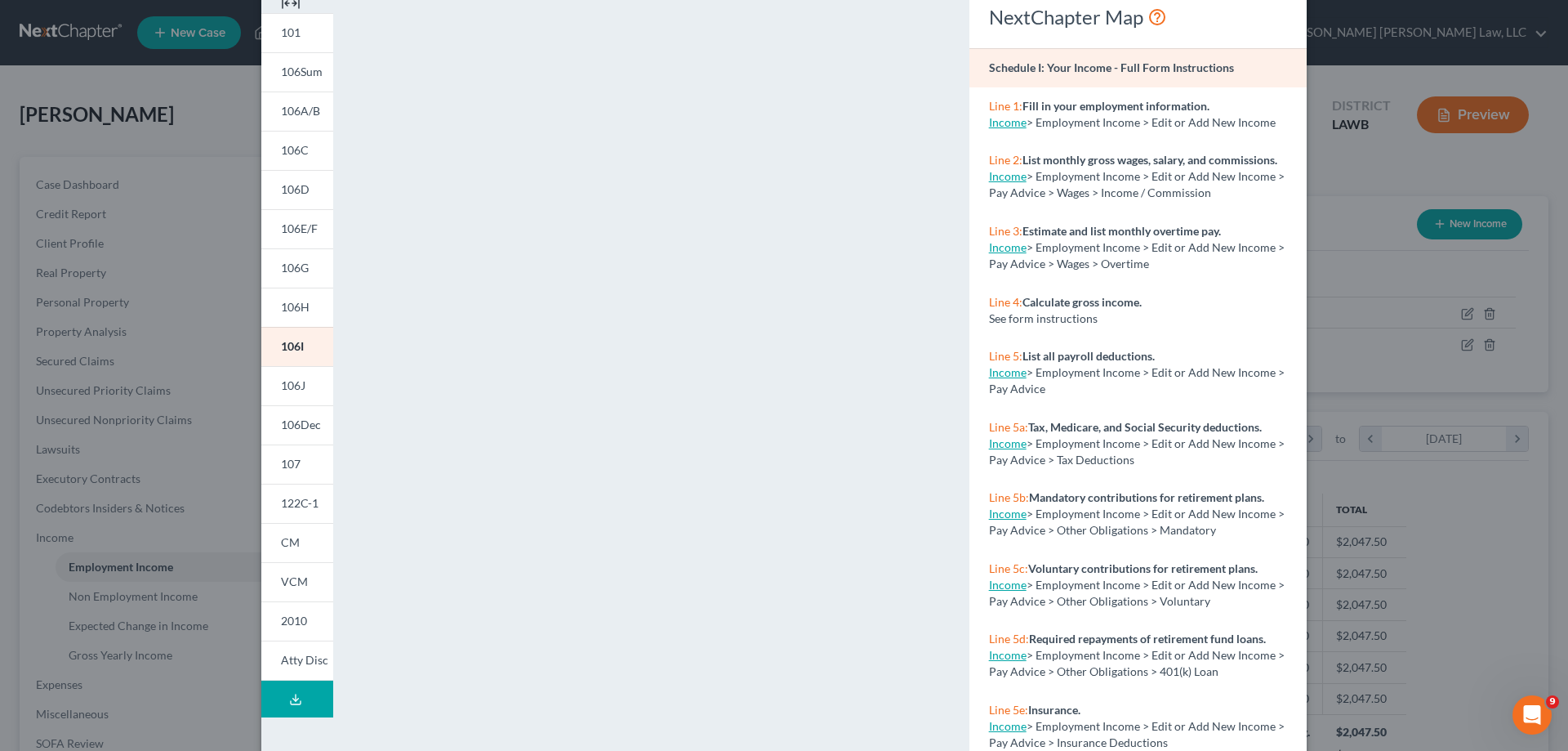
click at [1363, 173] on div "Petition Preview Schedule I: Your Income × 101 106Sum 106A/B 106C 106D 106E/F 1…" at bounding box center [784, 375] width 1568 height 751
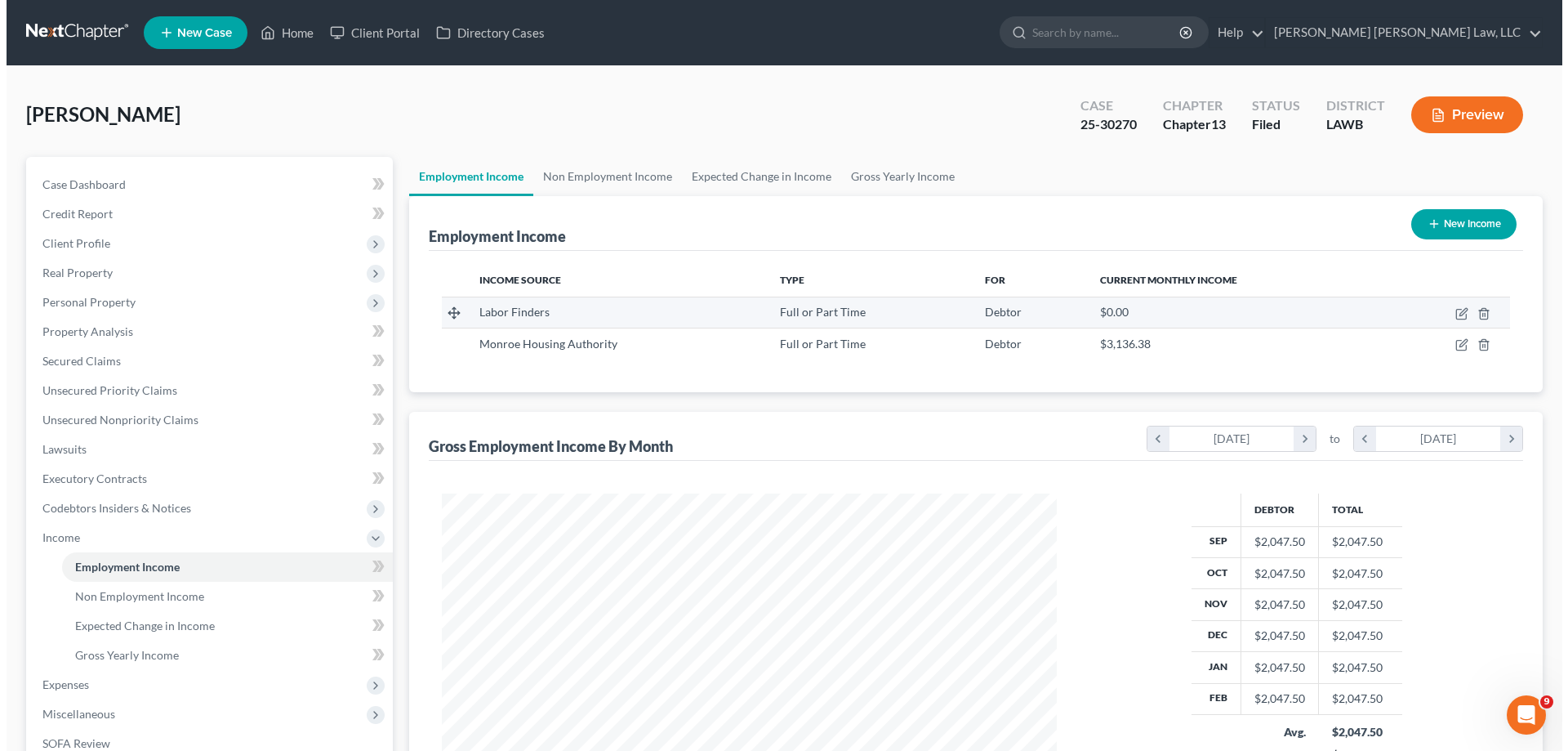
scroll to position [816744, 815868]
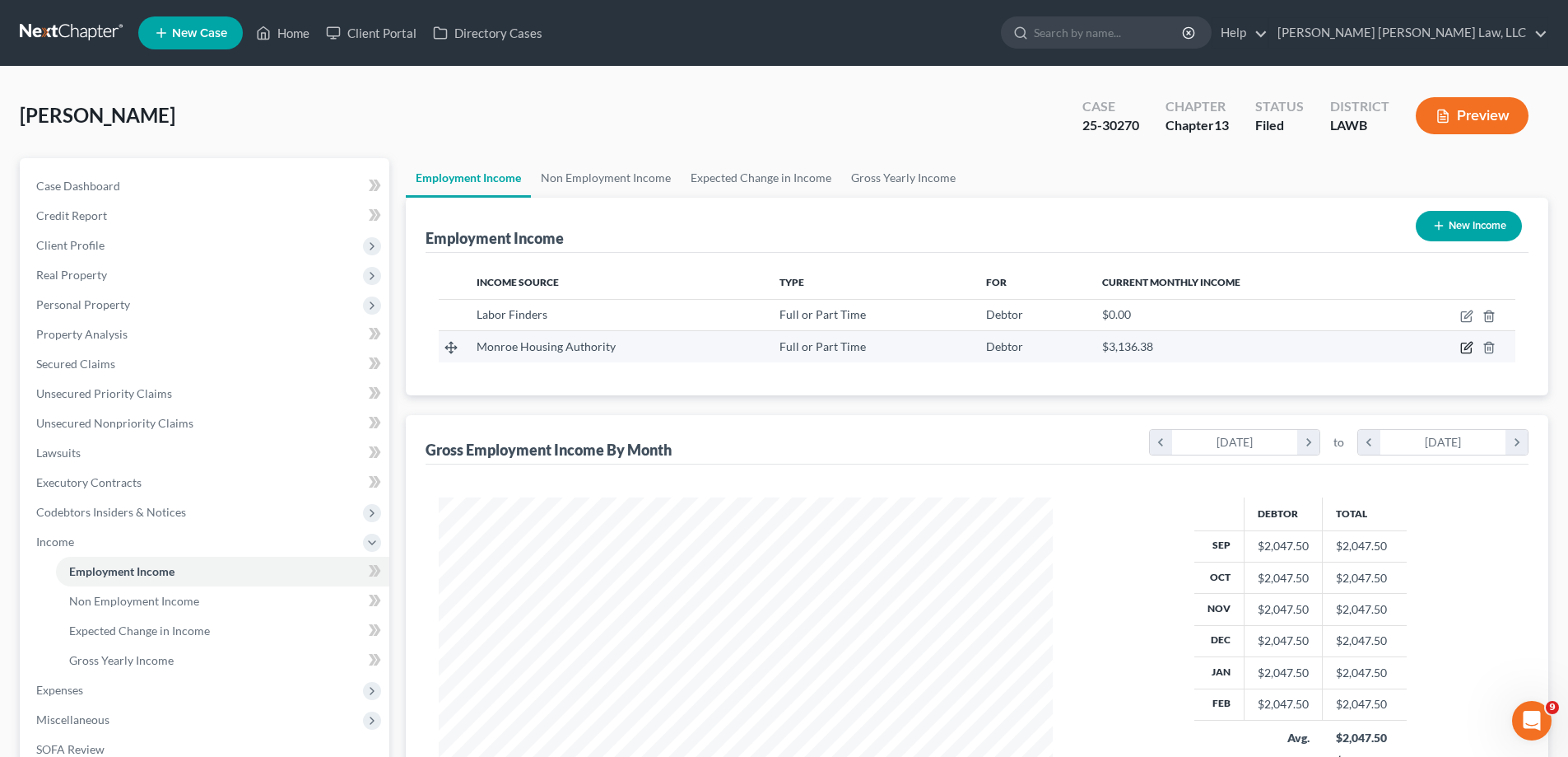
click at [1465, 350] on icon "button" at bounding box center [1468, 347] width 8 height 8
select select "0"
select select "19"
select select "2"
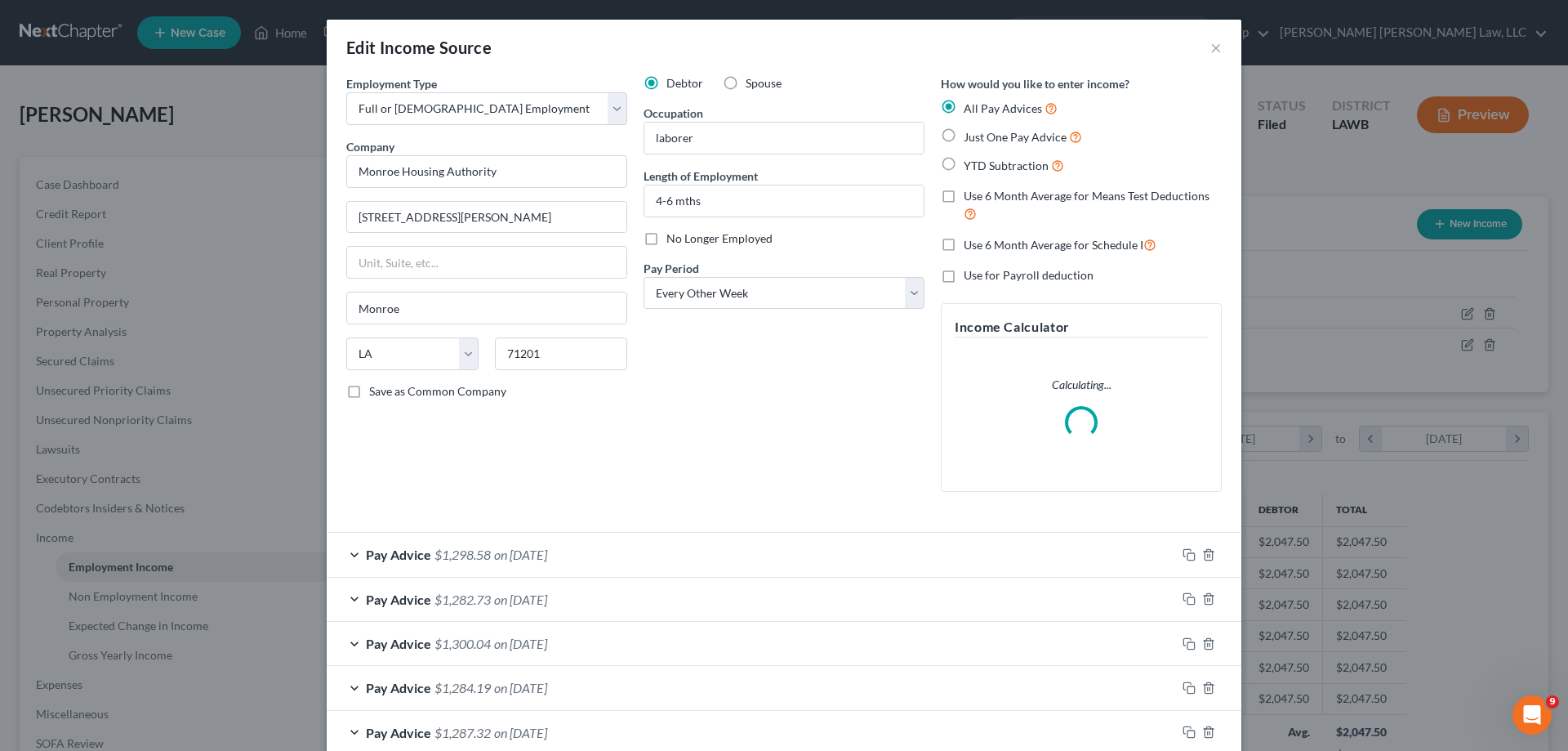
scroll to position [93, 0]
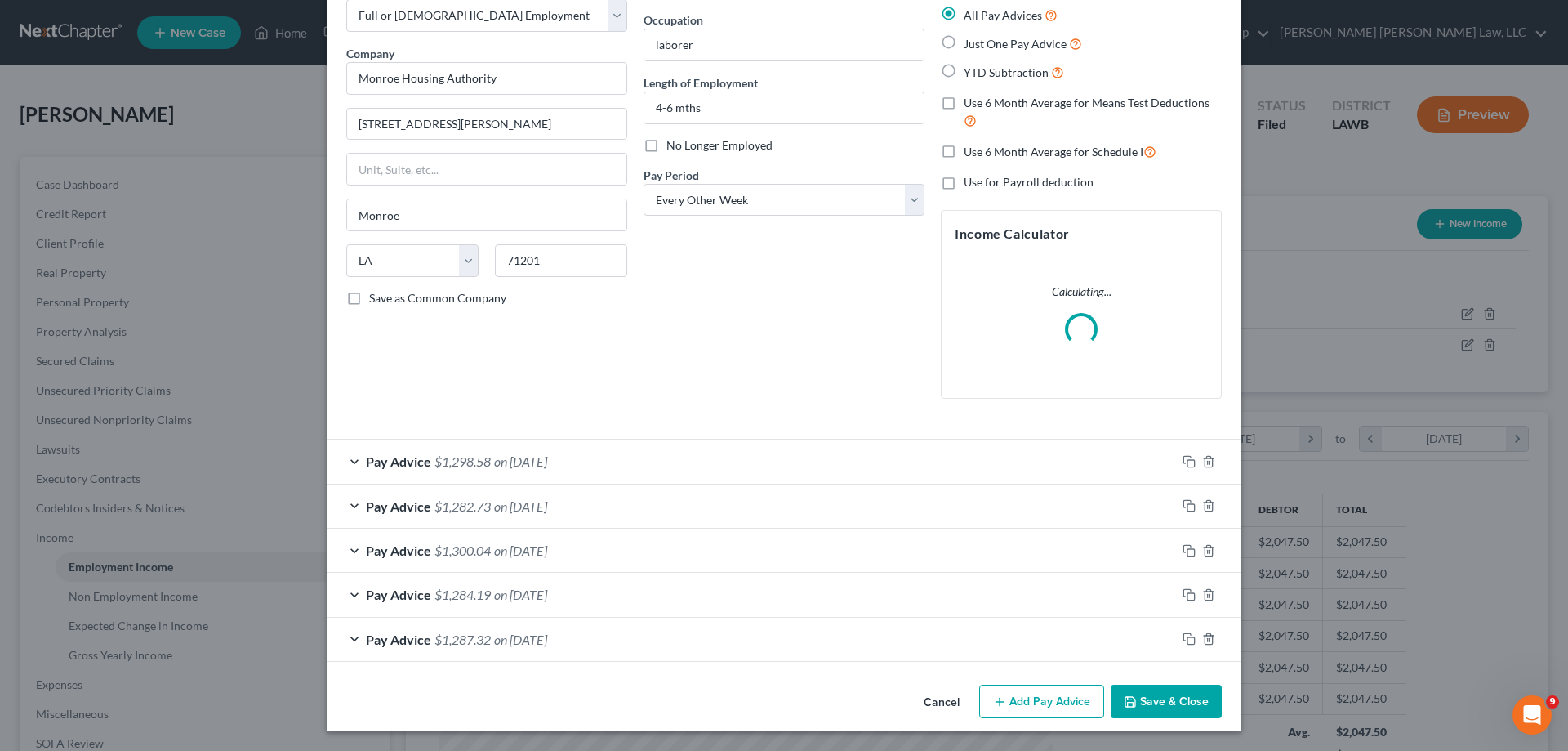
click at [1027, 711] on button "Add Pay Advice" at bounding box center [1041, 701] width 125 height 34
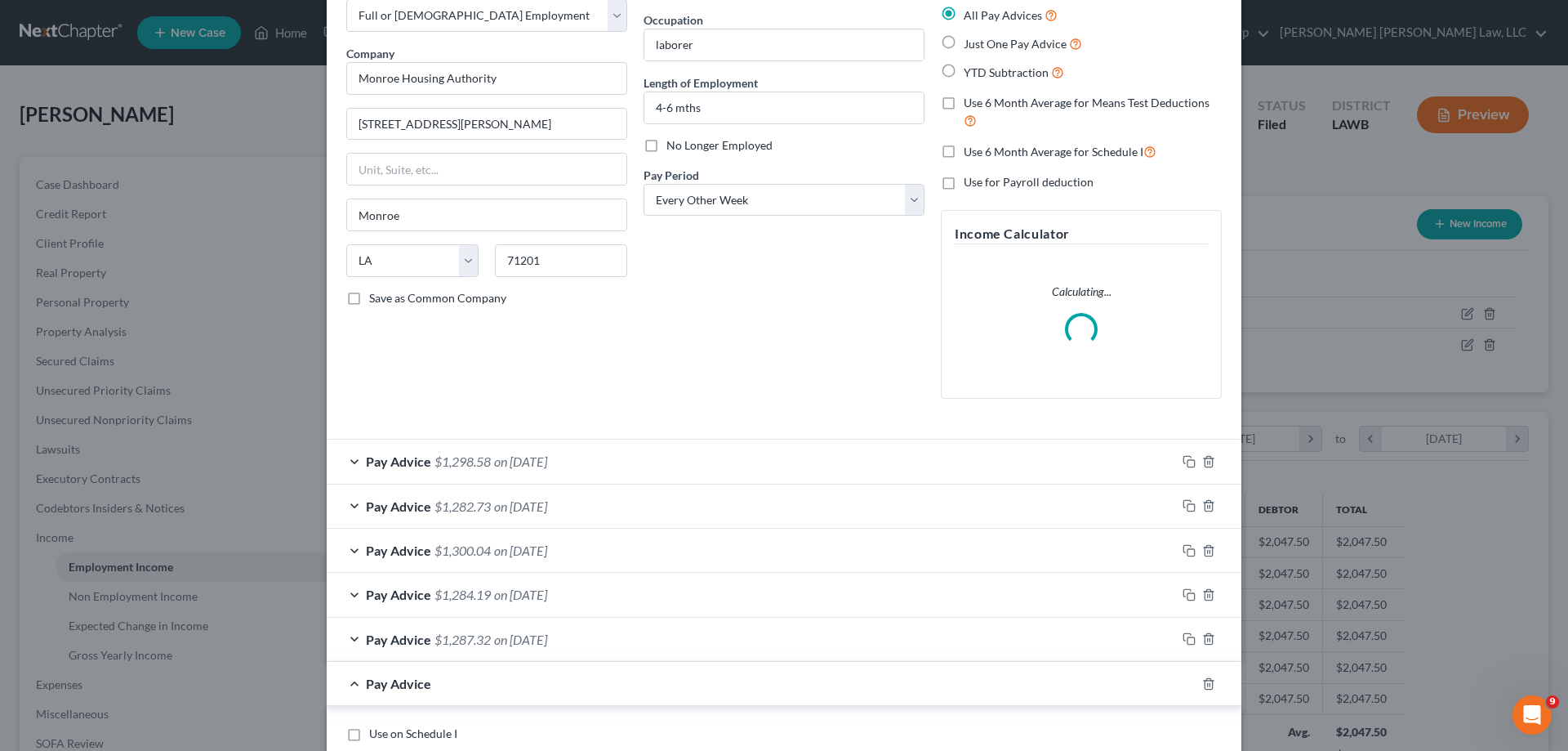
scroll to position [256, 0]
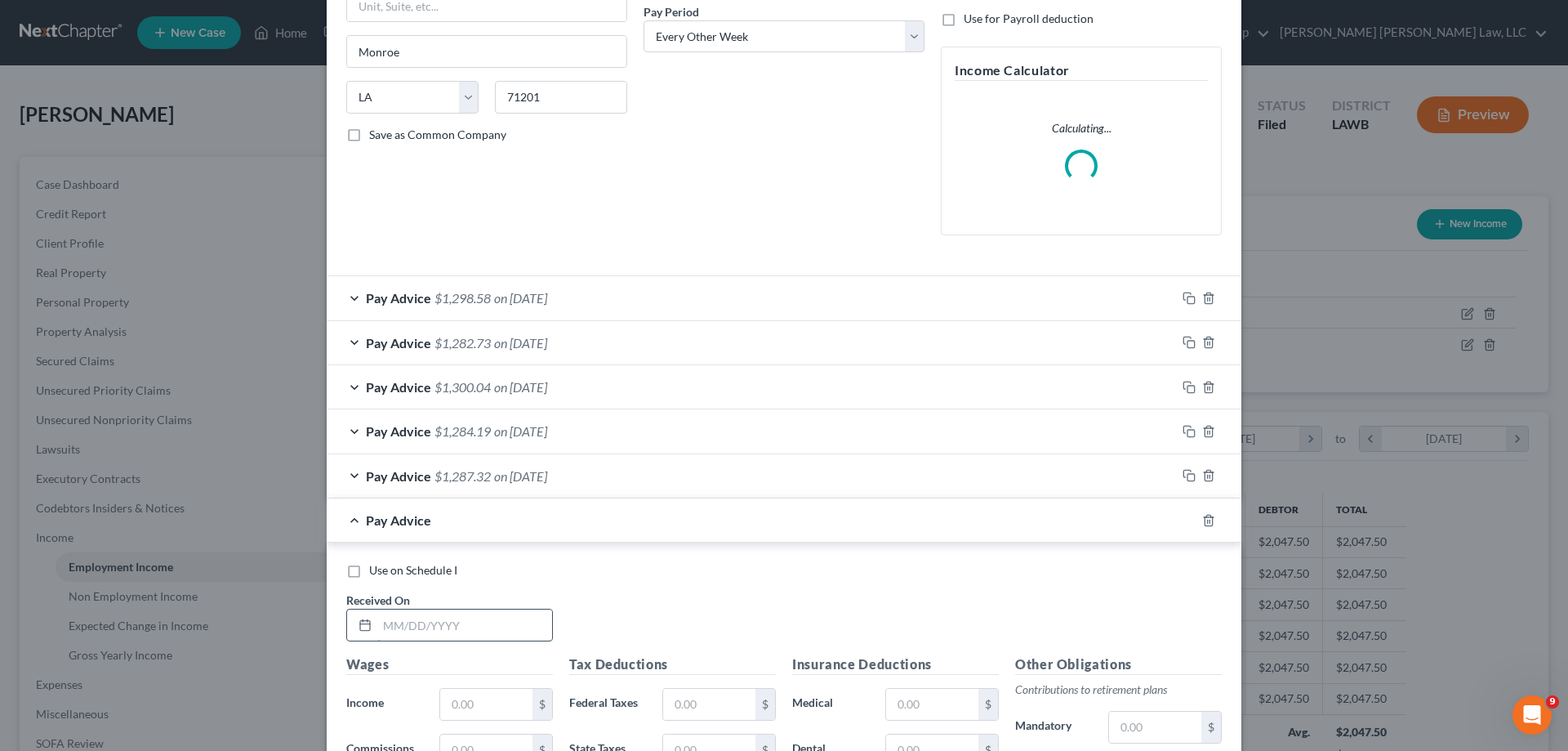
click at [396, 626] on input "text" at bounding box center [465, 625] width 175 height 31
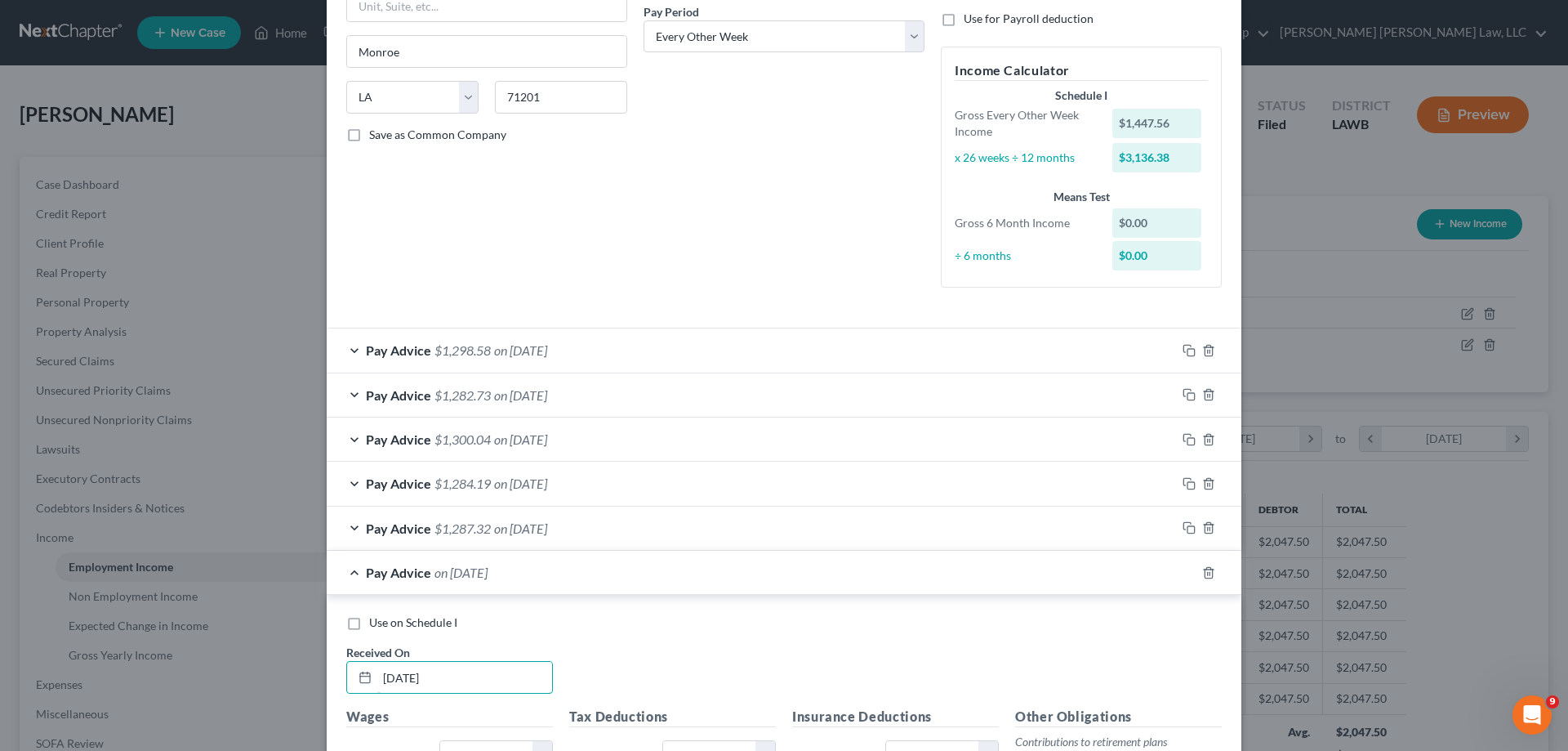
scroll to position [420, 0]
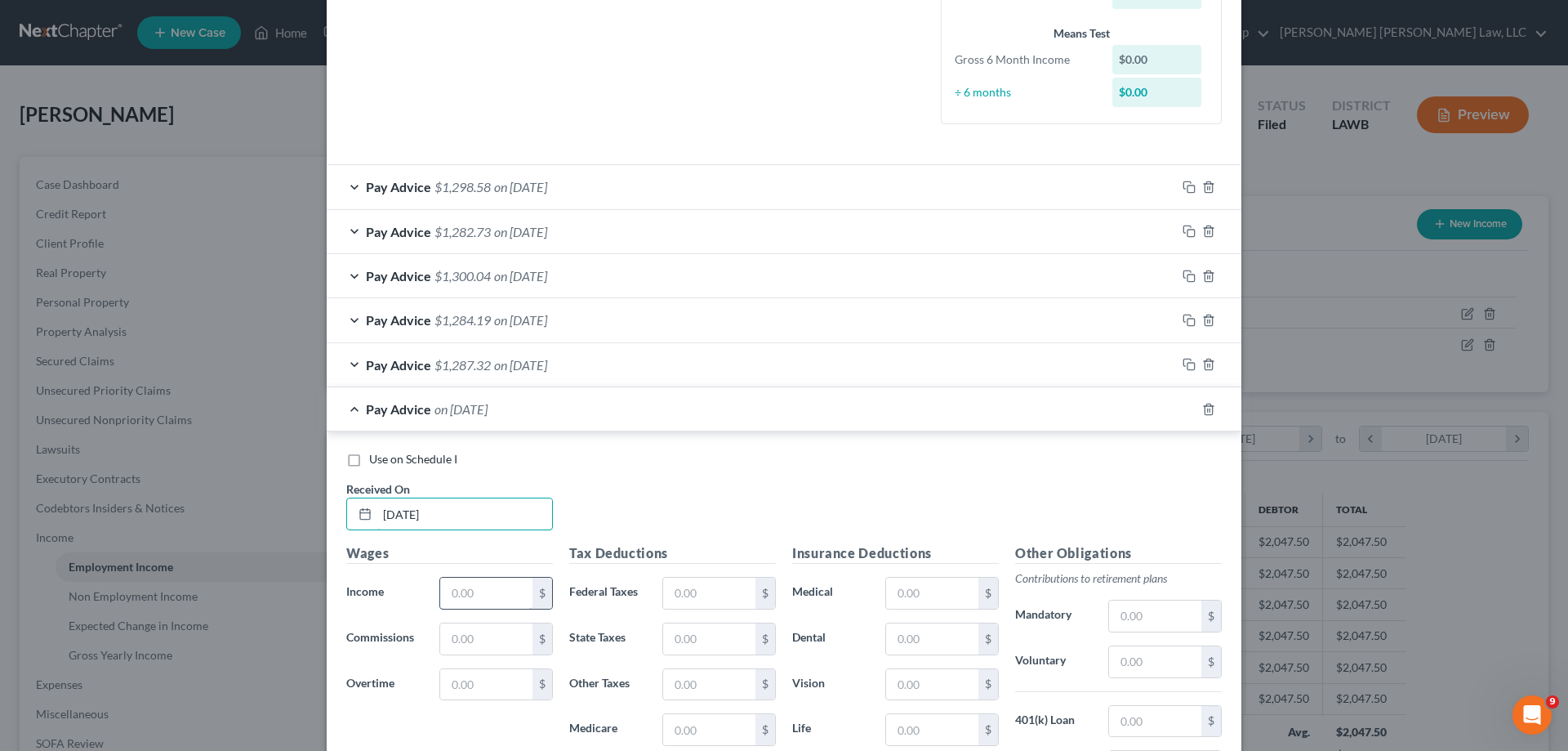
type input "[DATE]"
click at [461, 598] on input "text" at bounding box center [485, 594] width 92 height 31
type input "3,136.38"
click at [717, 604] on input "text" at bounding box center [709, 594] width 92 height 31
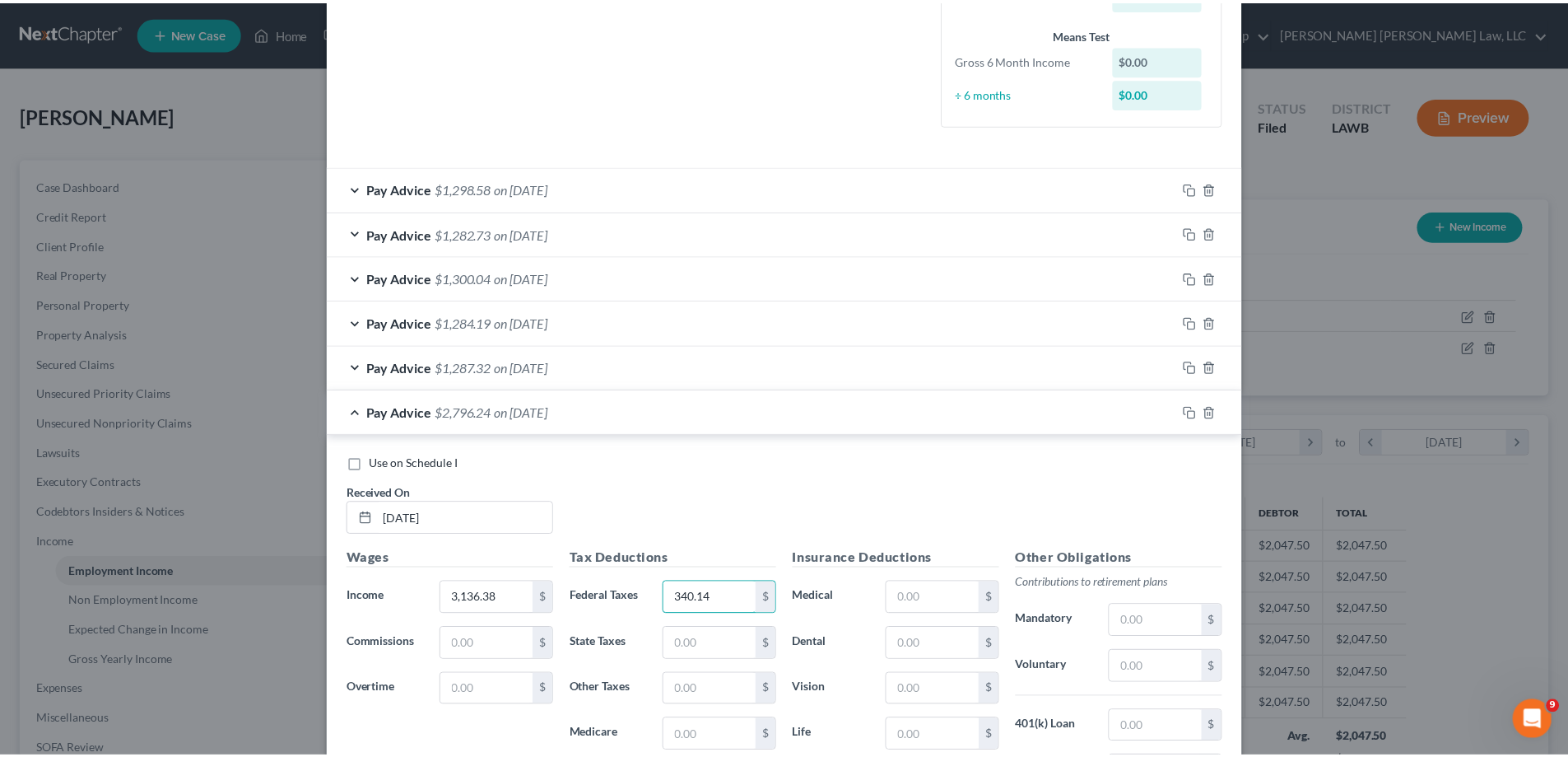
scroll to position [686, 0]
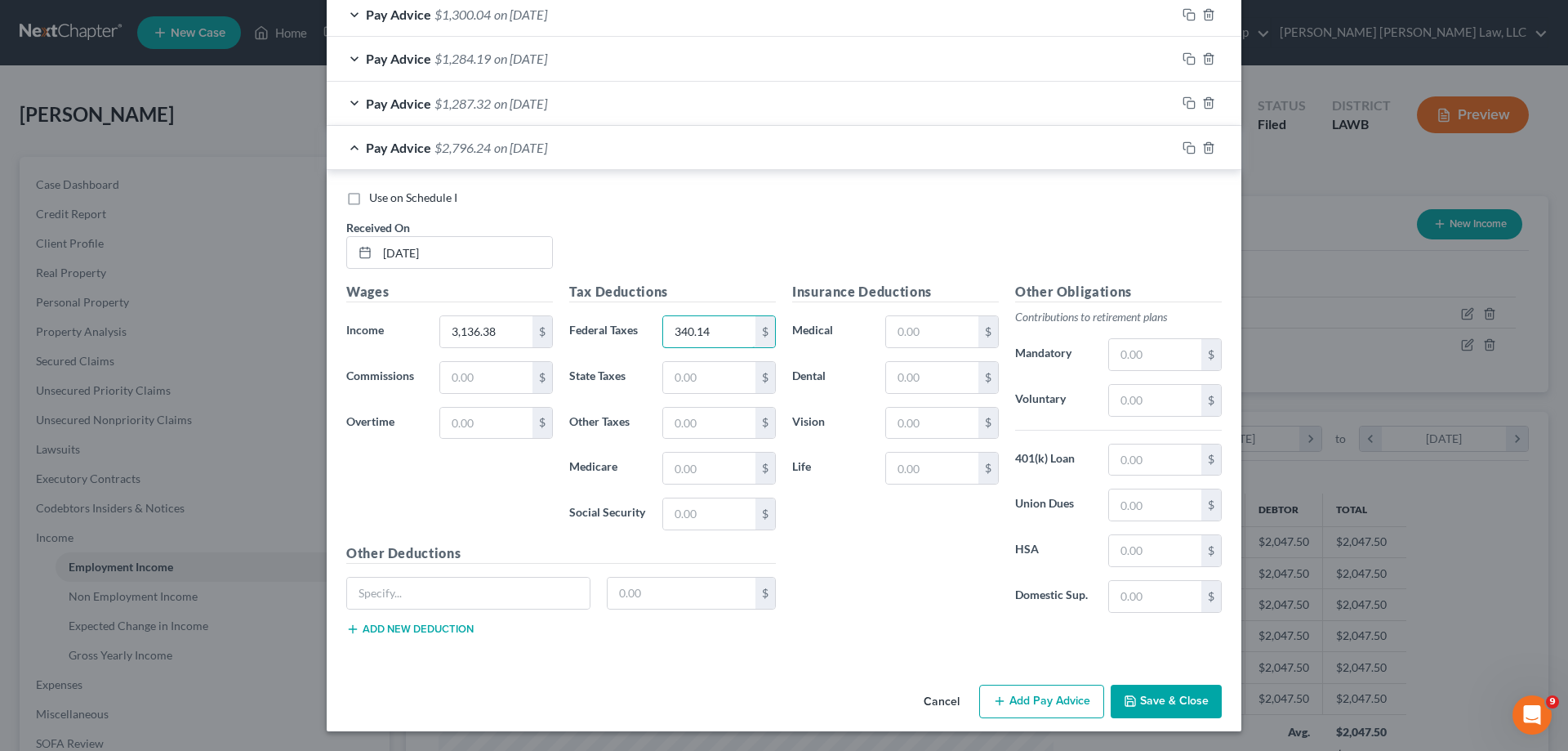
type input "340.14"
click at [1170, 715] on button "Save & Close" at bounding box center [1166, 701] width 111 height 34
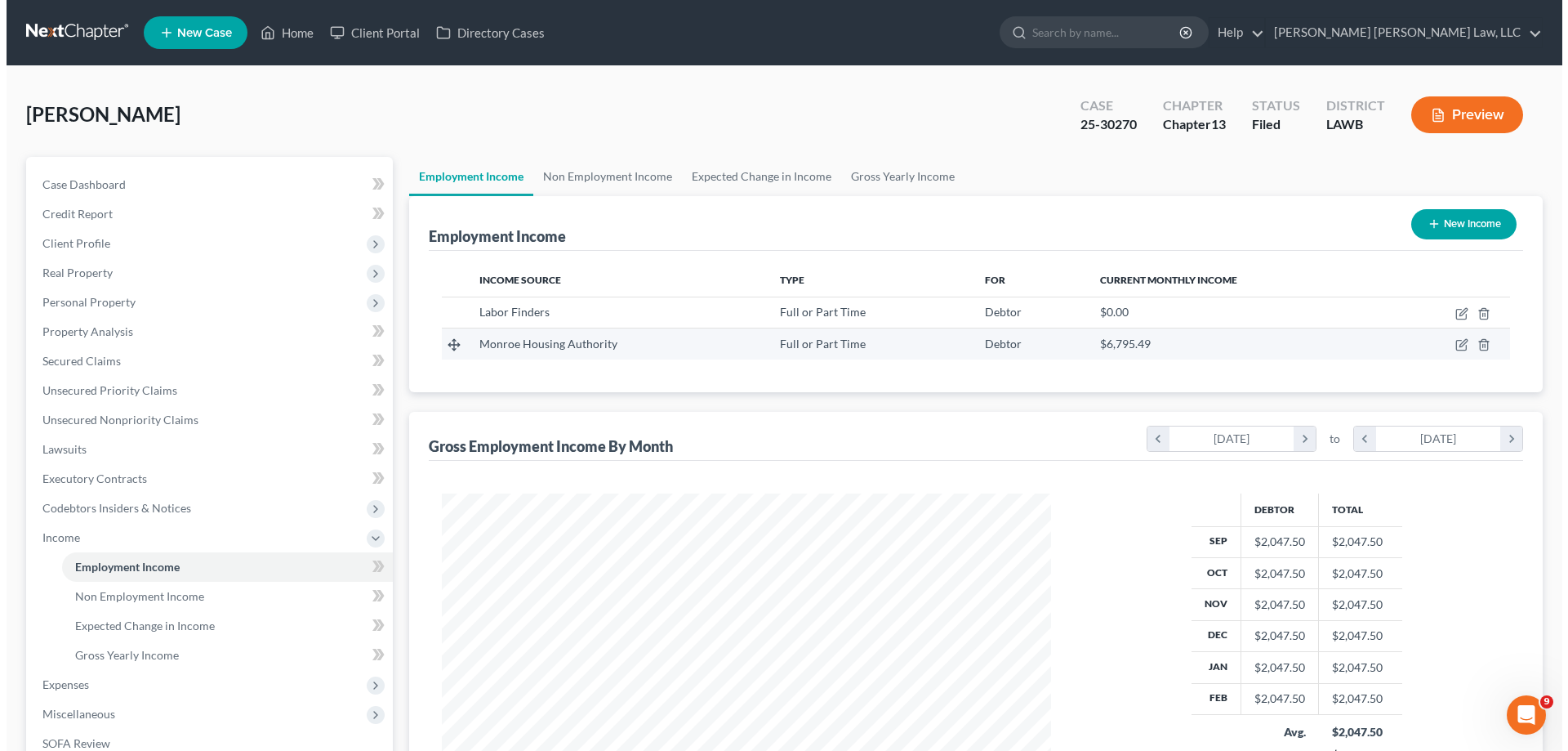
scroll to position [816744, 815868]
click at [1456, 347] on icon "button" at bounding box center [1454, 344] width 13 height 13
select select "0"
select select "19"
select select "2"
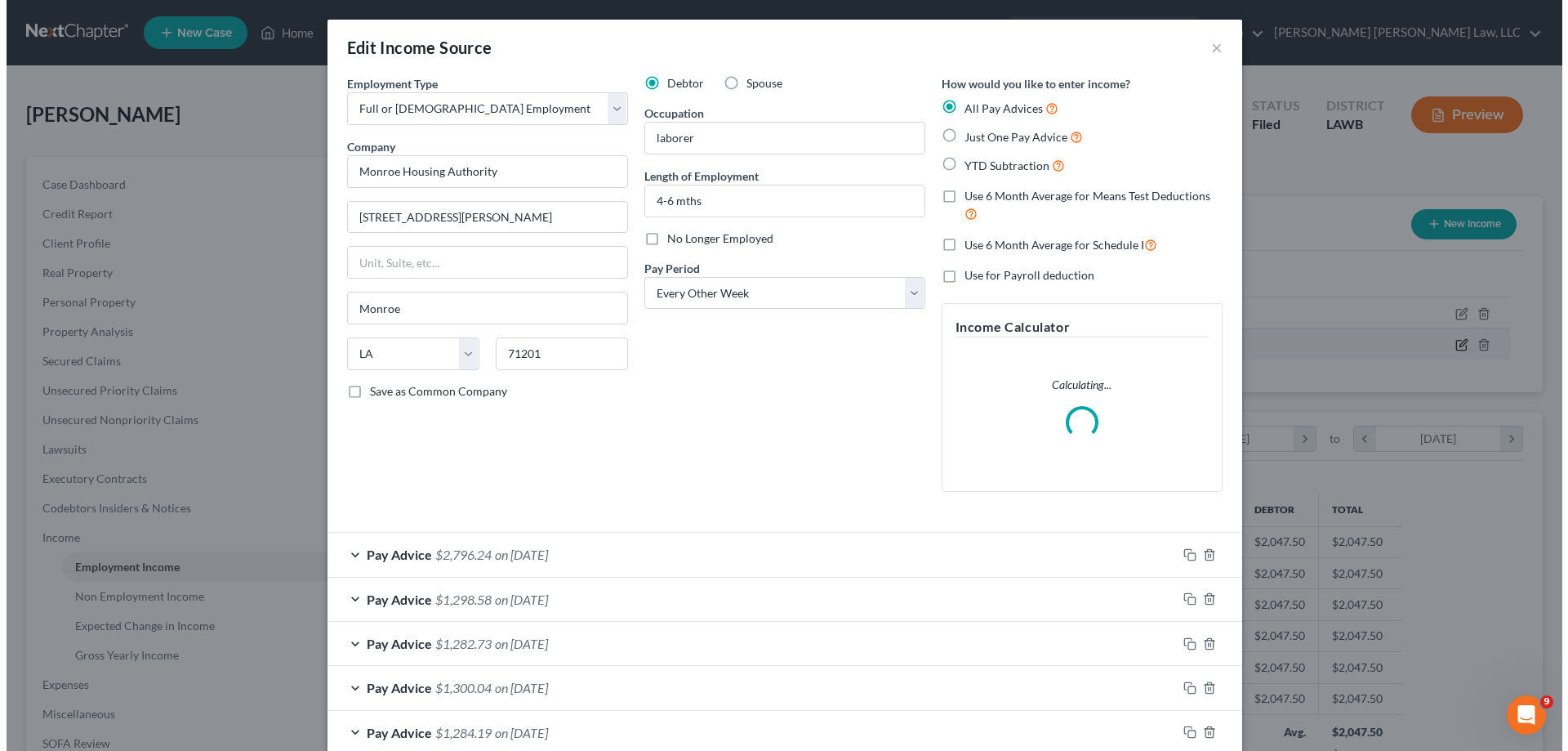
scroll to position [307, 648]
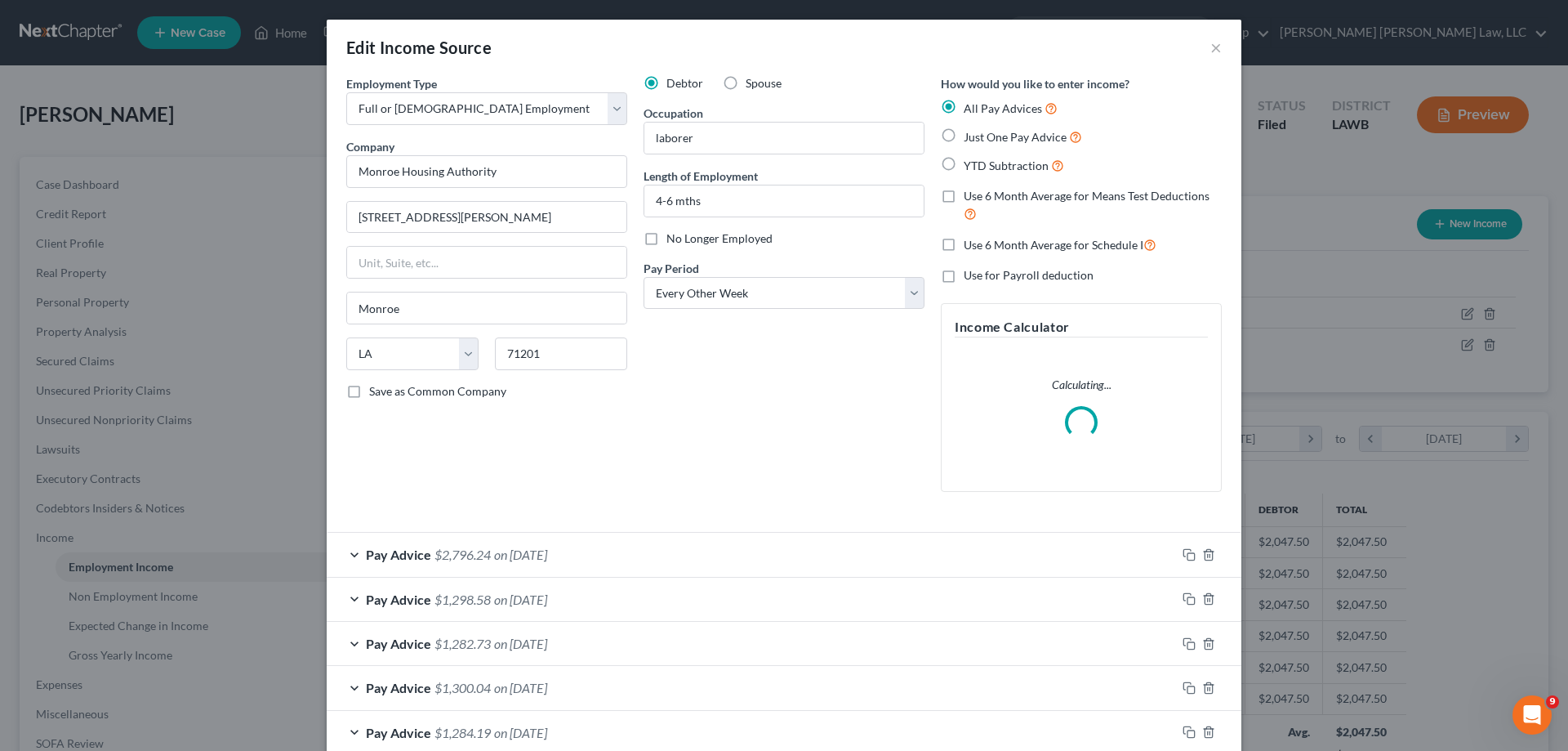
click at [963, 136] on label "Just One Pay Advice" at bounding box center [1022, 136] width 118 height 18
click at [970, 136] on input "Just One Pay Advice" at bounding box center [975, 132] width 11 height 11
radio input "true"
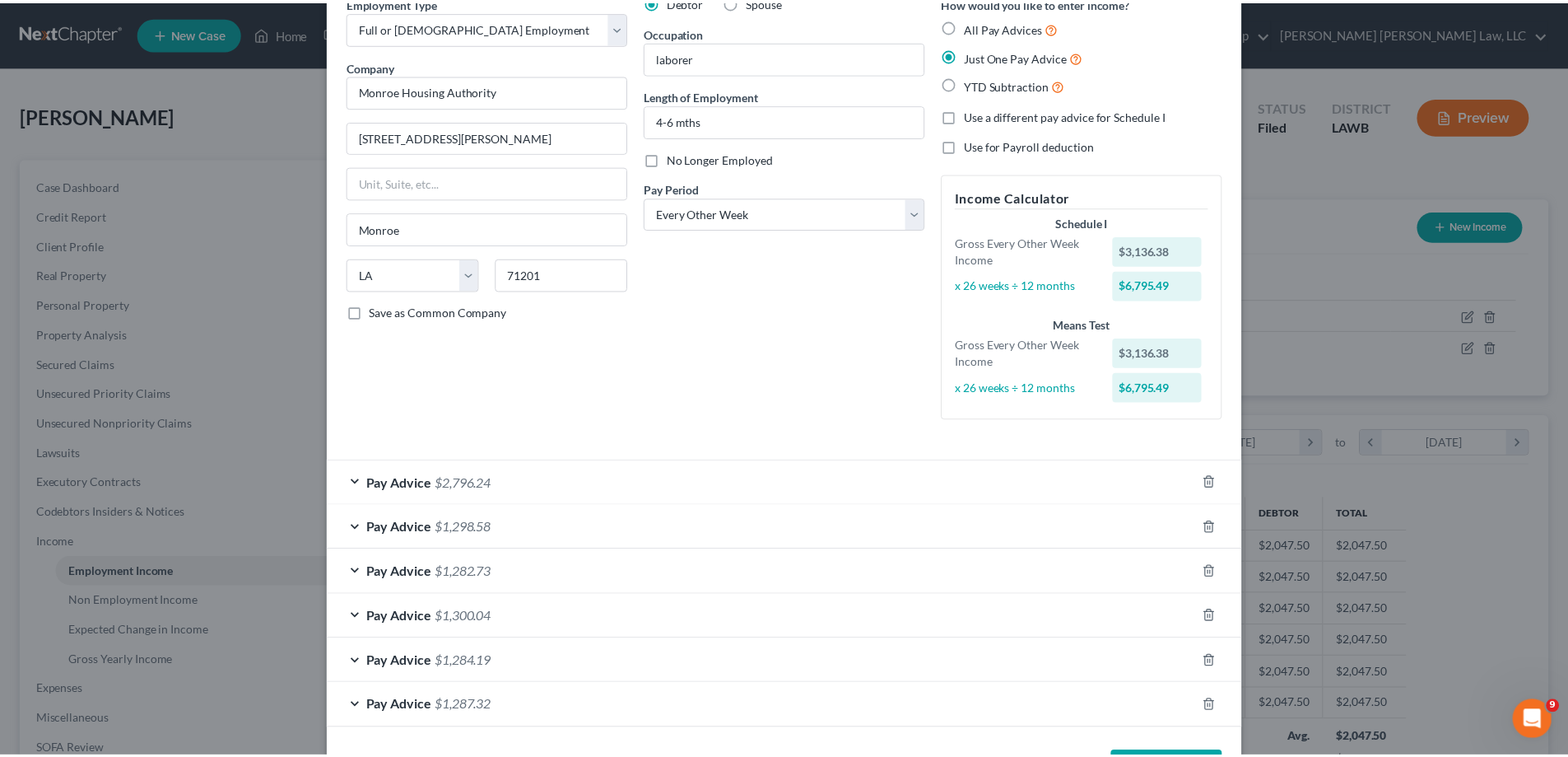
scroll to position [144, 0]
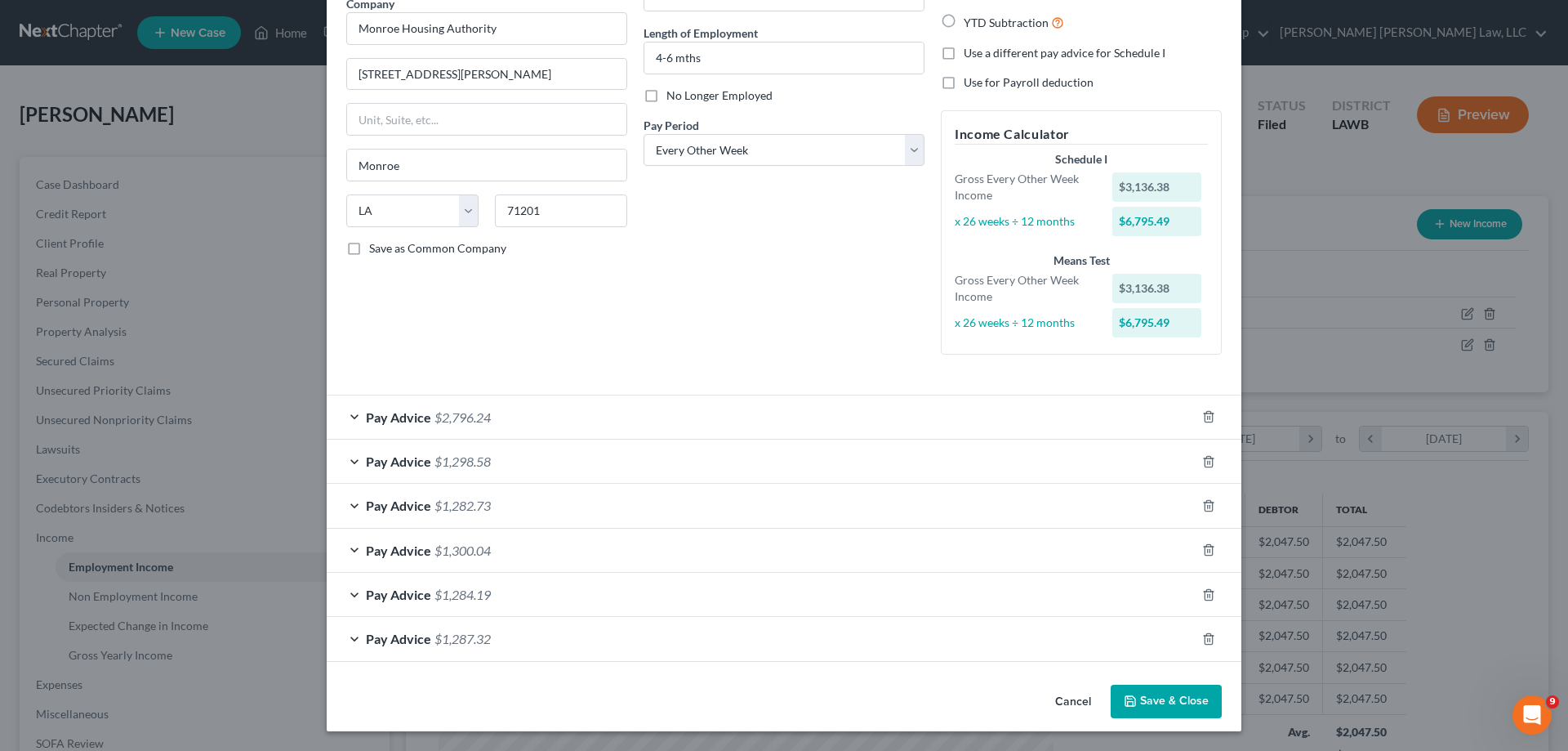
click at [1138, 696] on button "Save & Close" at bounding box center [1166, 701] width 111 height 34
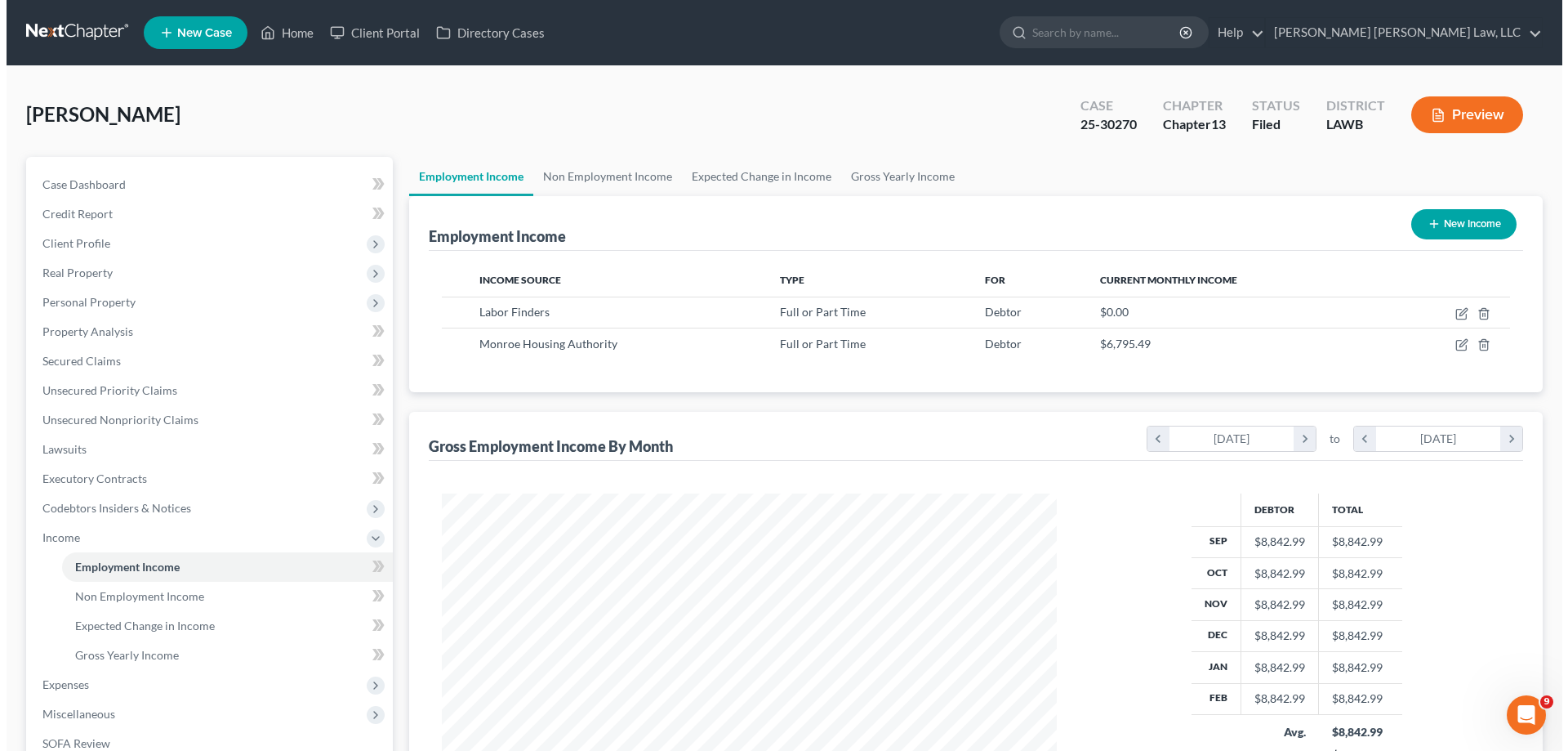
scroll to position [816744, 815868]
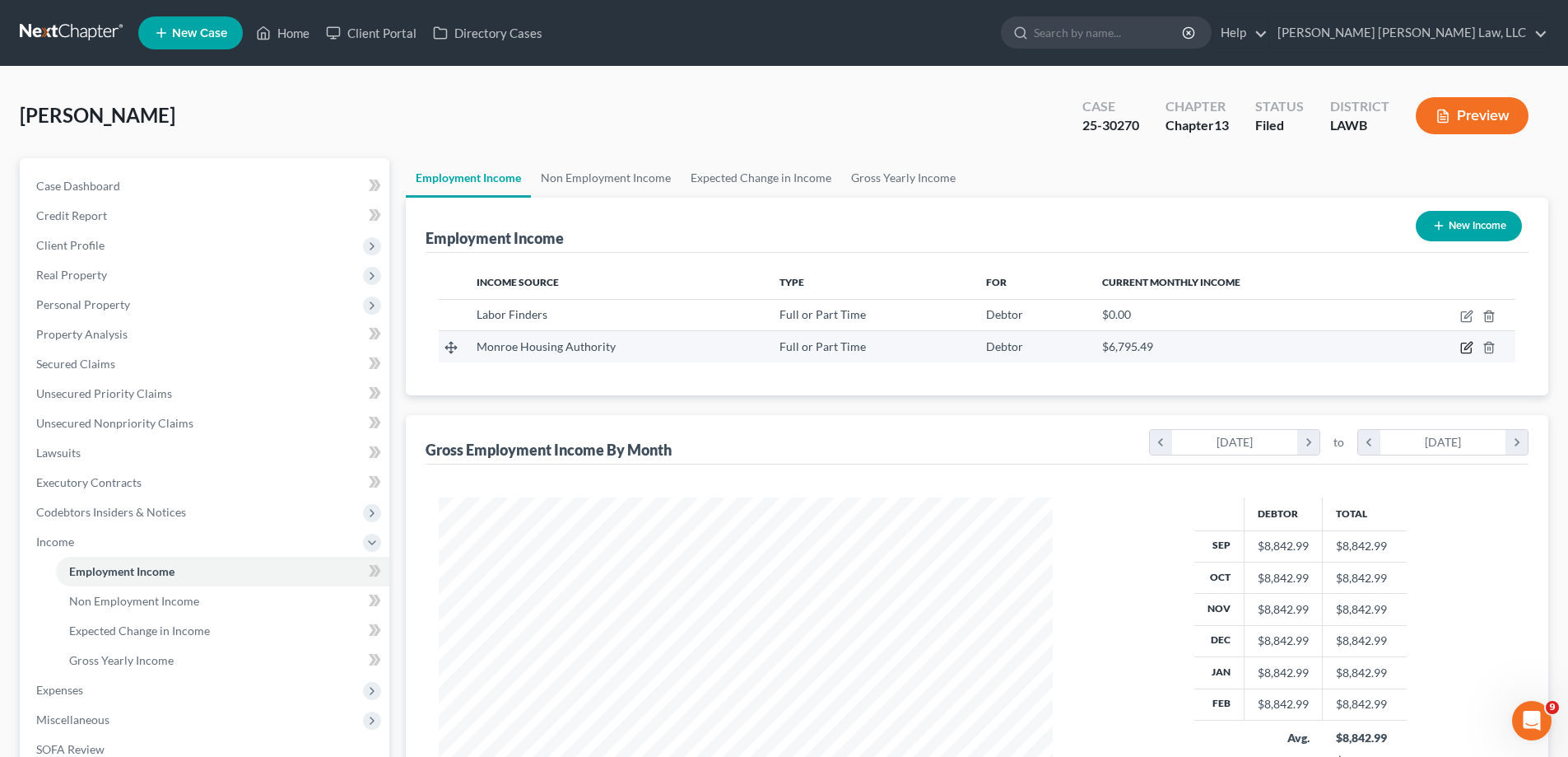
click at [1463, 347] on icon "button" at bounding box center [1466, 347] width 13 height 13
select select "0"
select select "19"
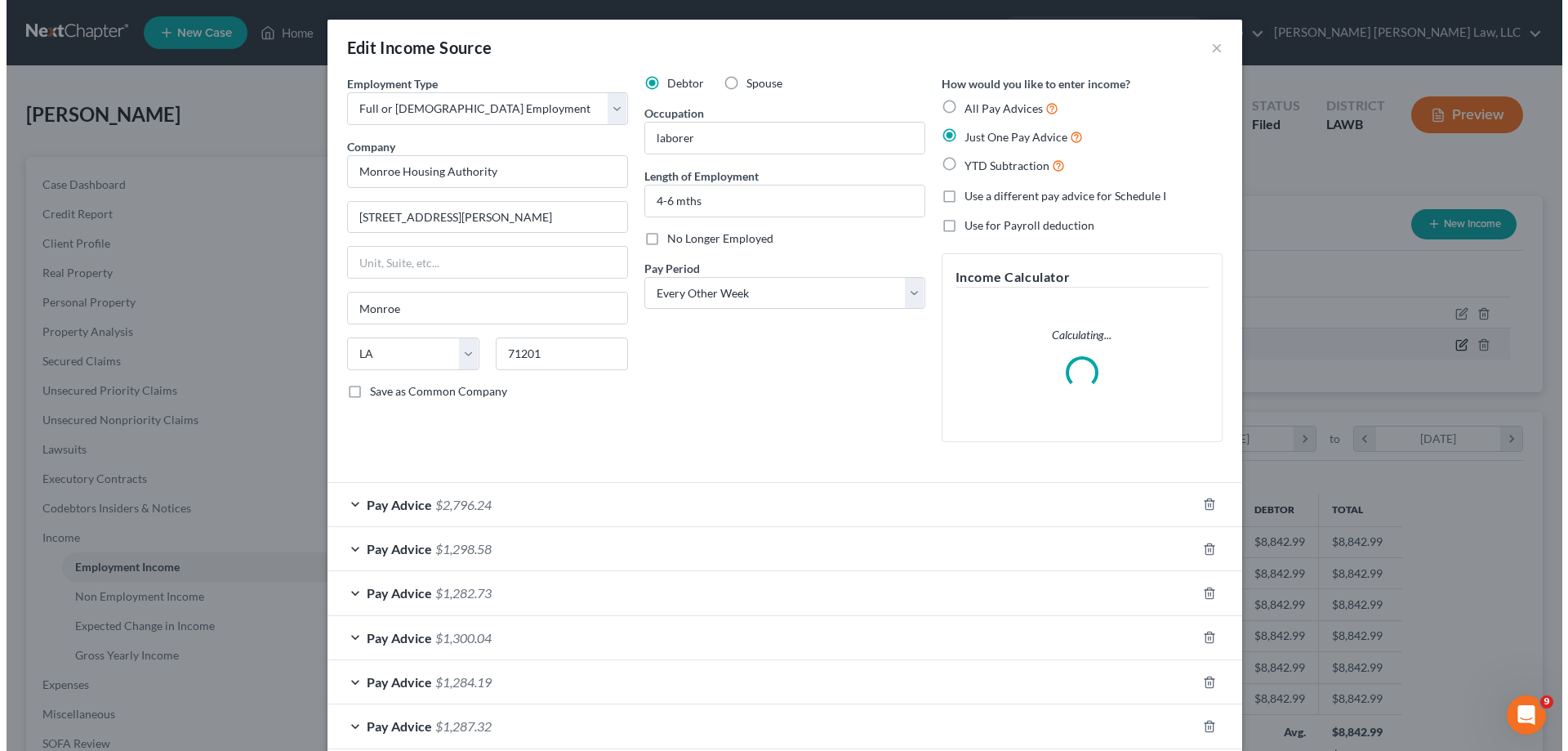
scroll to position [307, 648]
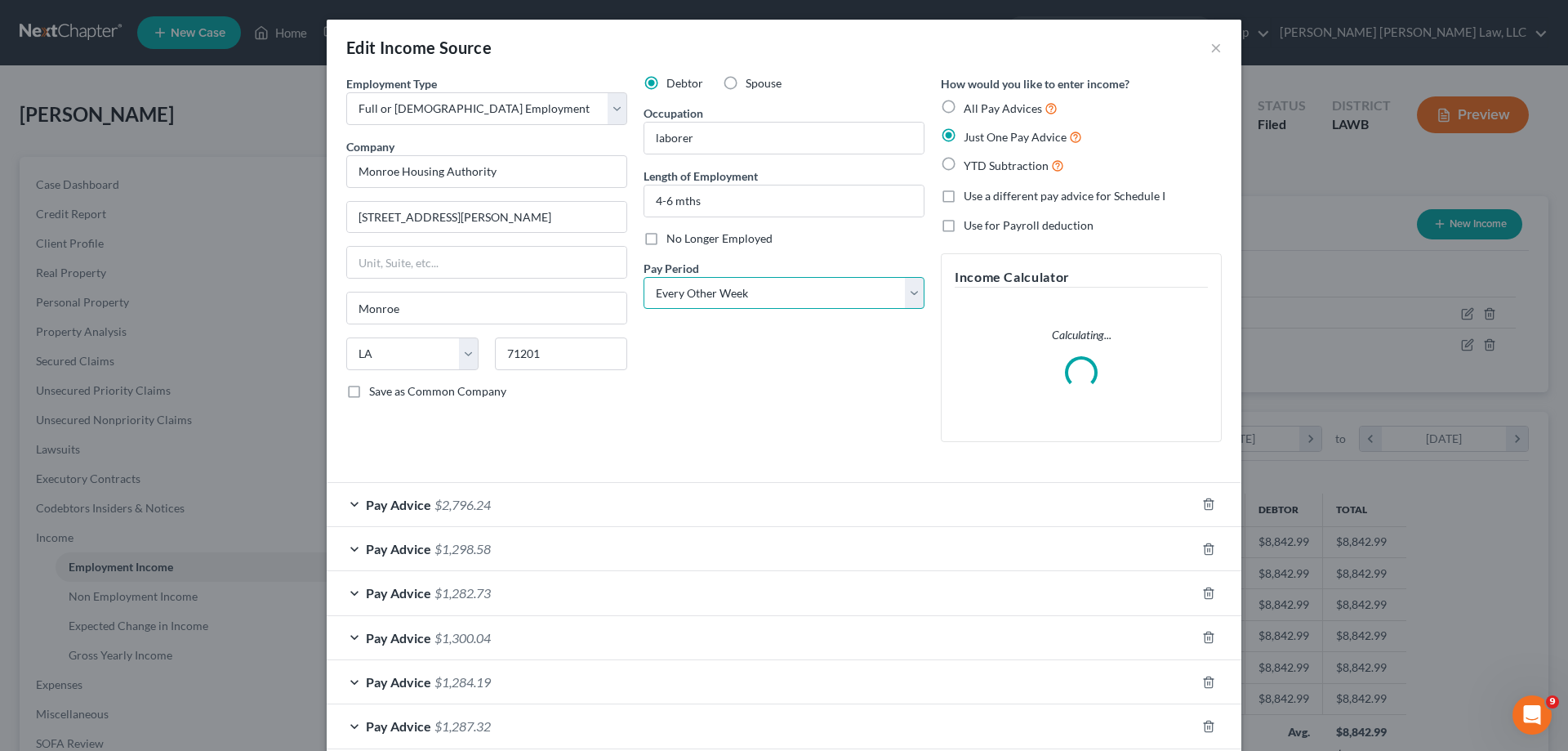
click at [771, 288] on select "Select Monthly Twice Monthly Every Other Week Weekly" at bounding box center [784, 293] width 281 height 33
select select "0"
click at [644, 277] on select "Select Monthly Twice Monthly Every Other Week Weekly" at bounding box center [784, 293] width 281 height 33
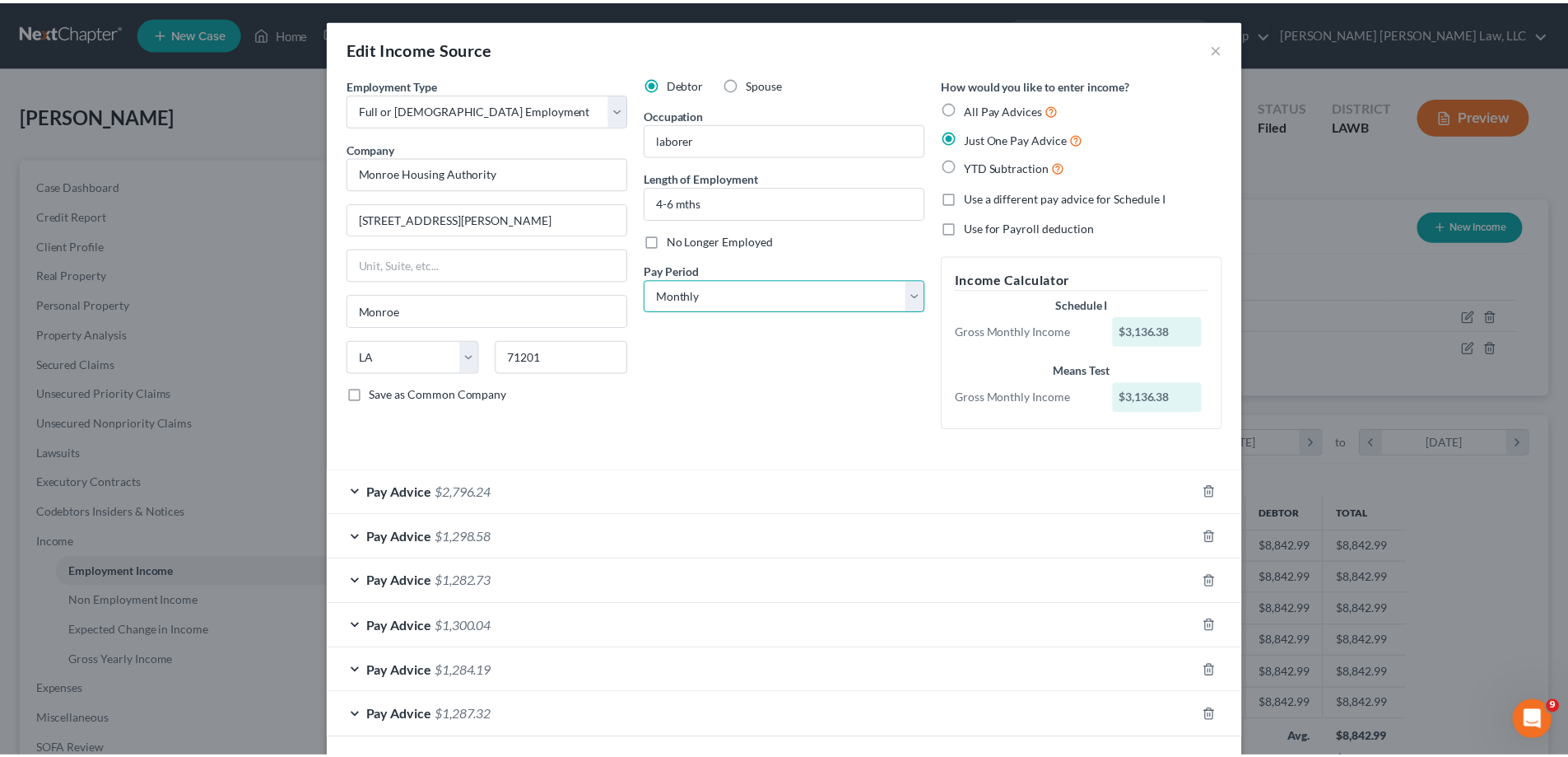
scroll to position [71, 0]
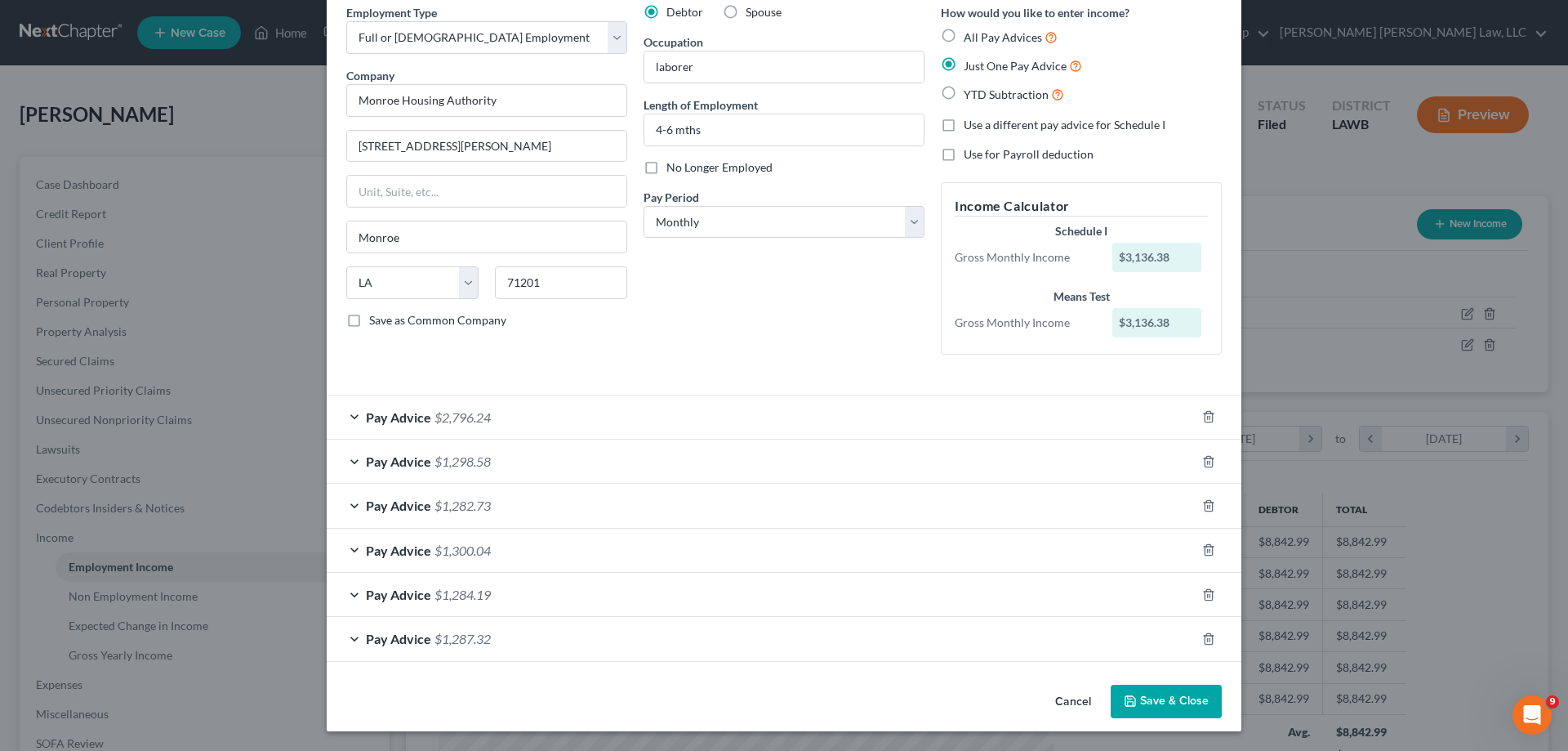
click at [1178, 701] on button "Save & Close" at bounding box center [1166, 701] width 111 height 34
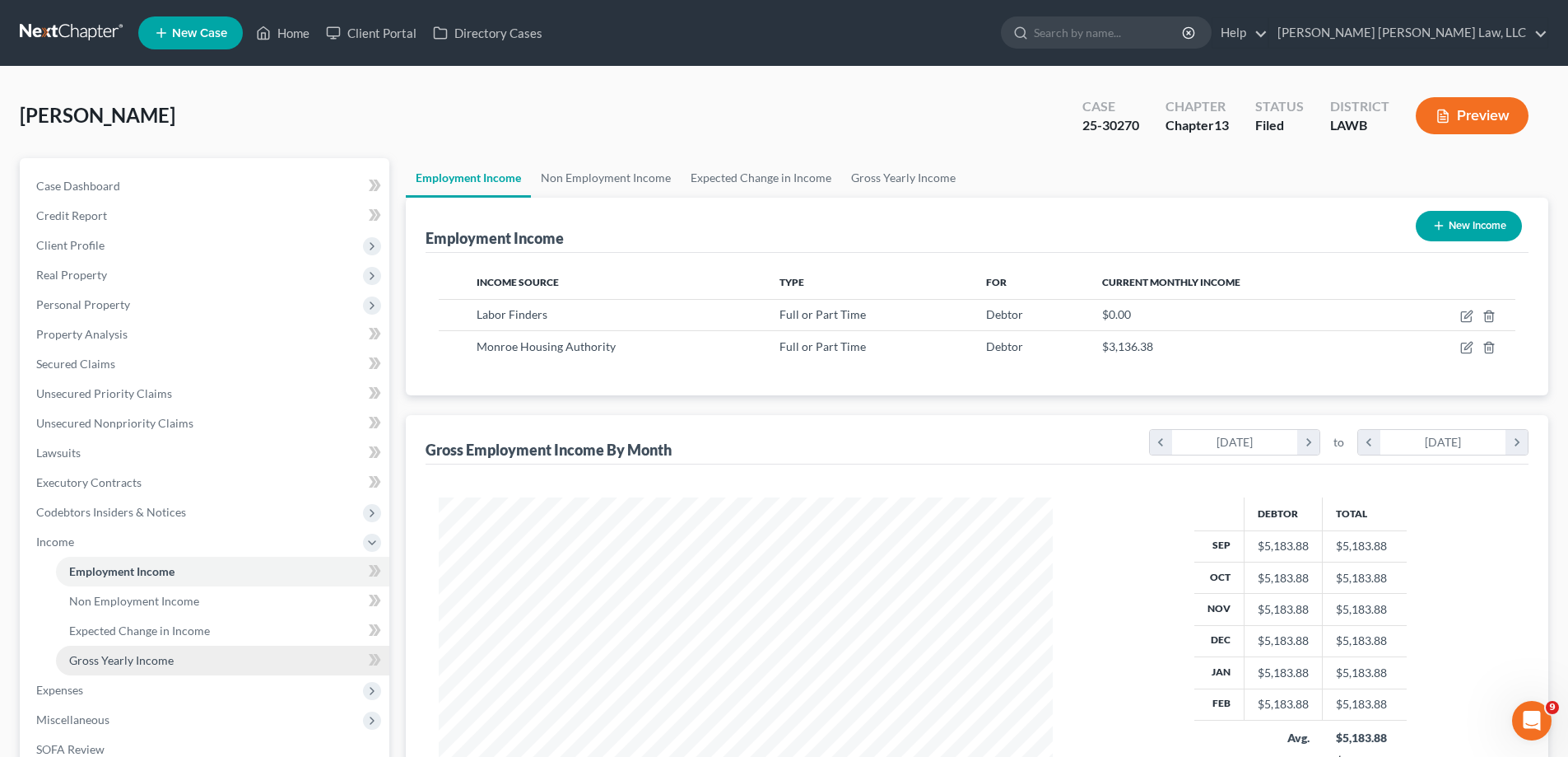
scroll to position [82, 0]
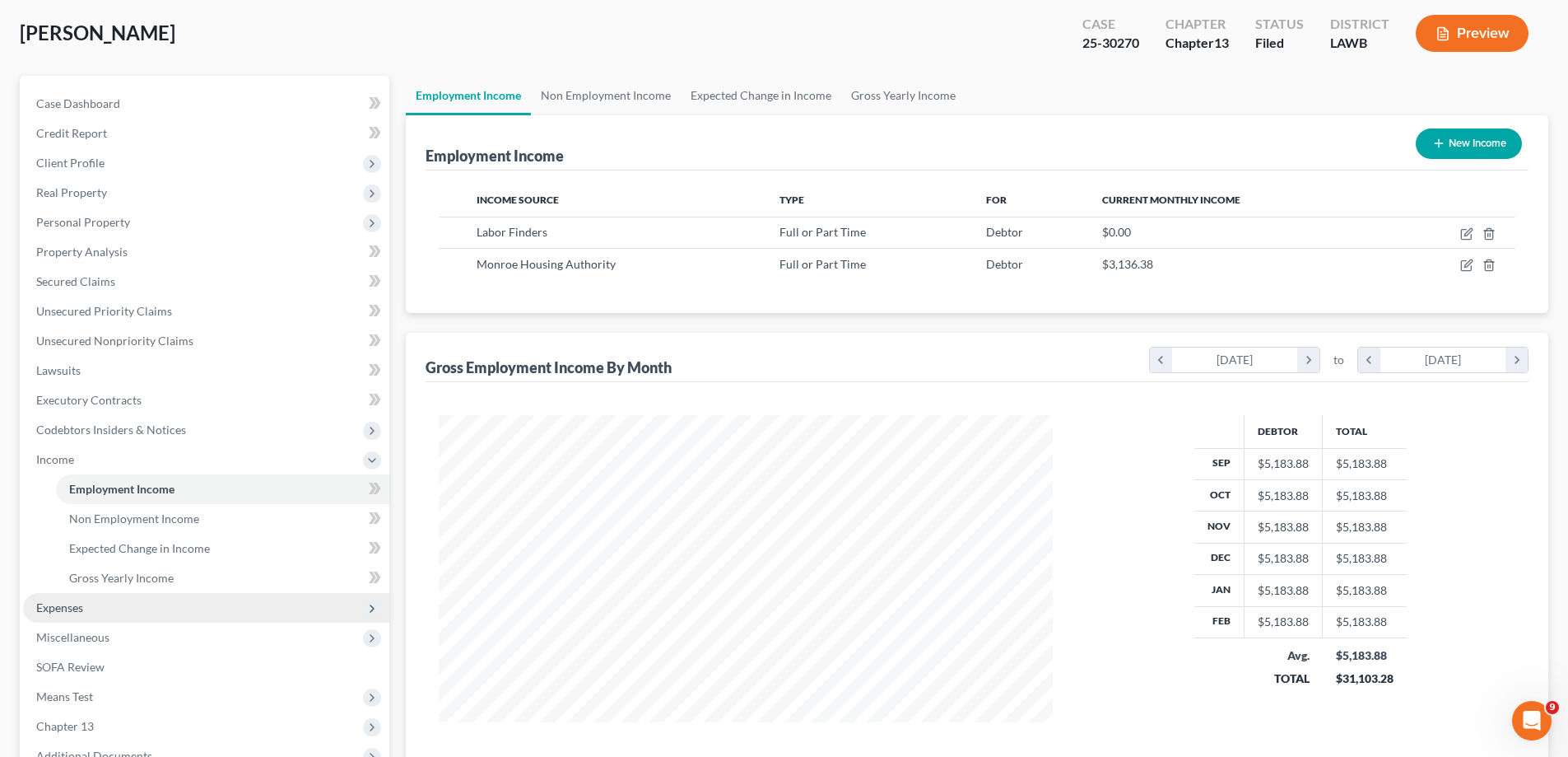
click at [98, 605] on span "Expenses" at bounding box center [207, 608] width 366 height 29
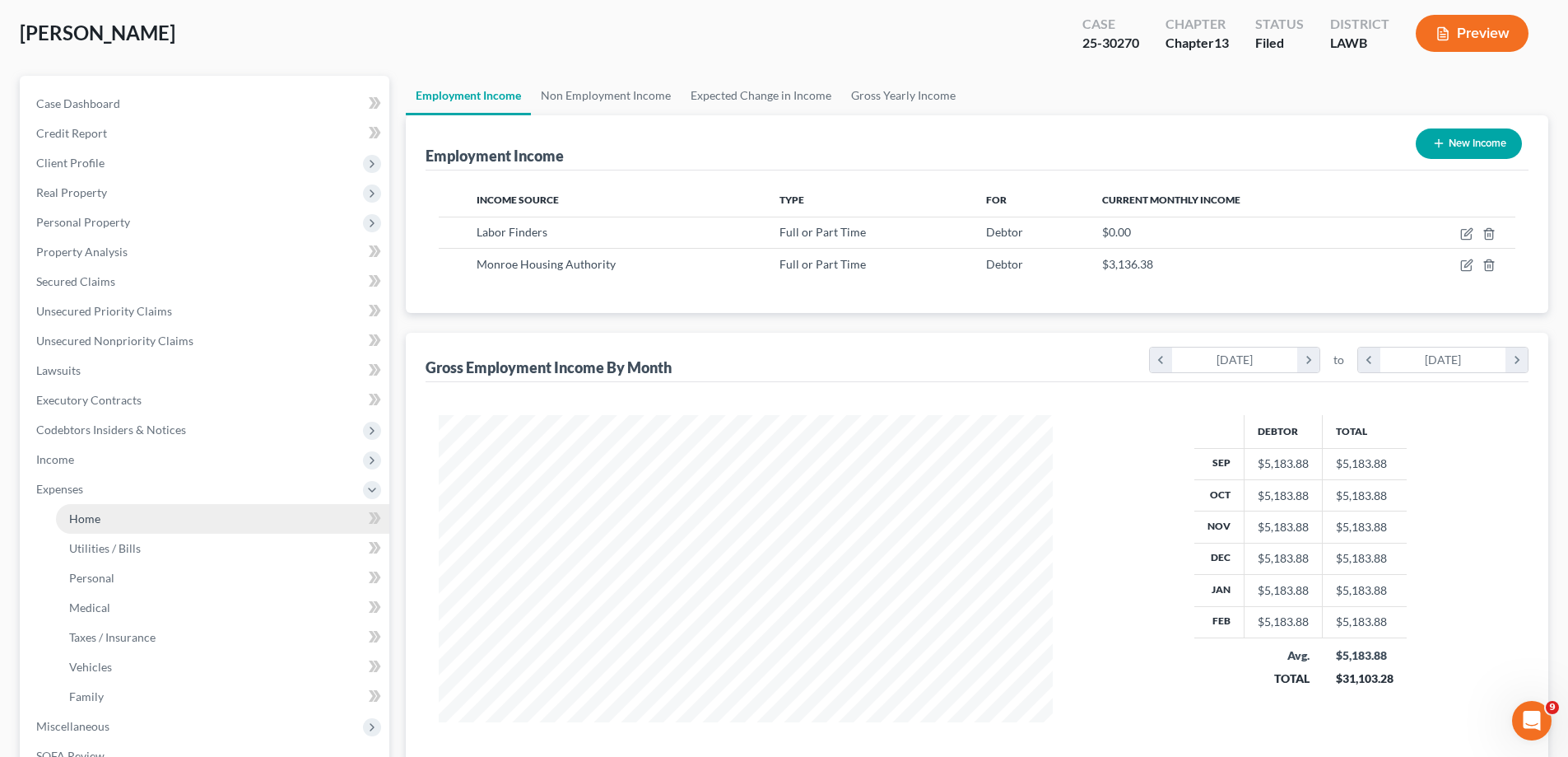
click at [85, 519] on span "Home" at bounding box center [85, 518] width 31 height 14
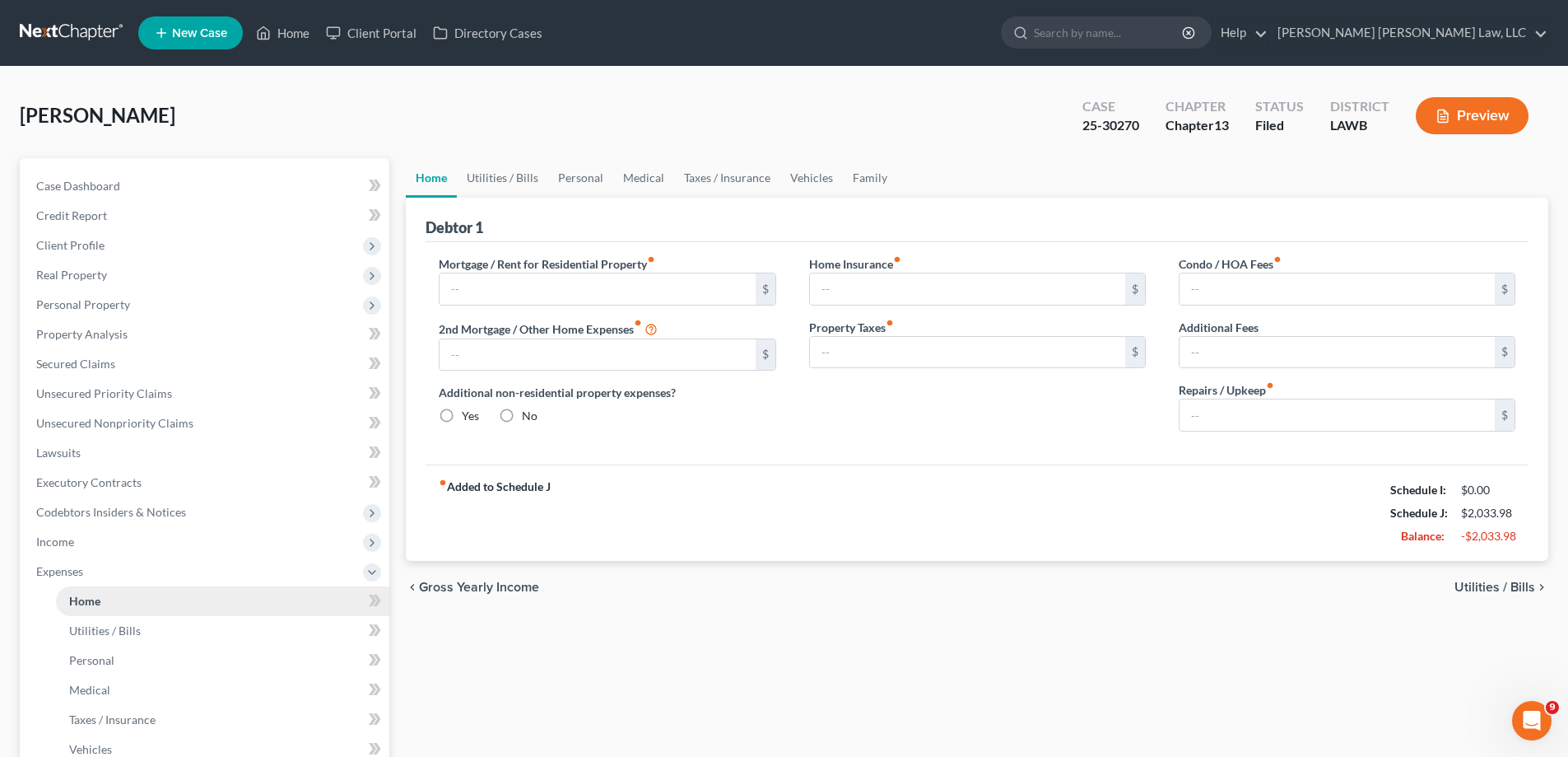
type input "0.00"
radio input "true"
type input "189.00"
type input "9.00"
type input "0.00"
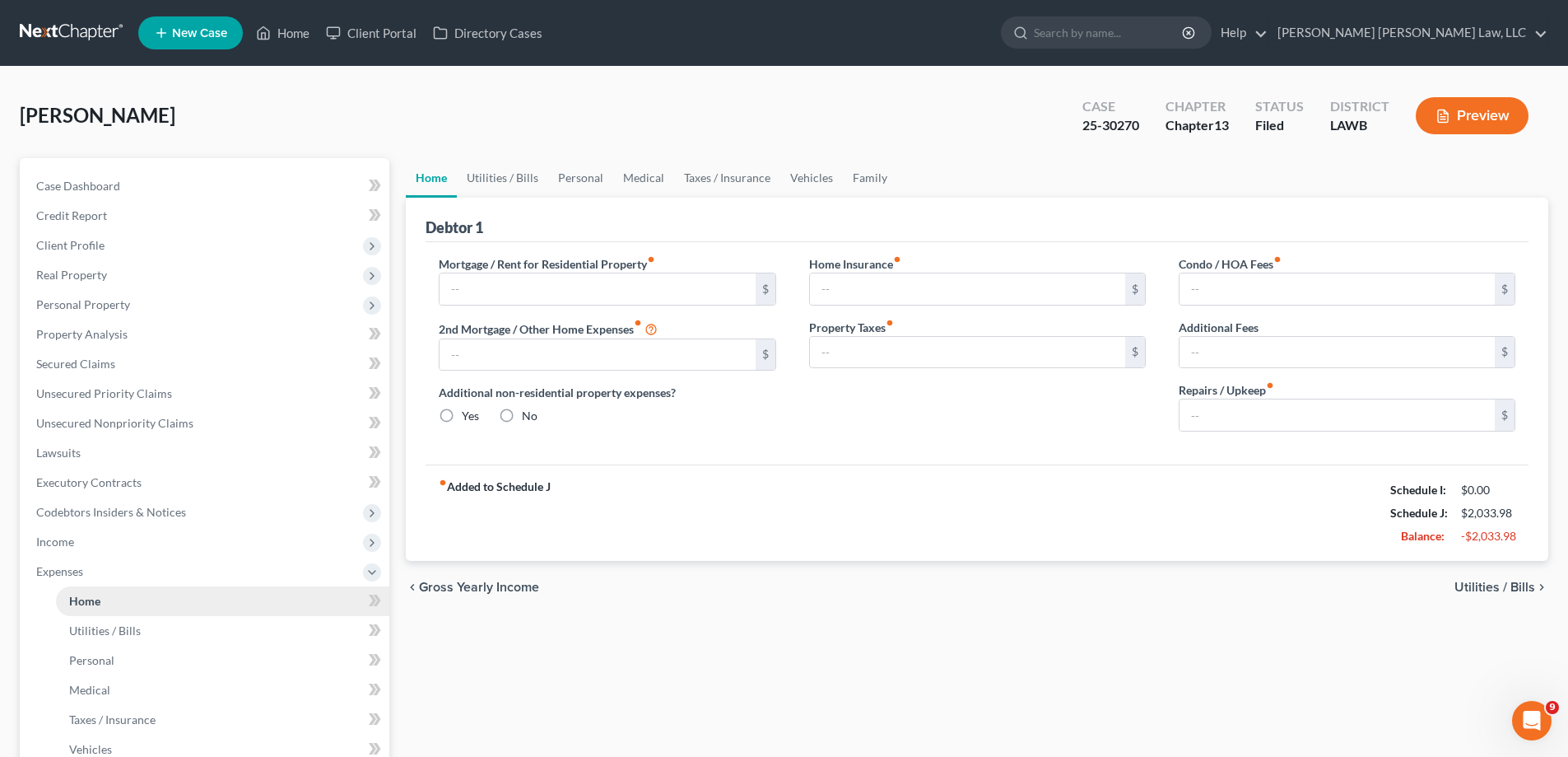
type input "0.00"
click at [537, 187] on link "Utilities / Bills" at bounding box center [502, 177] width 91 height 39
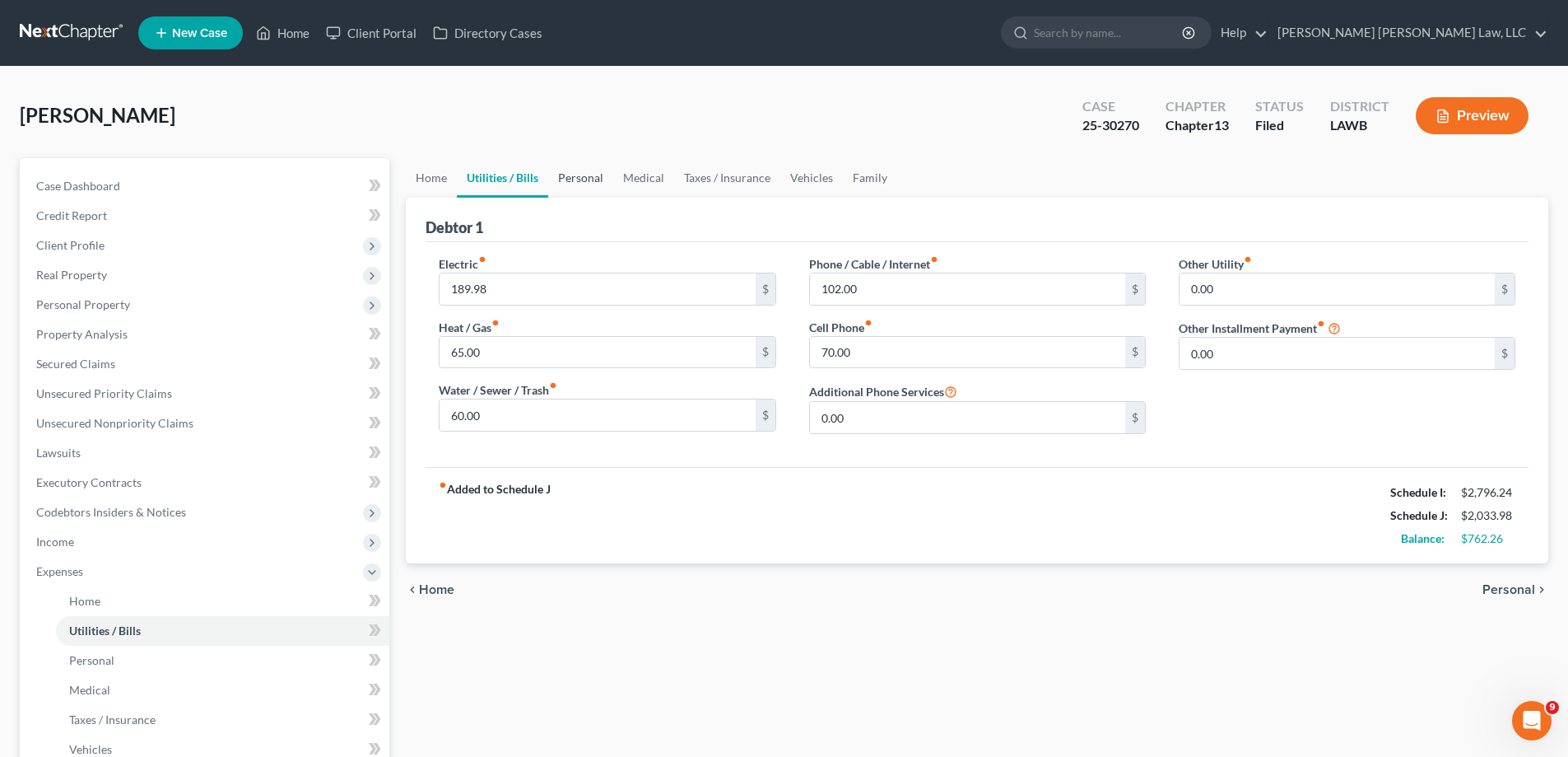
click at [587, 167] on link "Personal" at bounding box center [580, 177] width 65 height 39
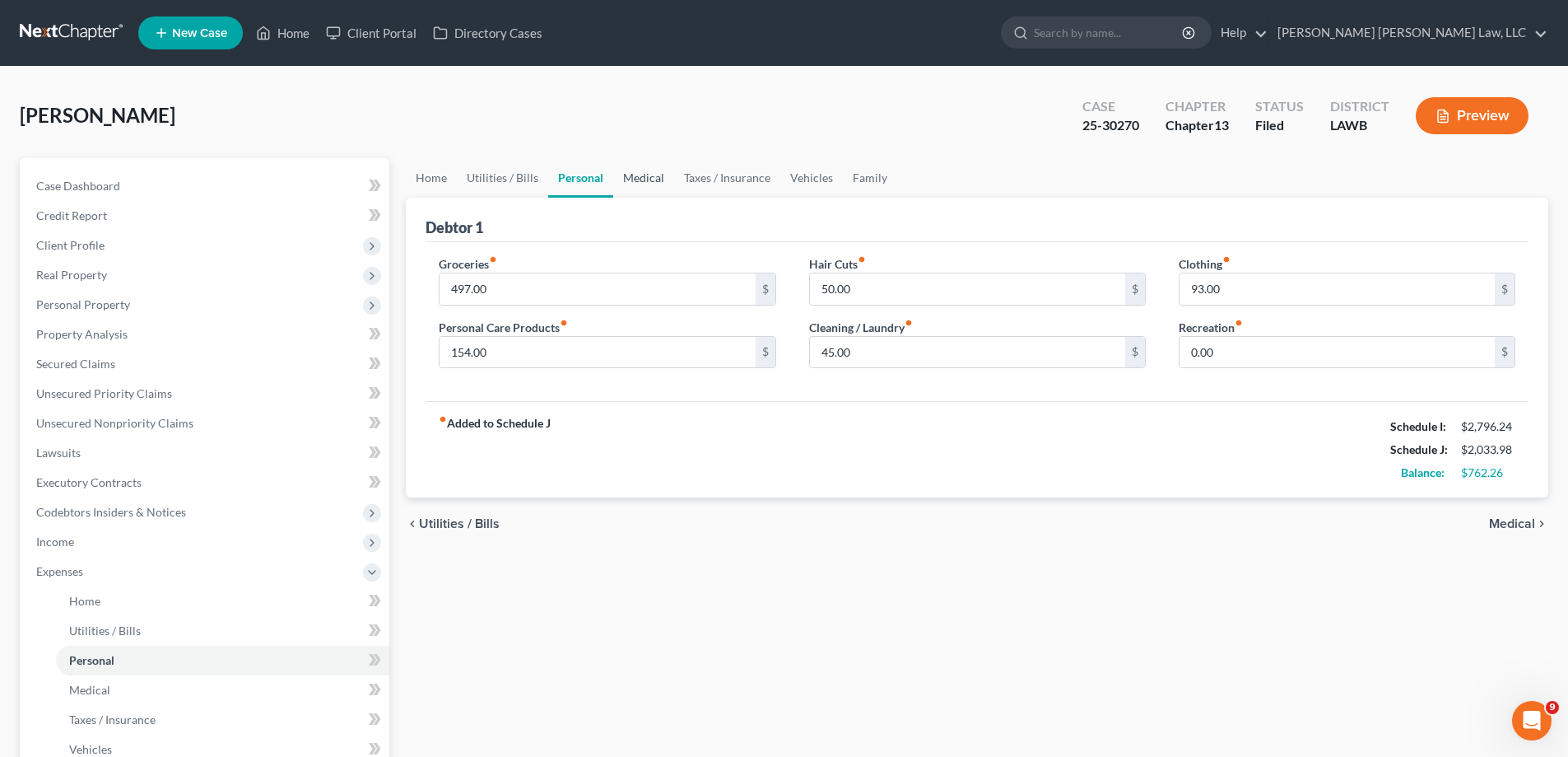
click at [619, 184] on link "Medical" at bounding box center [644, 177] width 61 height 39
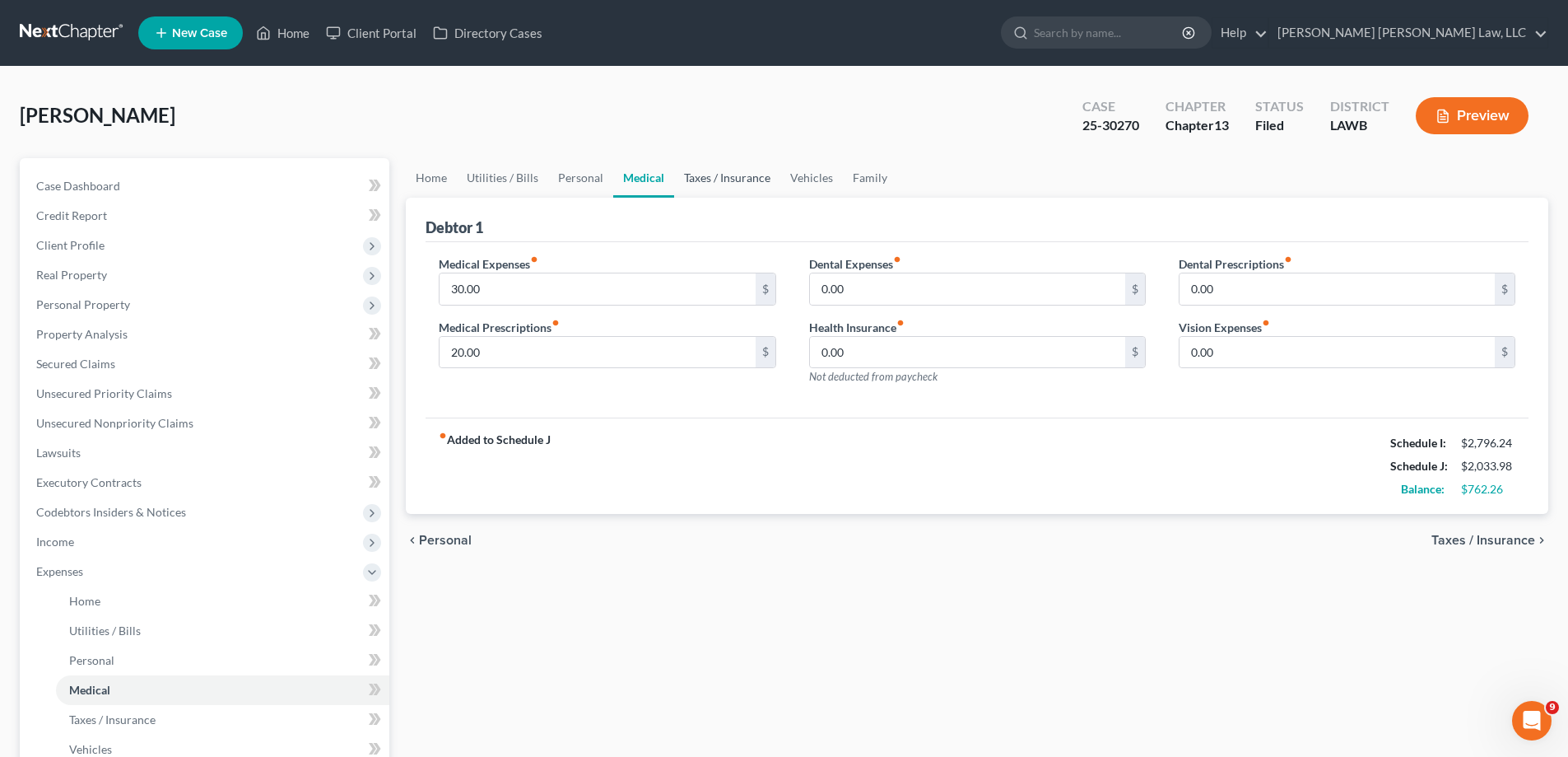
click at [722, 184] on link "Taxes / Insurance" at bounding box center [727, 177] width 106 height 39
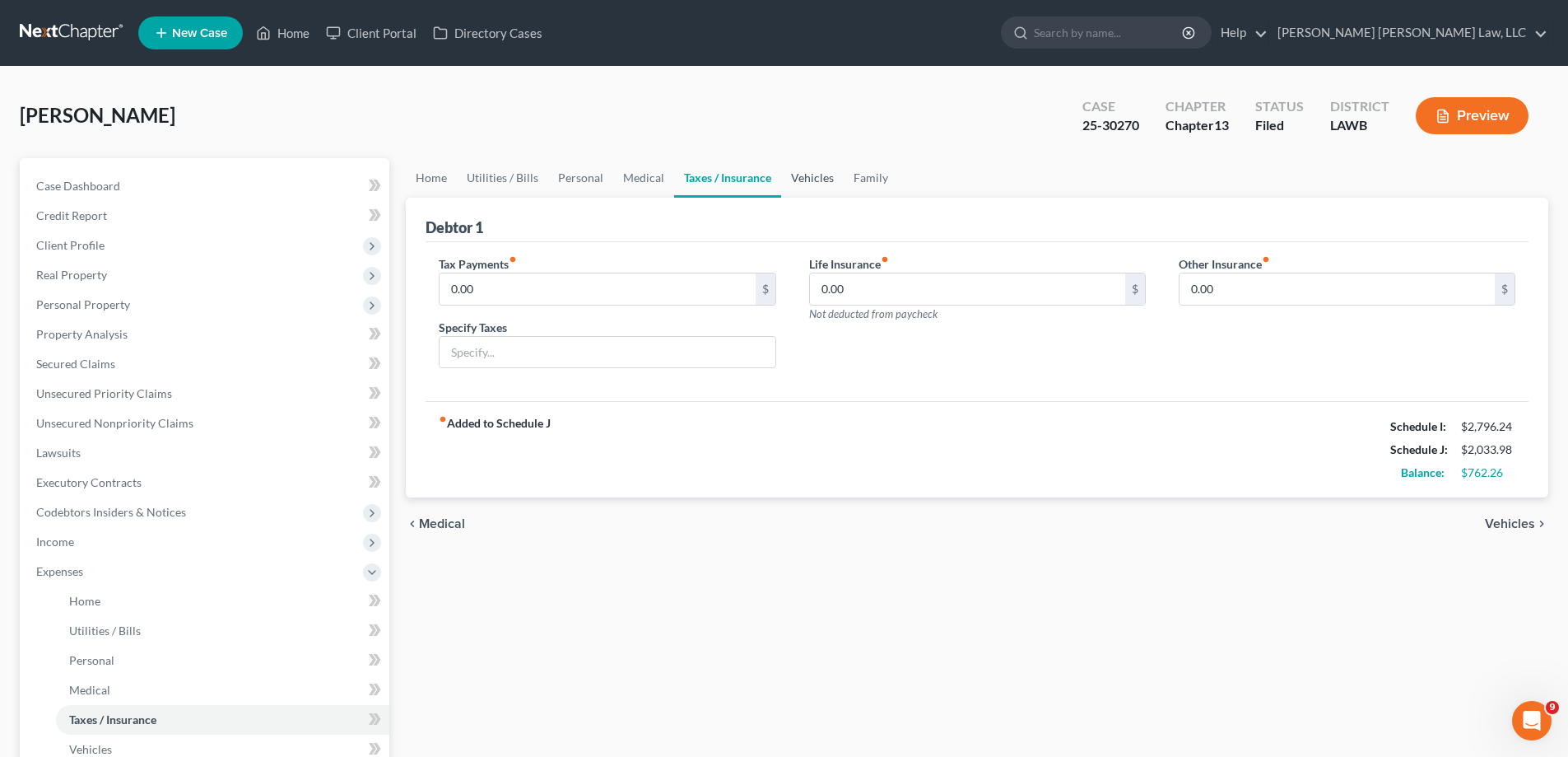
click at [792, 181] on link "Vehicles" at bounding box center [812, 177] width 63 height 39
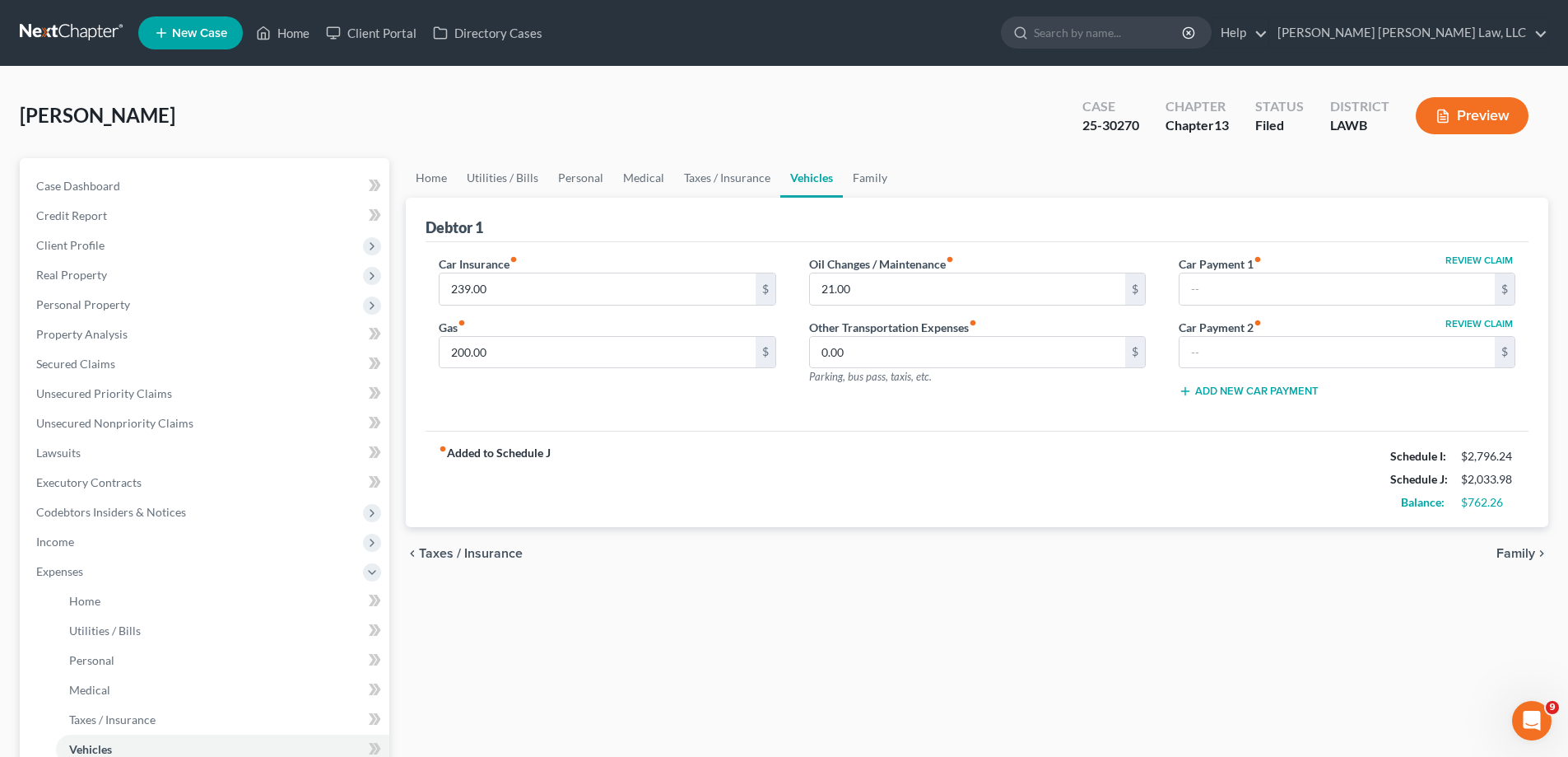
click at [628, 606] on div "Home Utilities / Bills Personal Medical Taxes / Insurance Vehicles Family Debto…" at bounding box center [977, 603] width 1159 height 892
click at [786, 586] on div "Home Utilities / Bills Personal Medical Taxes / Insurance Vehicles Family Debto…" at bounding box center [977, 603] width 1159 height 892
click at [432, 173] on link "Home" at bounding box center [432, 177] width 51 height 39
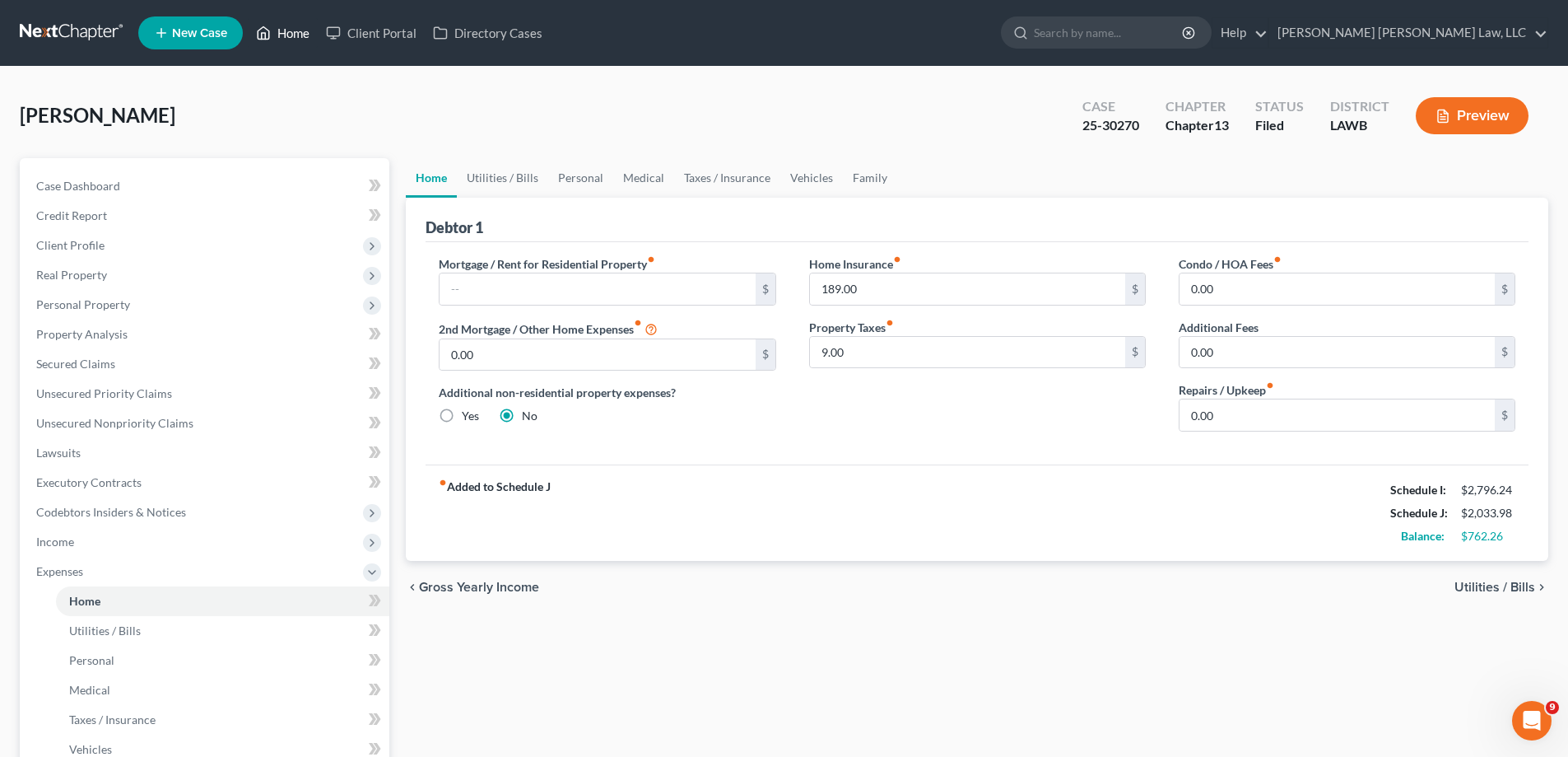
click at [304, 33] on link "Home" at bounding box center [282, 33] width 69 height 29
